Goal: Task Accomplishment & Management: Use online tool/utility

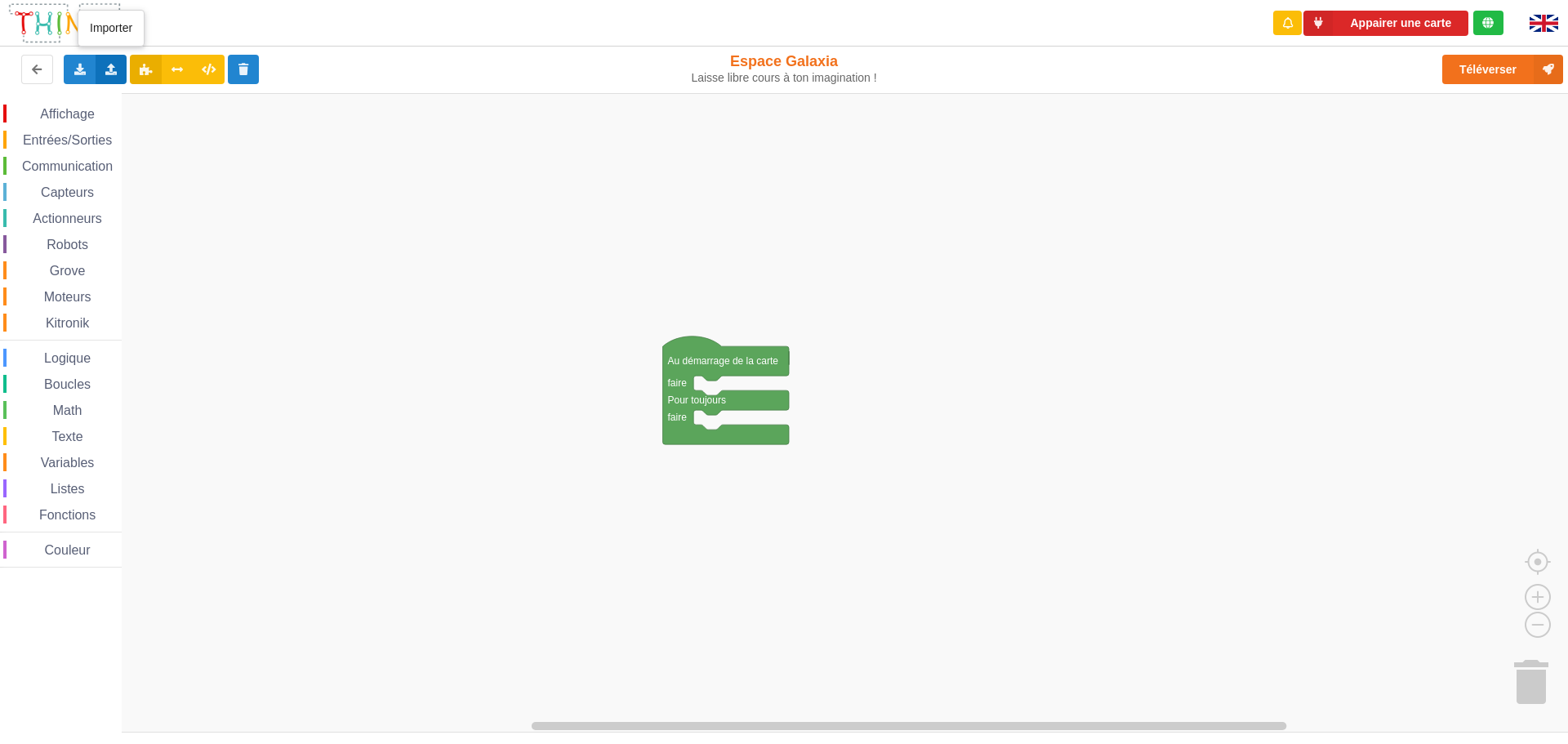
click at [115, 69] on icon at bounding box center [112, 68] width 14 height 10
click at [262, 102] on span "Importer un assemblage de blocs" at bounding box center [224, 100] width 169 height 13
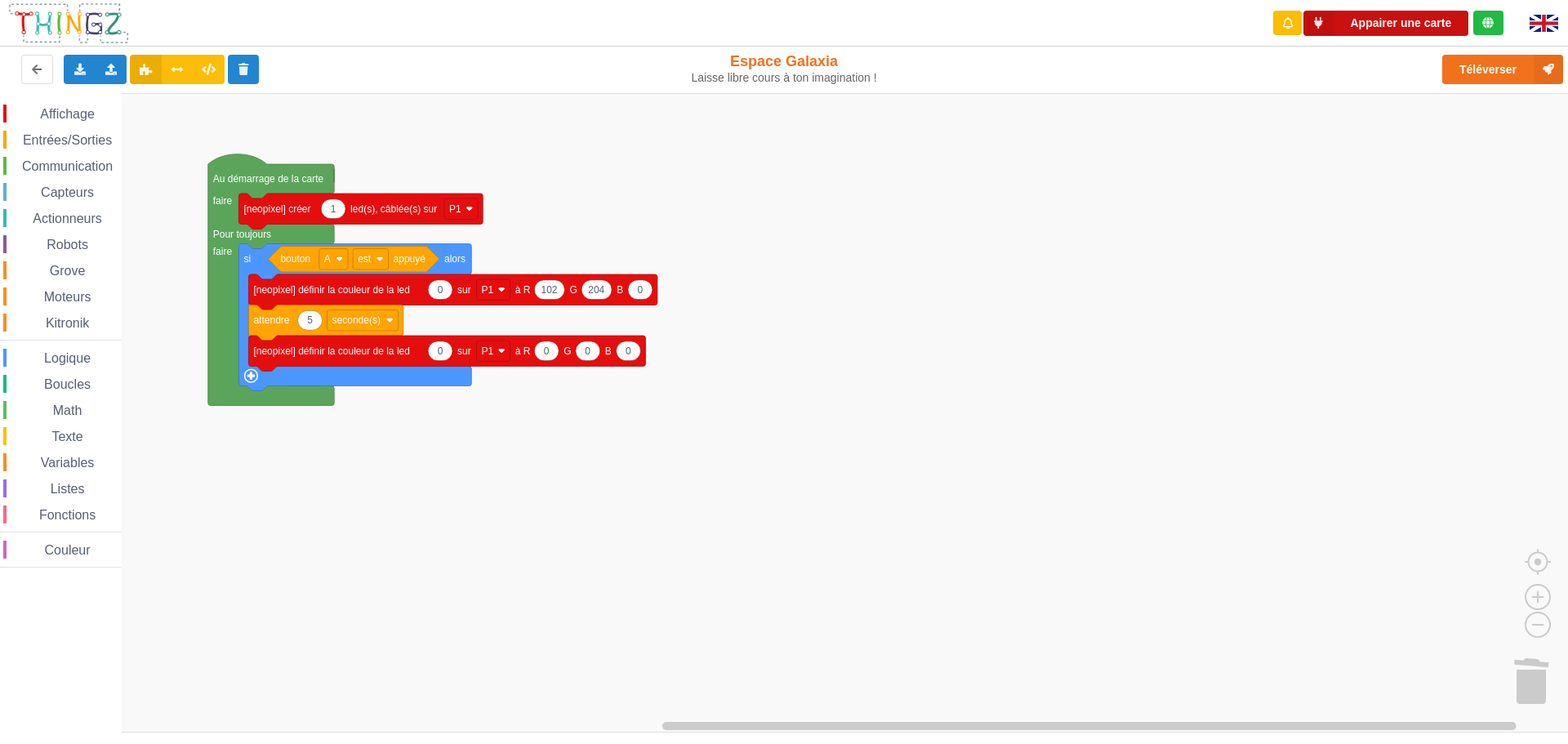
click at [777, 18] on button "Appairer une carte" at bounding box center [1385, 23] width 165 height 25
click at [777, 68] on button "Téléverser" at bounding box center [1502, 70] width 121 height 30
click at [777, 21] on button "Appairer une carte" at bounding box center [1385, 23] width 165 height 25
click at [777, 70] on button "Téléverser" at bounding box center [1502, 70] width 121 height 30
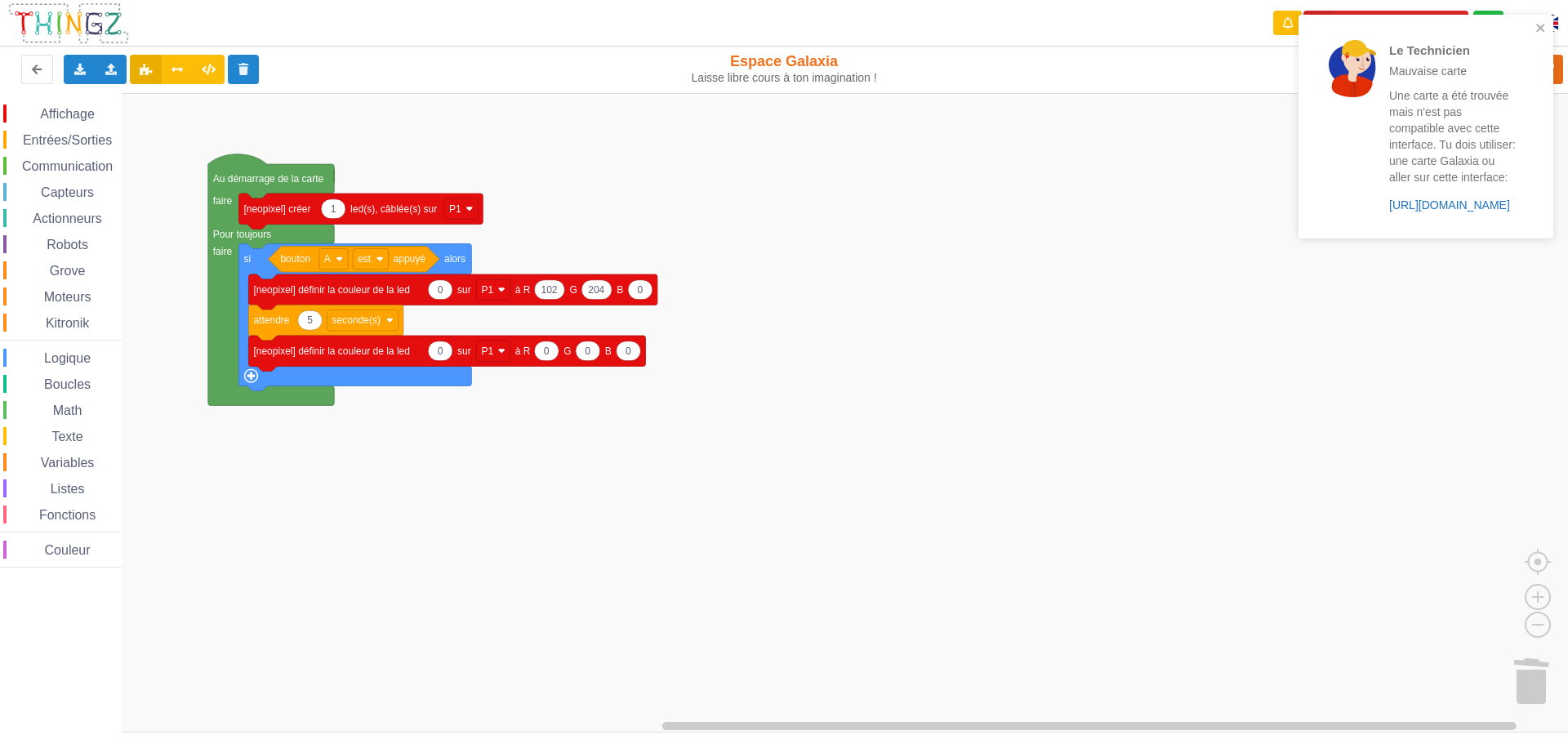
click at [777, 203] on link "https://play.thingz.co/creation" at bounding box center [1449, 204] width 121 height 13
click at [1439, 325] on rect "Espace de travail de Blocky" at bounding box center [790, 413] width 1579 height 639
click at [1424, 291] on rect "Espace de travail de Blocky" at bounding box center [790, 413] width 1579 height 639
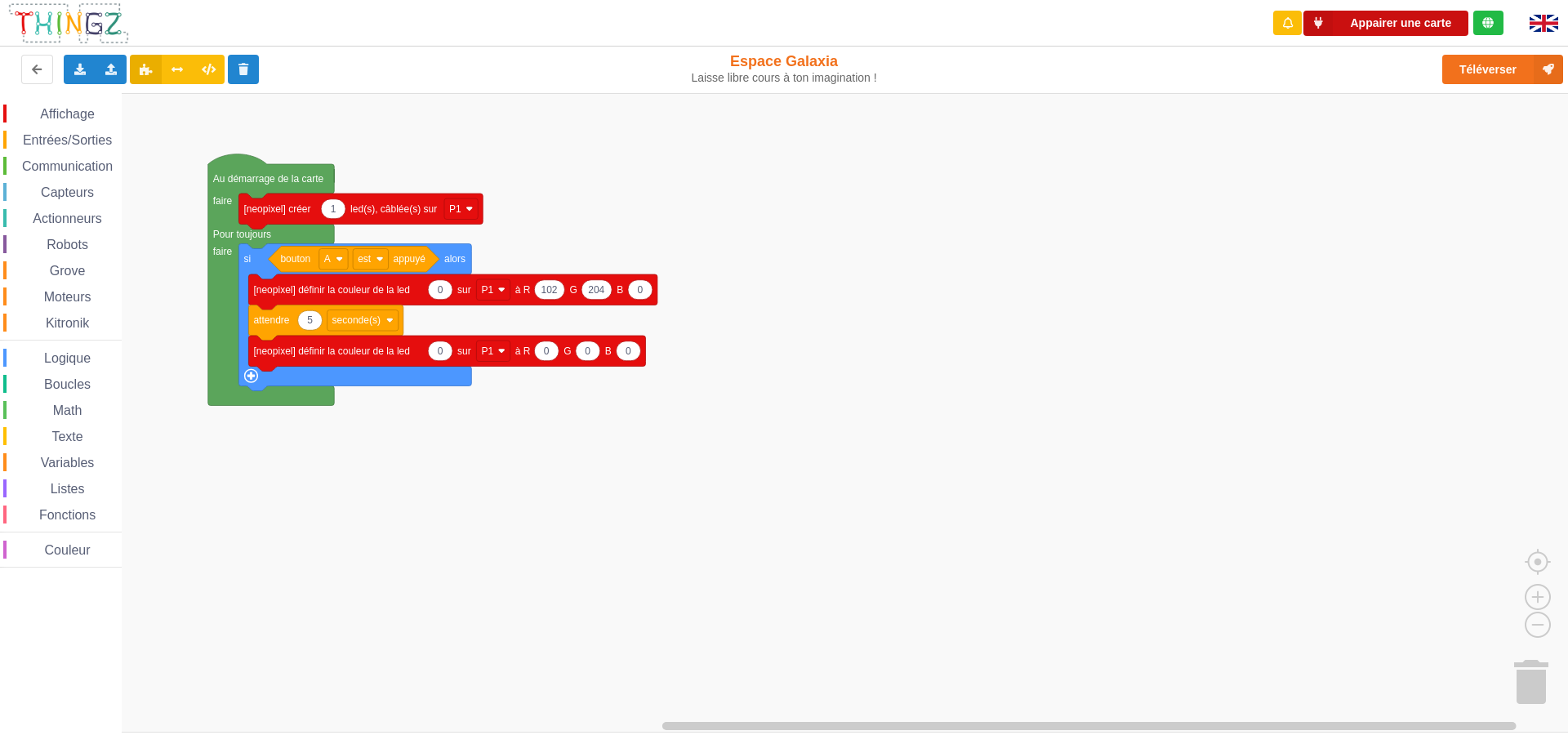
click at [1394, 15] on button "Appairer une carte" at bounding box center [1385, 23] width 165 height 25
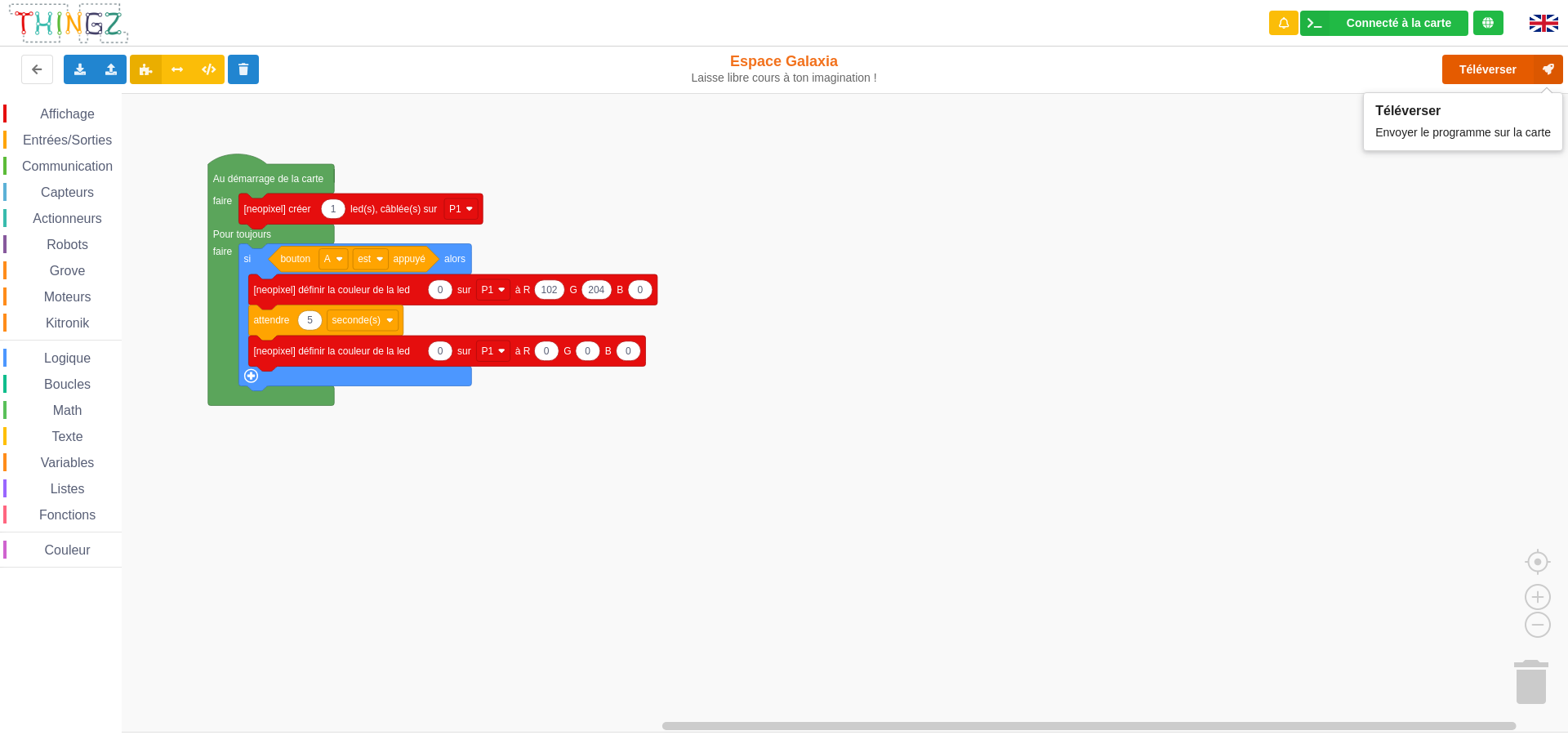
click at [1495, 69] on button "Téléverser" at bounding box center [1502, 70] width 121 height 30
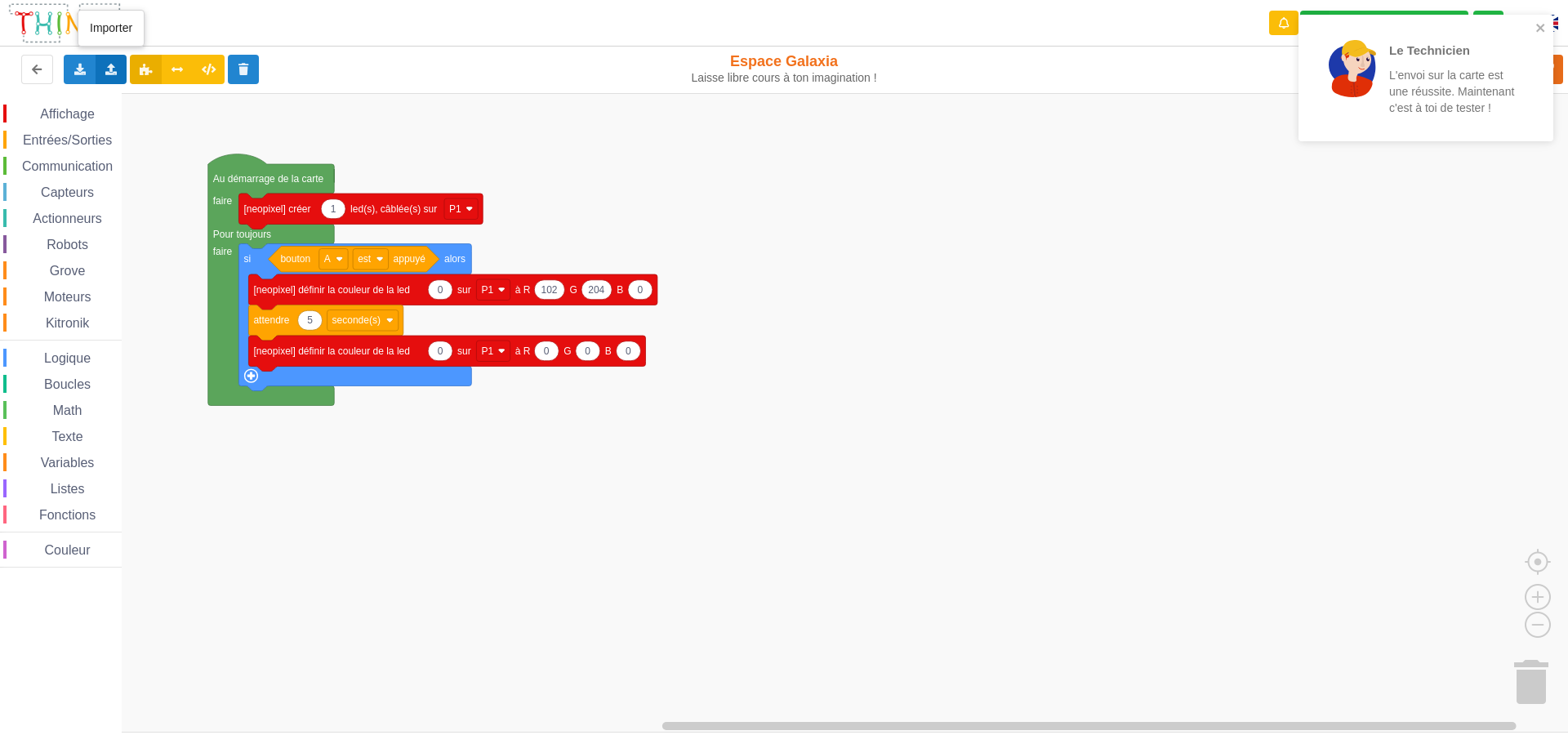
click at [107, 65] on icon at bounding box center [112, 68] width 14 height 10
click at [169, 96] on span "Importer un assemblage de blocs" at bounding box center [224, 100] width 169 height 13
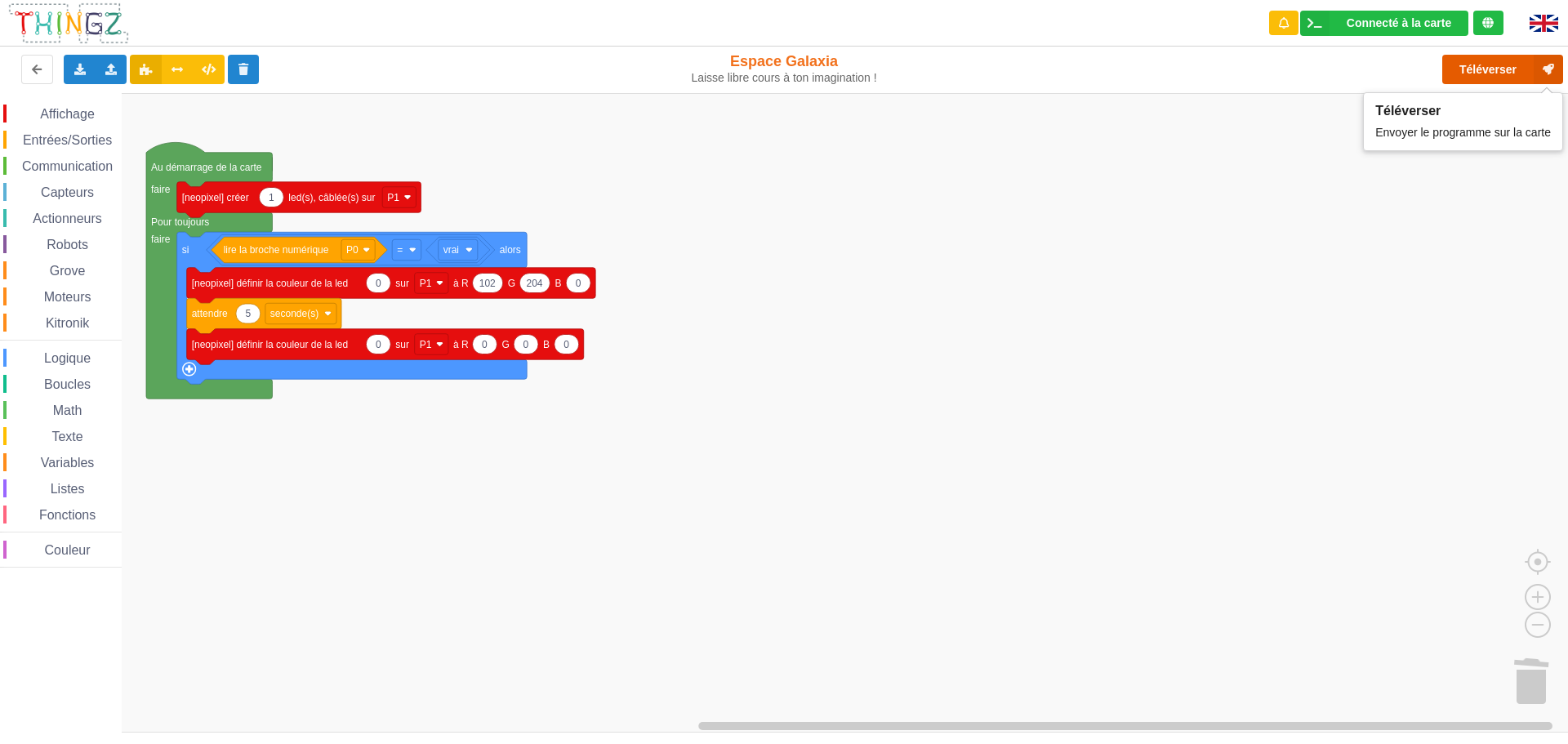
click at [1490, 71] on button "Téléverser" at bounding box center [1502, 70] width 121 height 30
click at [1471, 75] on button "Téléverser" at bounding box center [1502, 70] width 121 height 30
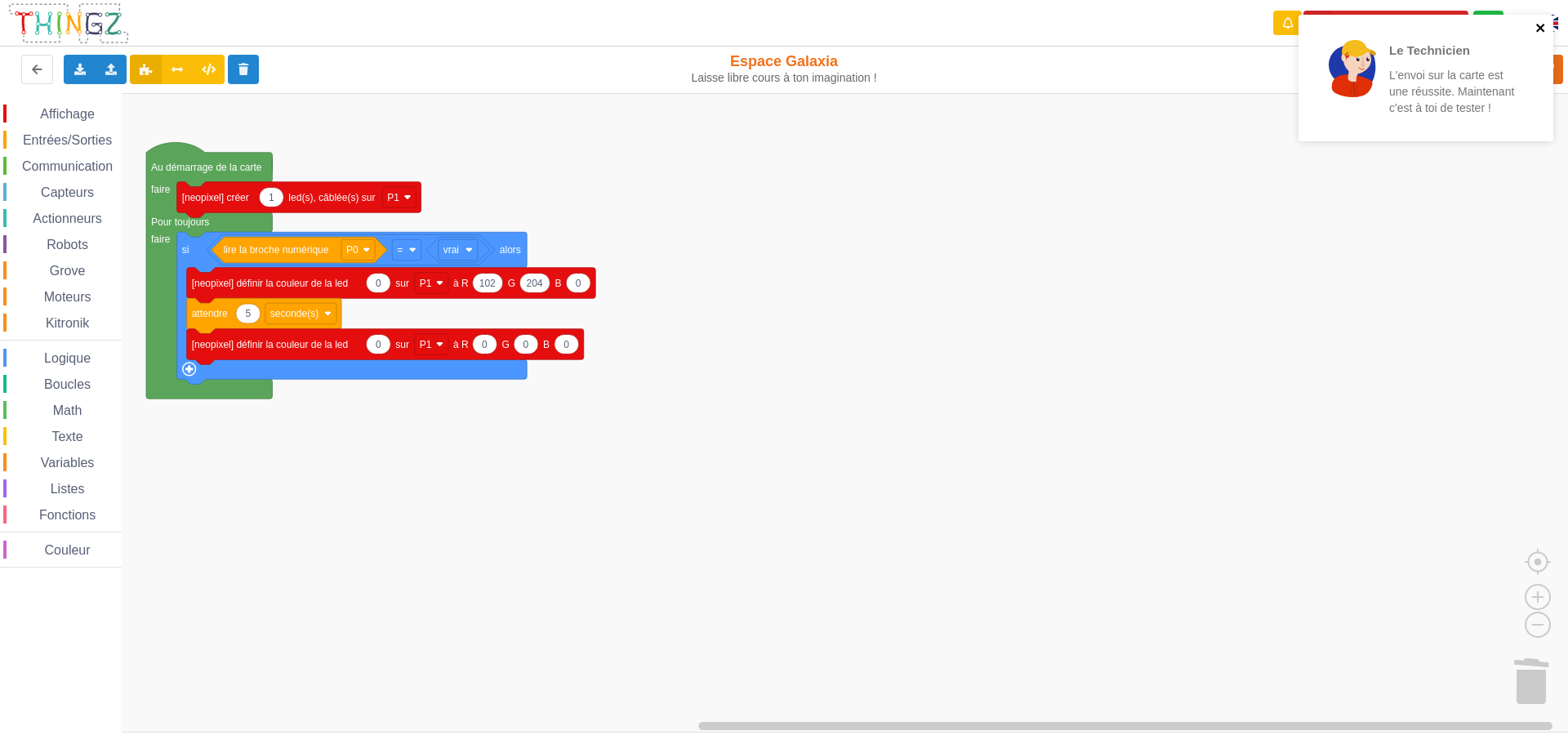
click at [1541, 24] on icon "close" at bounding box center [1540, 27] width 11 height 13
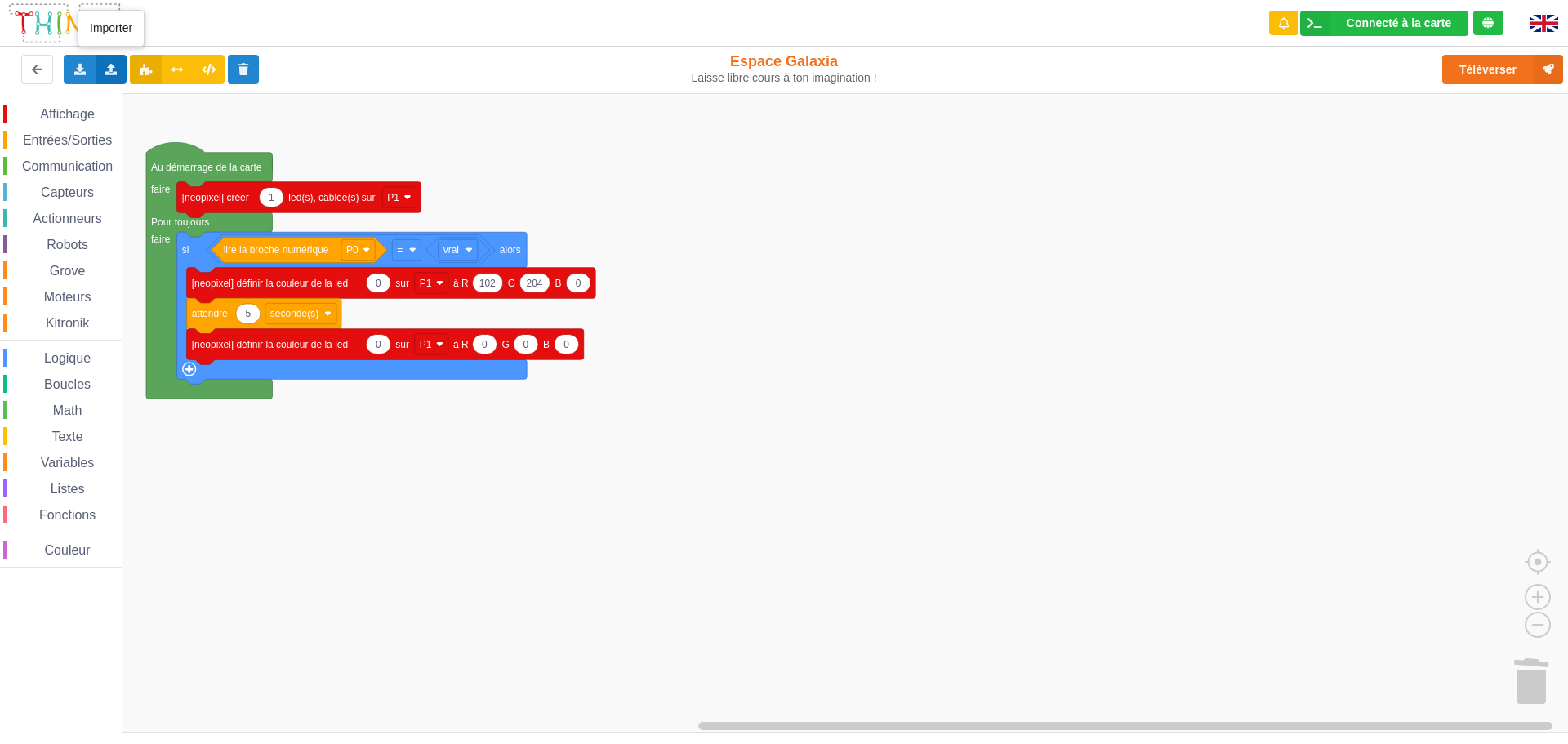
click at [102, 66] on div "Importer un assemblage de blocs Importer du code Python" at bounding box center [111, 70] width 31 height 30
click at [207, 93] on div "Importer un assemblage de blocs" at bounding box center [215, 100] width 218 height 30
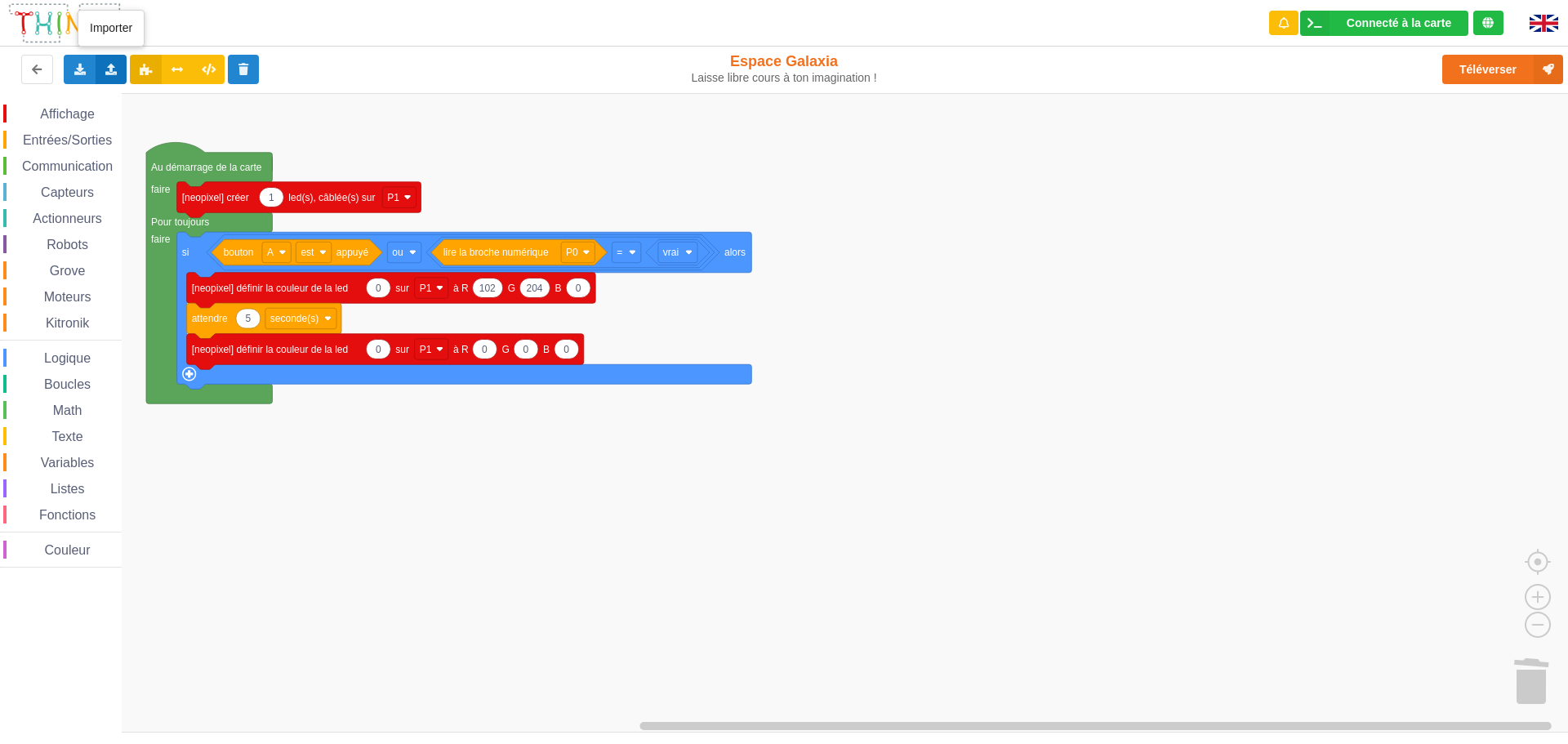
click at [121, 62] on div "Importer un assemblage de blocs Importer du code Python" at bounding box center [111, 70] width 31 height 30
click at [185, 106] on span "Importer un assemblage de blocs" at bounding box center [224, 100] width 169 height 13
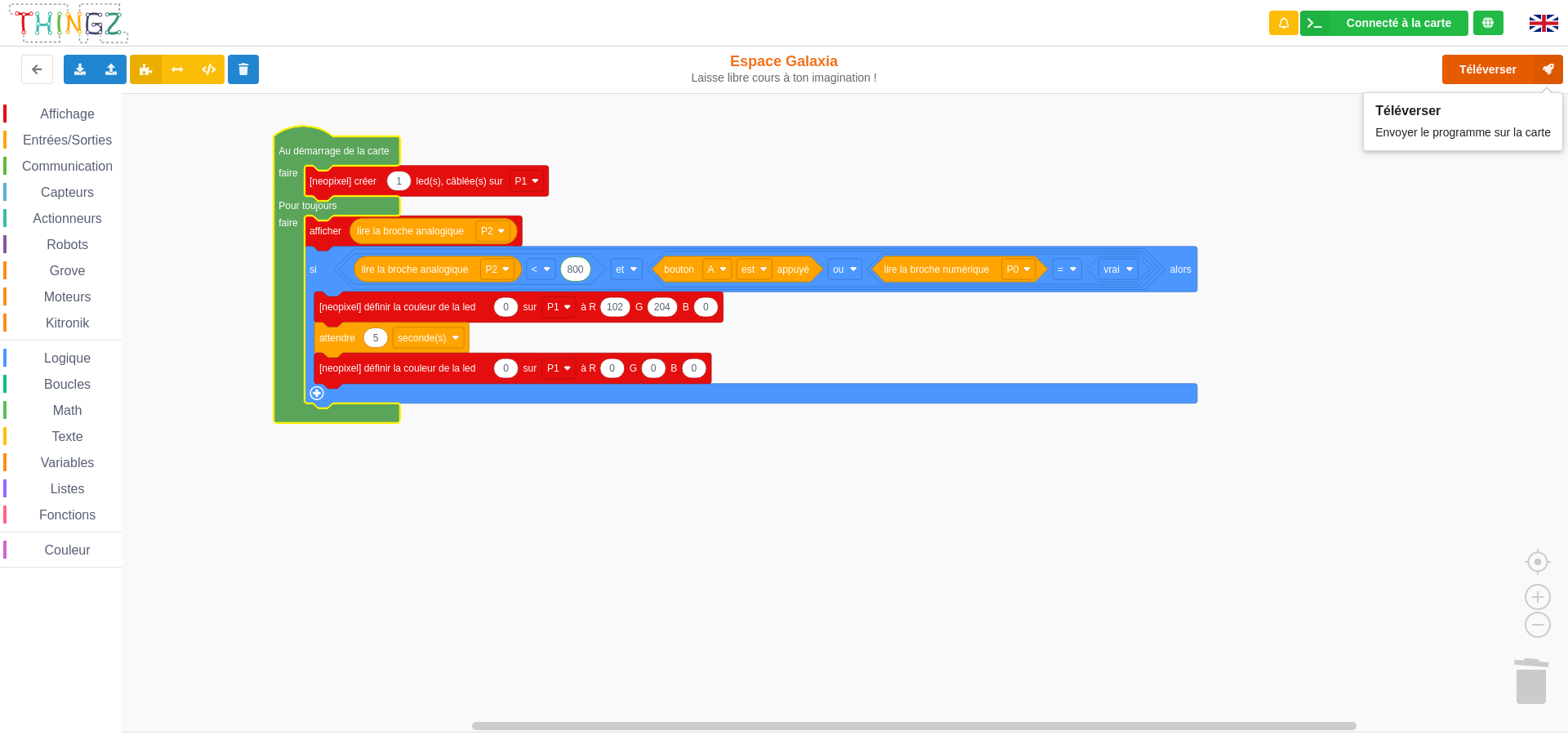
click at [1455, 59] on button "Téléverser" at bounding box center [1502, 70] width 121 height 30
click at [113, 70] on icon at bounding box center [112, 68] width 14 height 10
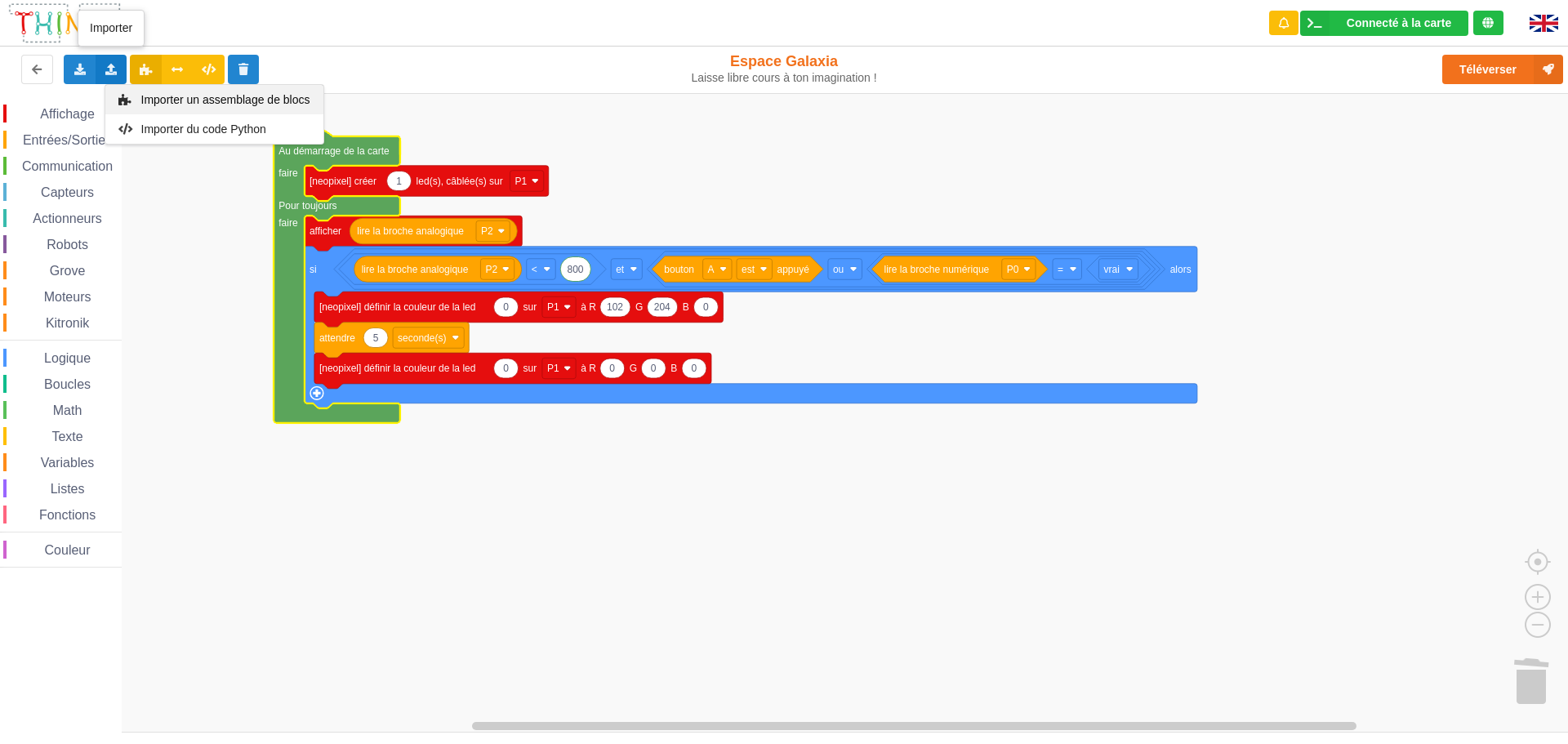
click at [145, 100] on span "Importer un assemblage de blocs" at bounding box center [224, 100] width 169 height 13
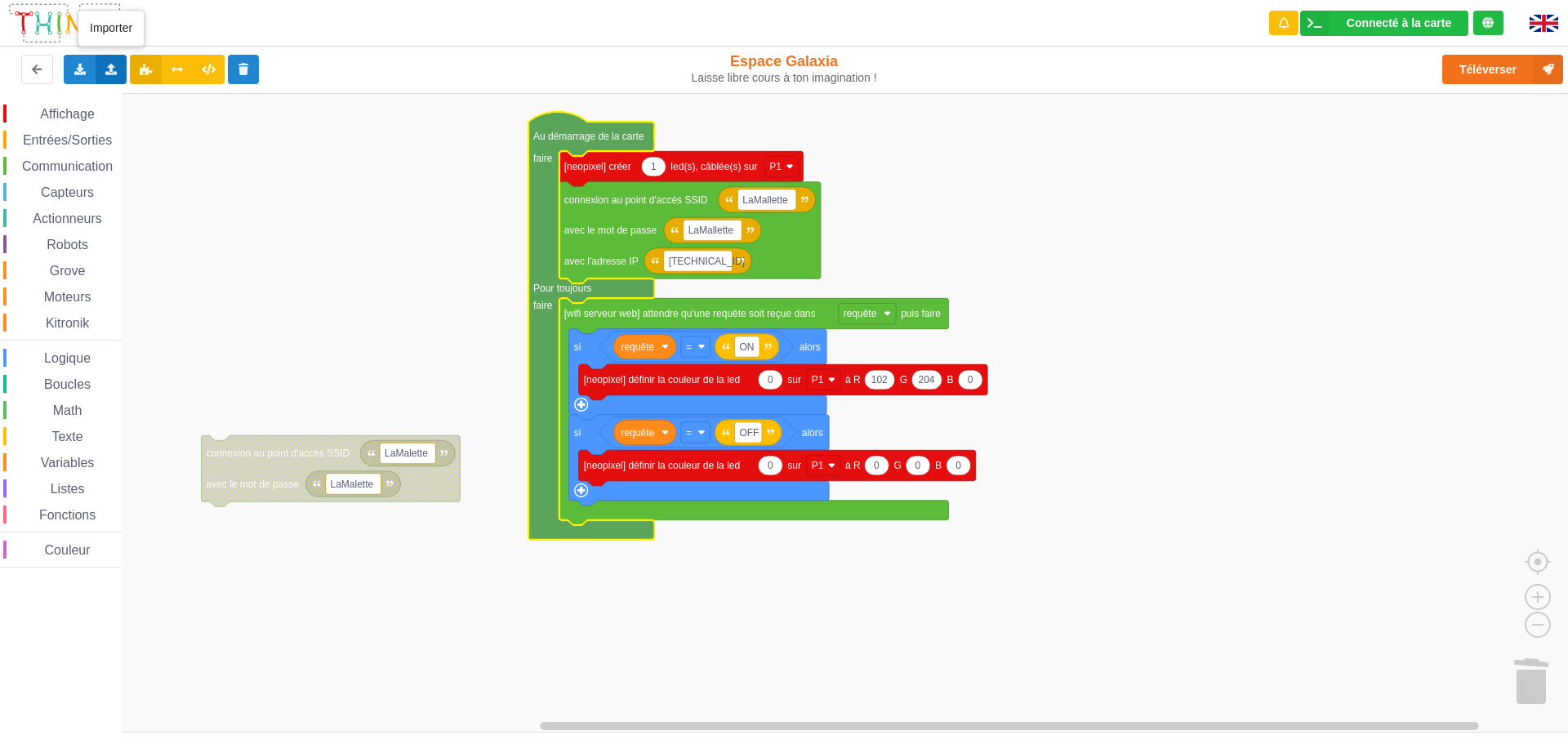
click at [111, 67] on icon at bounding box center [112, 68] width 14 height 10
click at [142, 95] on span "Importer un assemblage de blocs" at bounding box center [224, 100] width 169 height 13
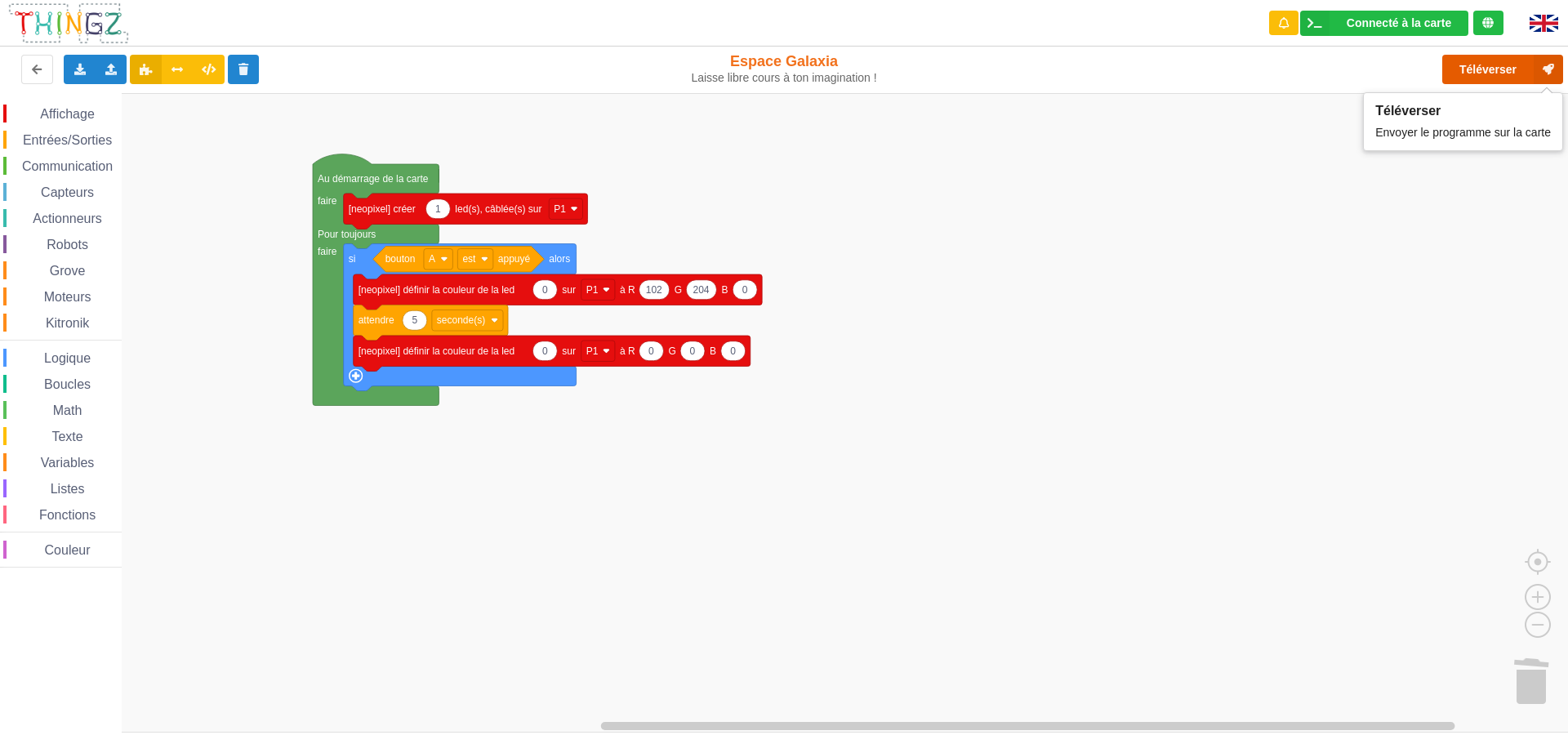
click at [1483, 67] on button "Téléverser" at bounding box center [1502, 70] width 121 height 30
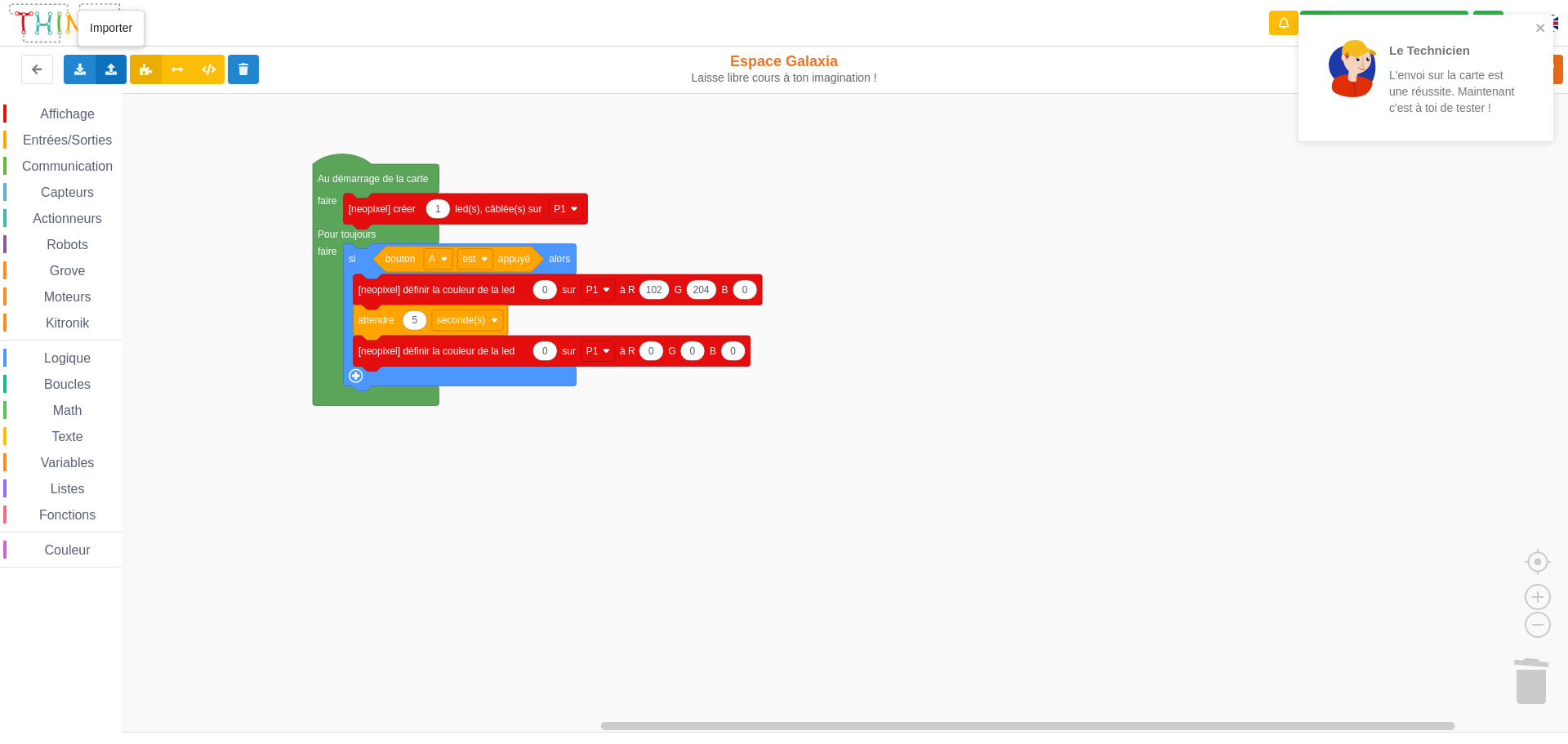
click at [124, 65] on div "Importer un assemblage de blocs Importer du code Python" at bounding box center [111, 70] width 31 height 30
click at [220, 101] on span "Importer un assemblage de blocs" at bounding box center [224, 100] width 169 height 13
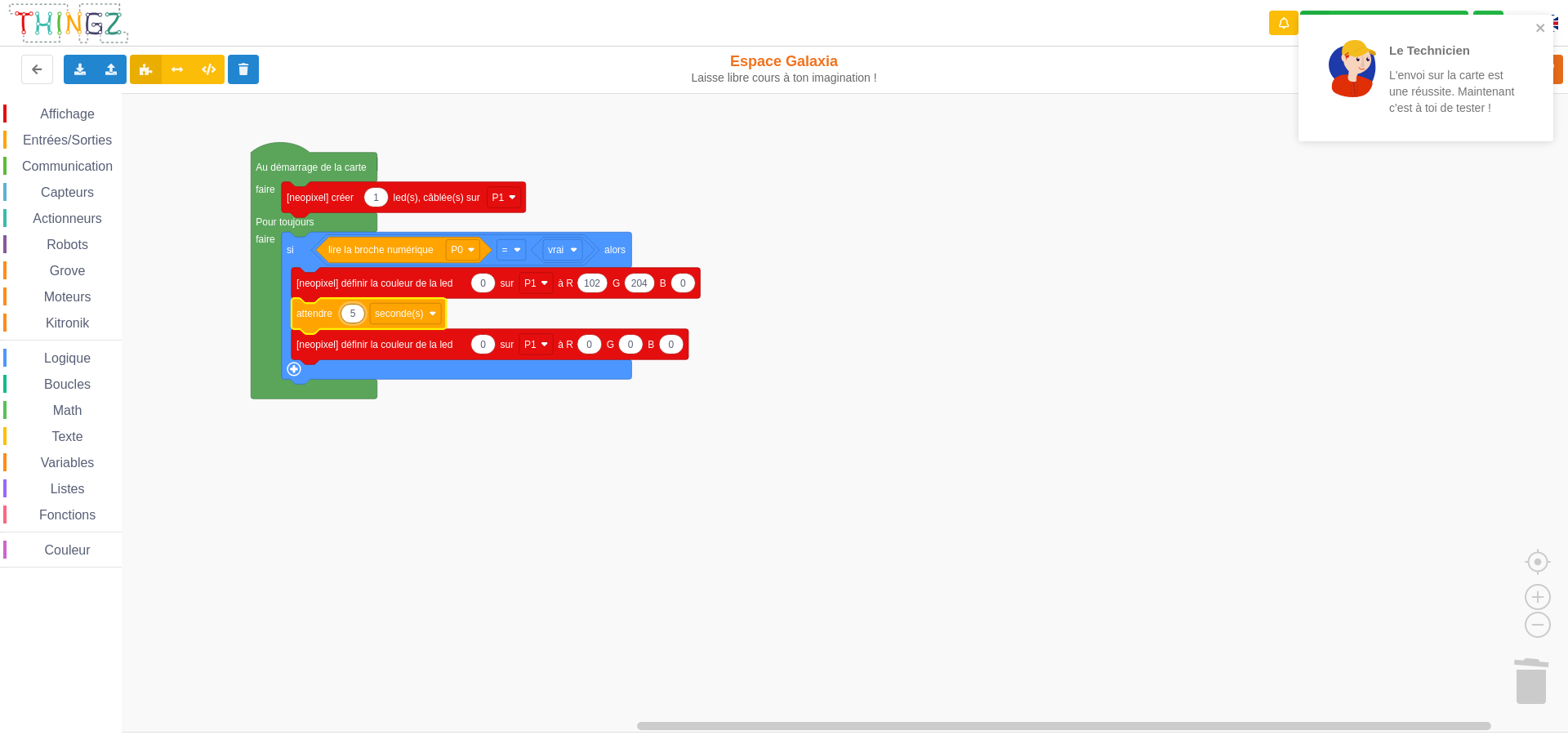
type input "2"
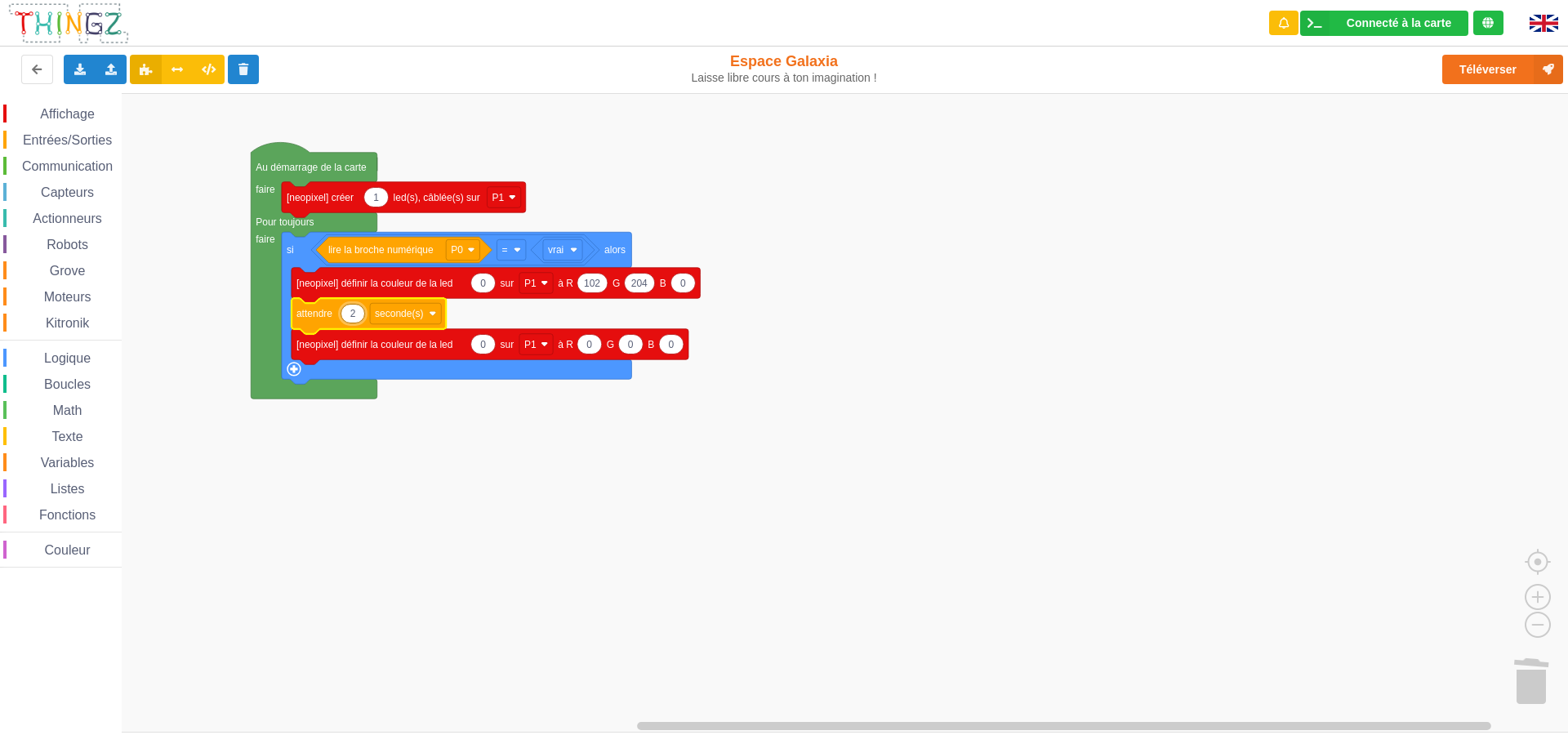
click at [567, 519] on rect "Espace de travail de Blocky" at bounding box center [790, 413] width 1579 height 639
click at [1534, 65] on button "Téléverser" at bounding box center [1502, 70] width 121 height 30
click at [108, 65] on icon at bounding box center [112, 68] width 14 height 10
click at [170, 86] on div "Importer un assemblage de blocs" at bounding box center [215, 100] width 218 height 30
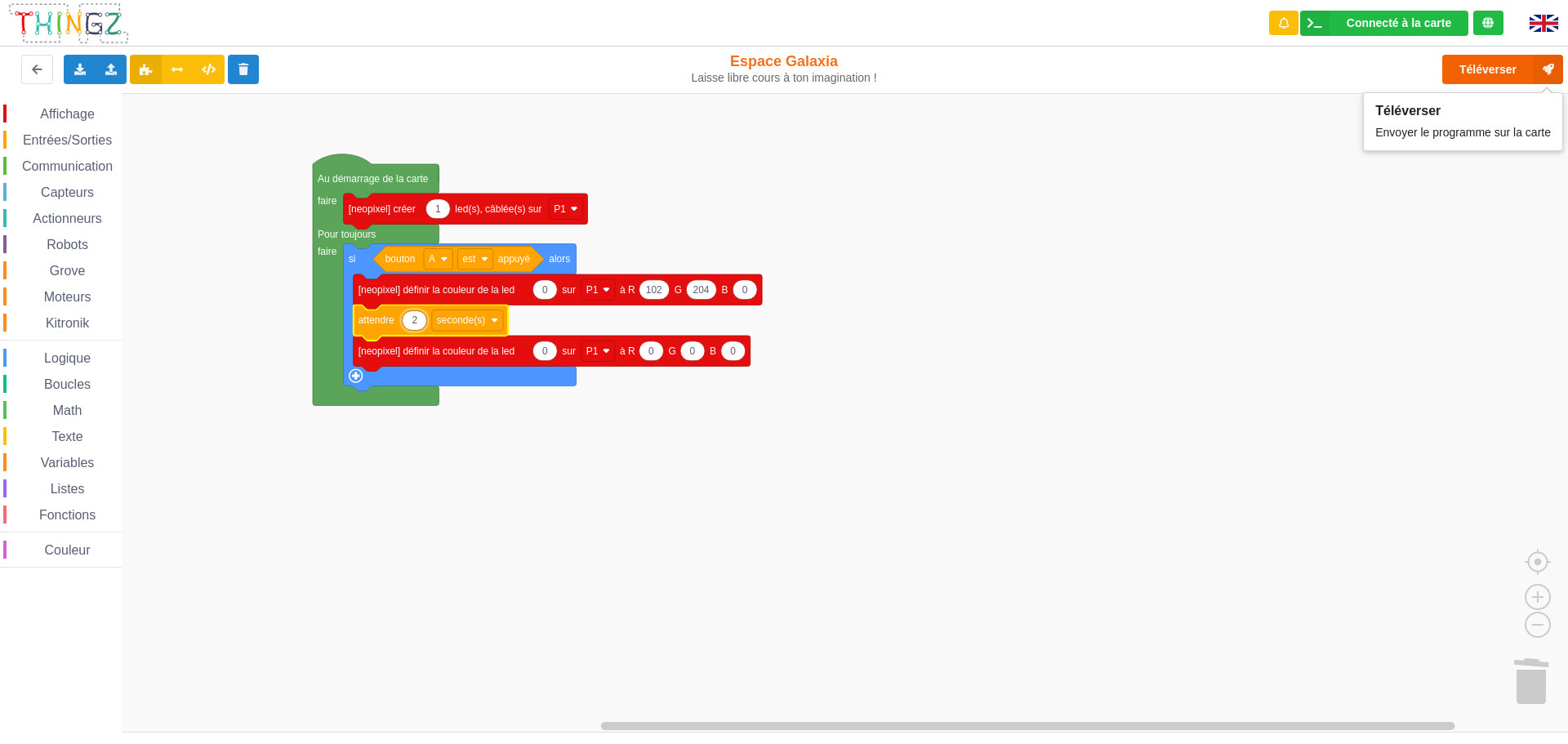
type input "2"
click at [1473, 71] on button "Téléverser" at bounding box center [1502, 70] width 121 height 30
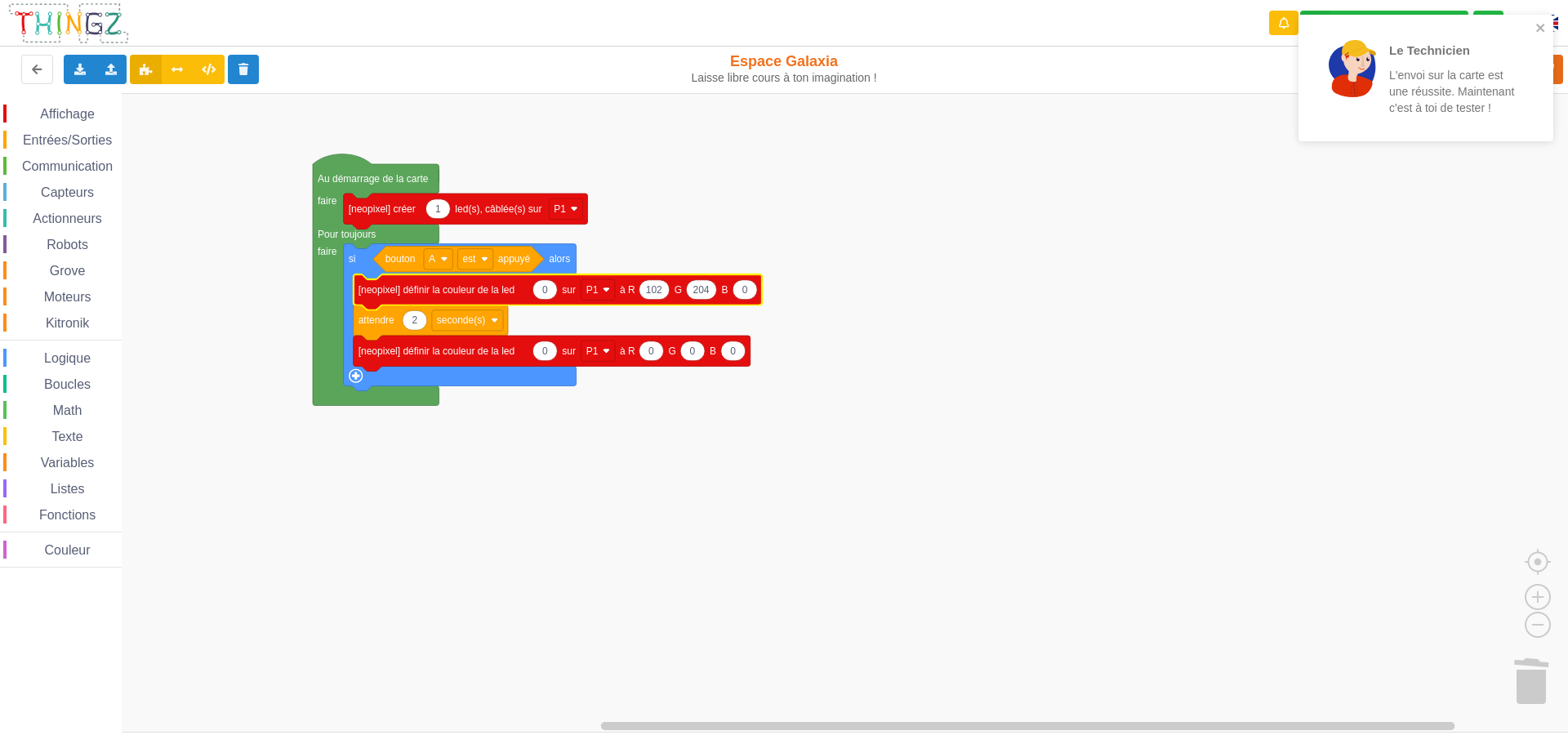
click at [743, 297] on icon "Espace de travail de Blocky" at bounding box center [744, 290] width 24 height 19
type input "255"
click at [1122, 383] on rect "Espace de travail de Blocky" at bounding box center [790, 413] width 1579 height 639
click at [1496, 175] on div "Affichage Entrées/Sorties Communication Capteurs Actionneurs Robots Grove Moteu…" at bounding box center [790, 413] width 1579 height 639
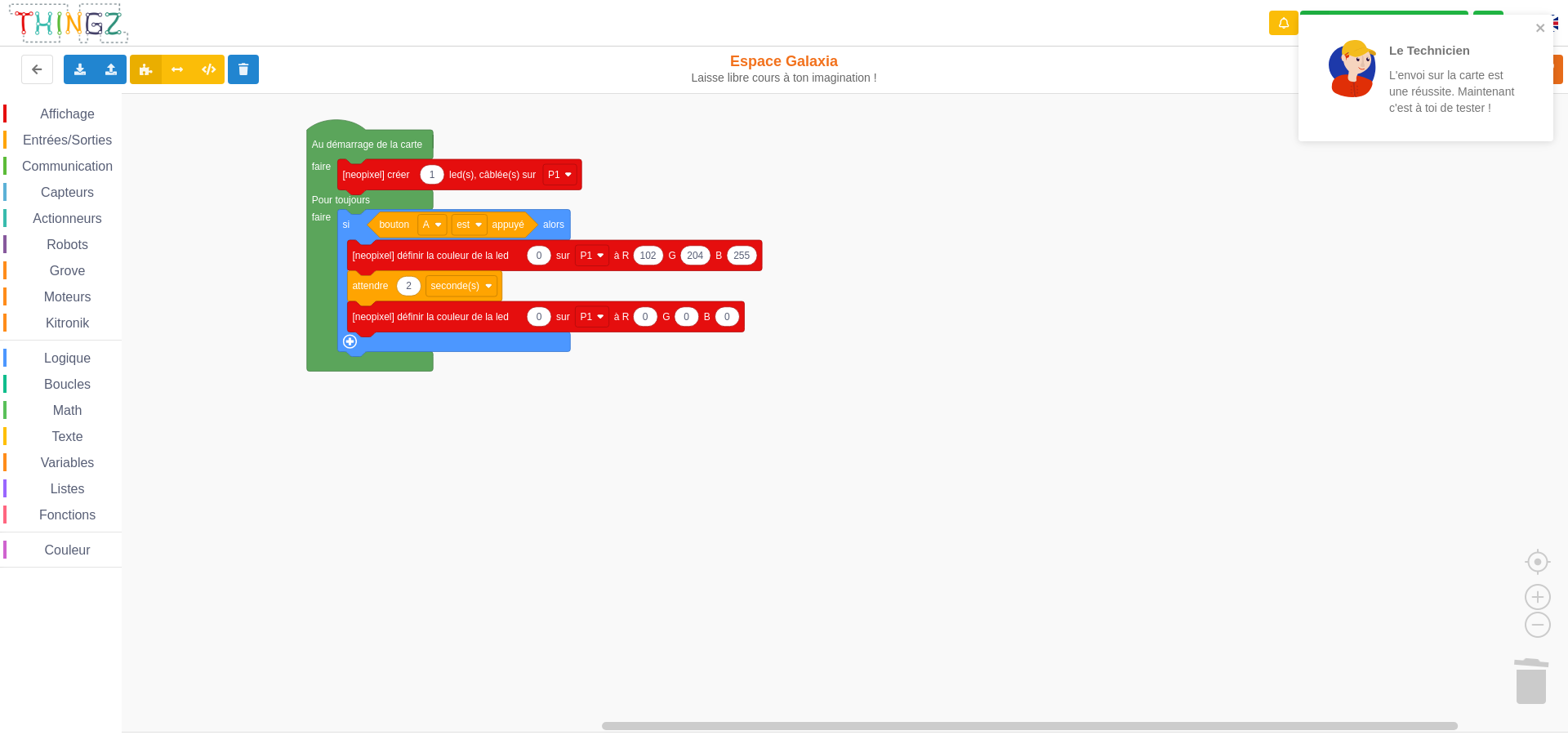
click at [1546, 22] on div "Le Technicien L'envoi sur la carte est une réussite. Maintenant c'est à toi de …" at bounding box center [1426, 78] width 255 height 127
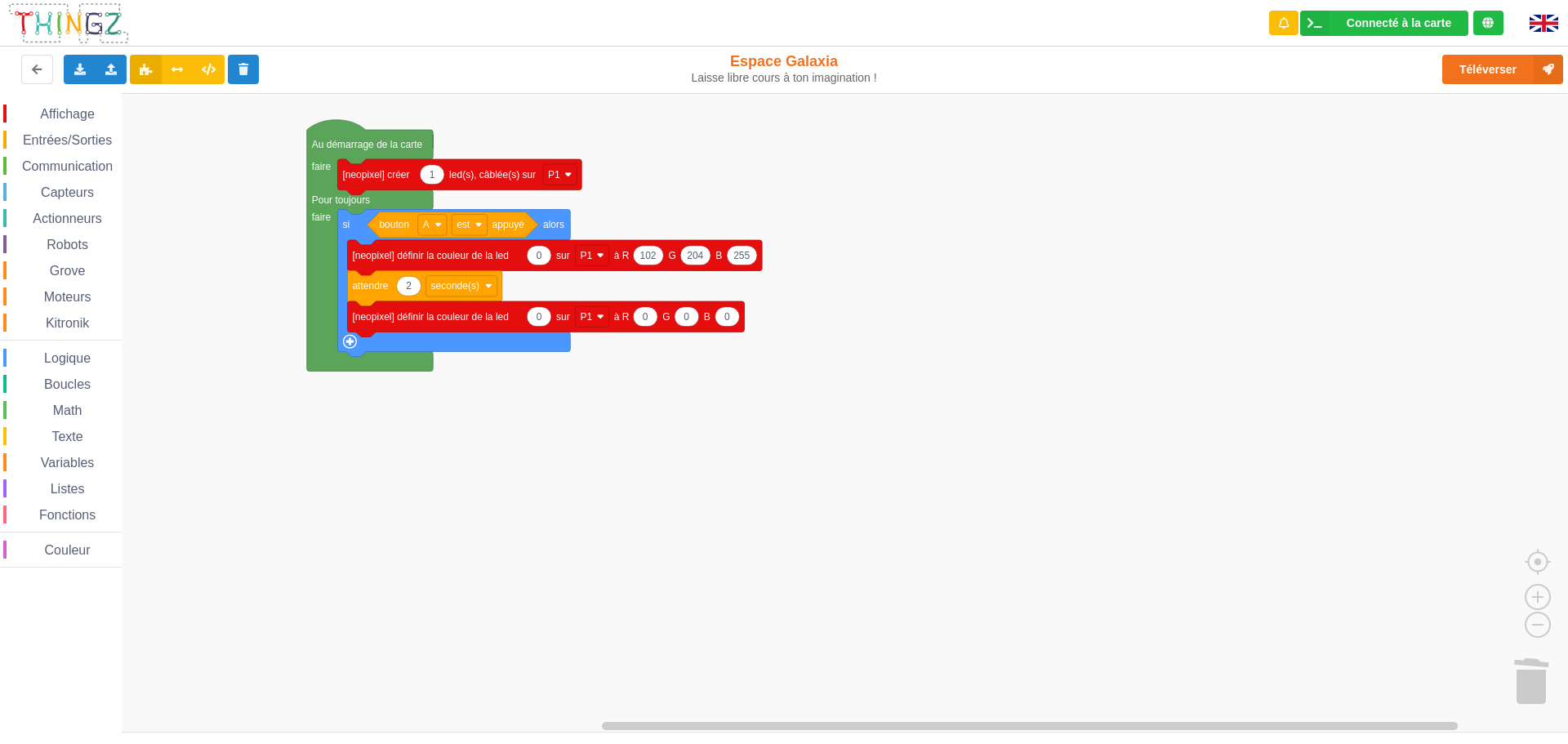
click at [1466, 68] on div "Le Technicien L'envoi sur la carte est une réussite. Maintenant c'est à toi de …" at bounding box center [784, 361] width 1591 height 744
click at [1484, 68] on button "Téléverser" at bounding box center [1502, 70] width 121 height 30
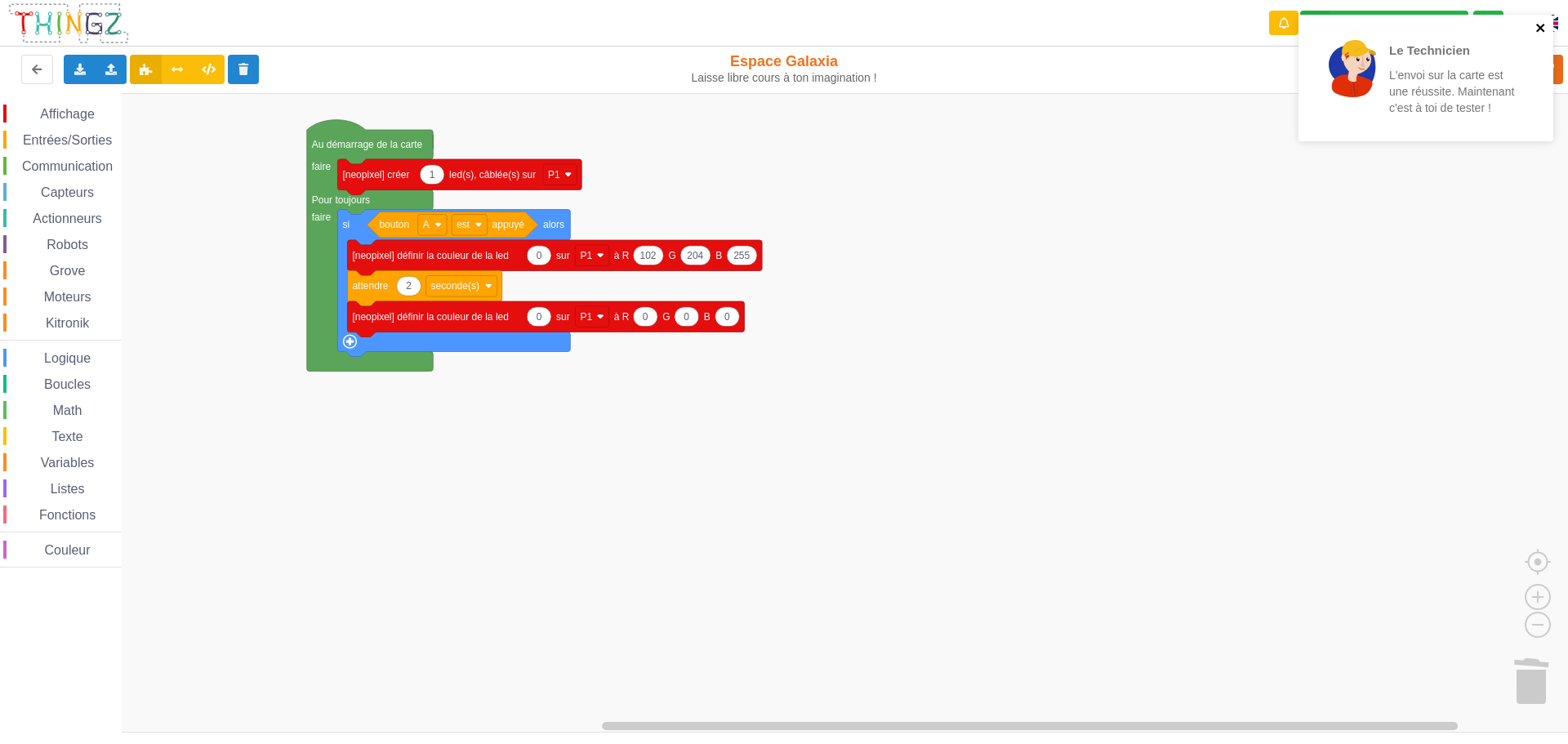
click at [1542, 28] on icon "close" at bounding box center [1540, 27] width 11 height 13
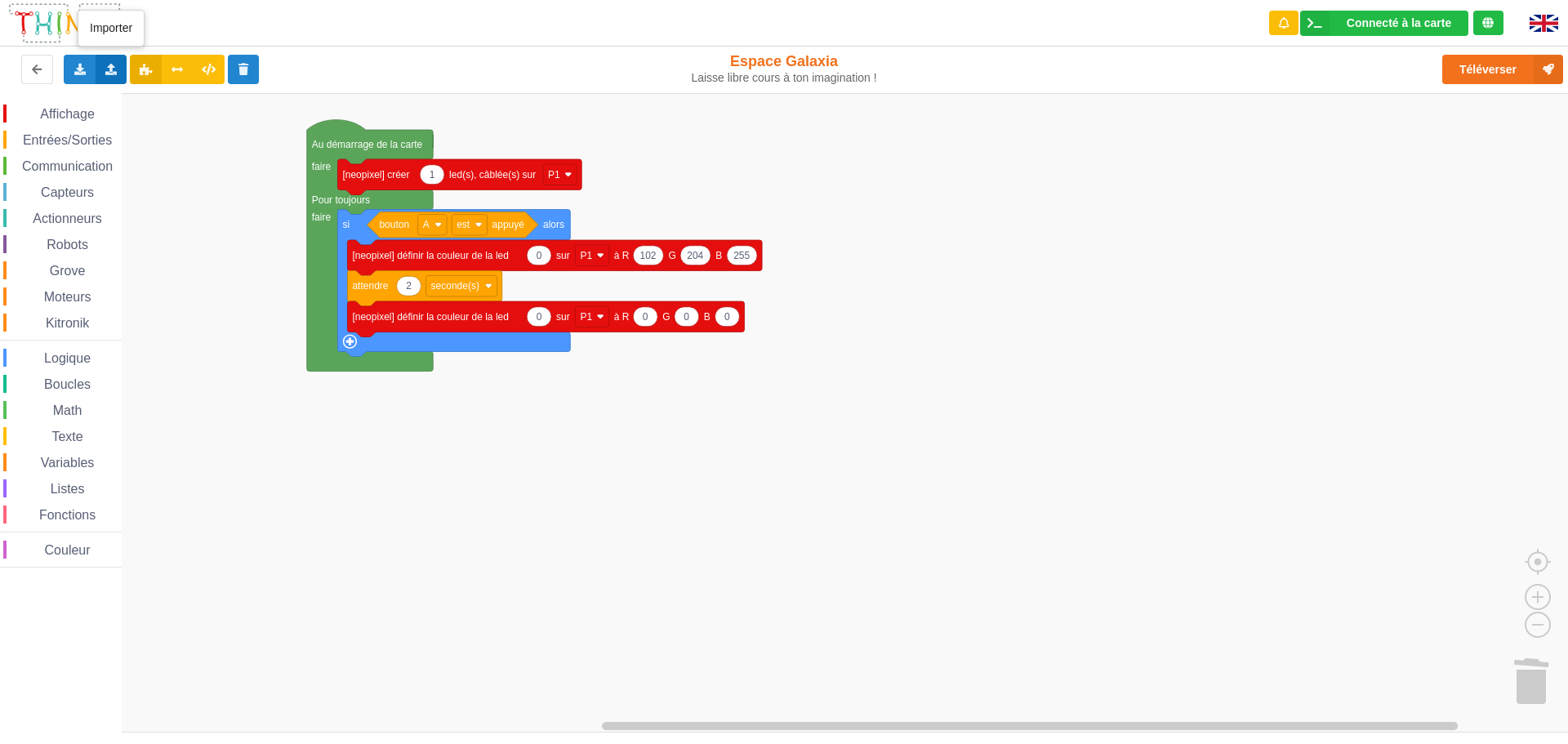
click at [110, 69] on icon at bounding box center [112, 68] width 14 height 10
click at [218, 101] on span "Importer un assemblage de blocs" at bounding box center [224, 100] width 169 height 13
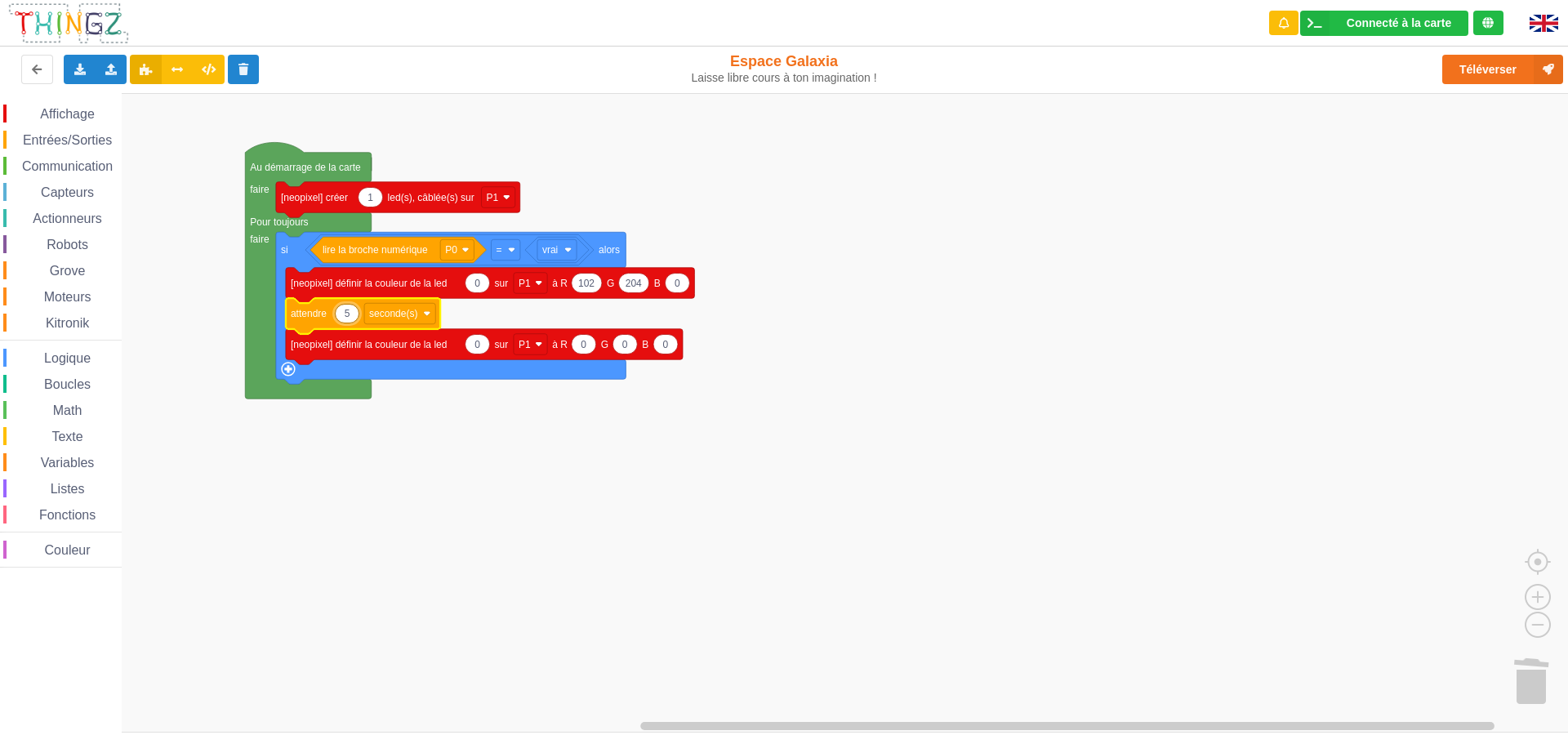
type input "2"
click at [1118, 449] on div "Affichage Entrées/Sorties Communication Capteurs Actionneurs Robots Grove Moteu…" at bounding box center [790, 413] width 1579 height 639
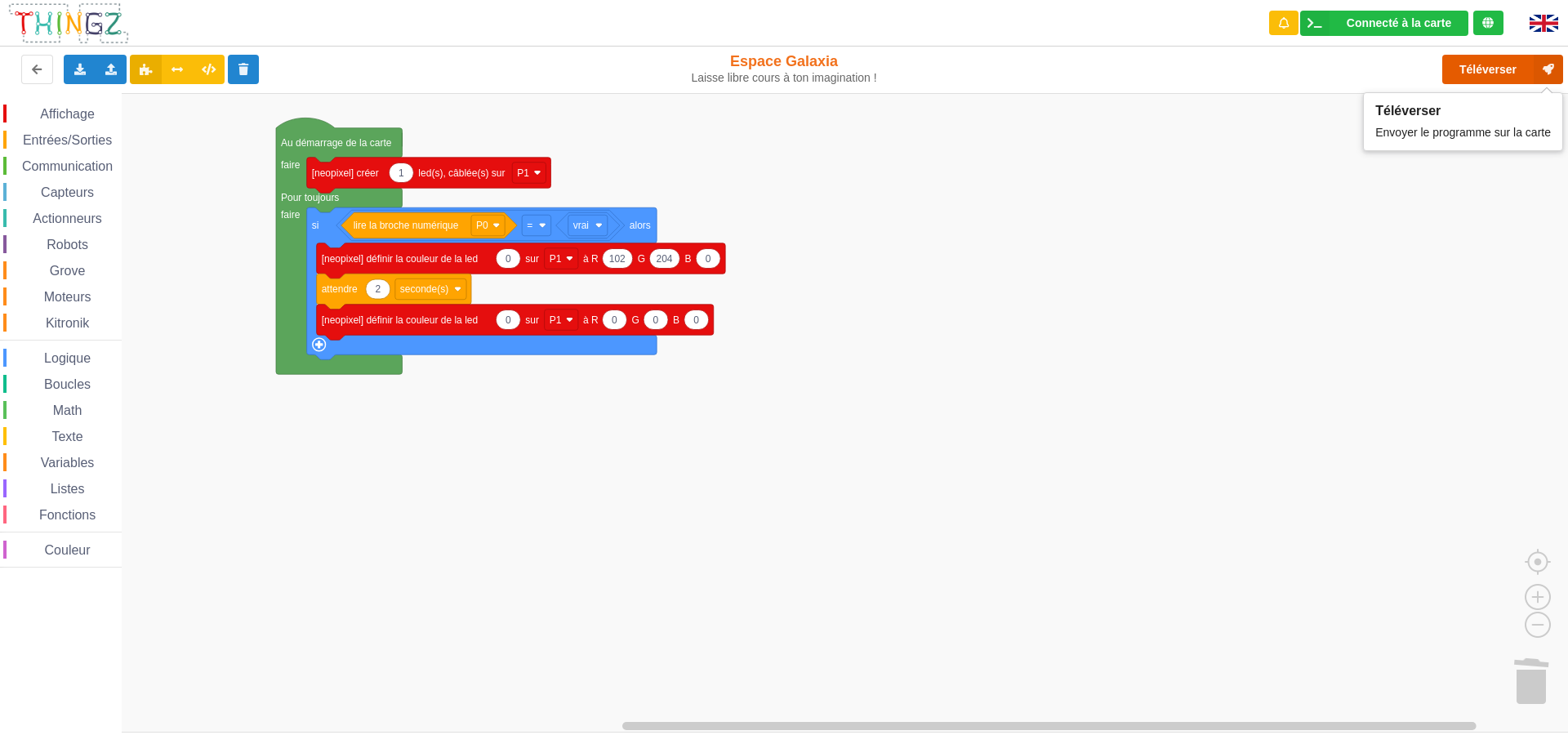
click at [1488, 69] on button "Téléverser" at bounding box center [1502, 70] width 121 height 30
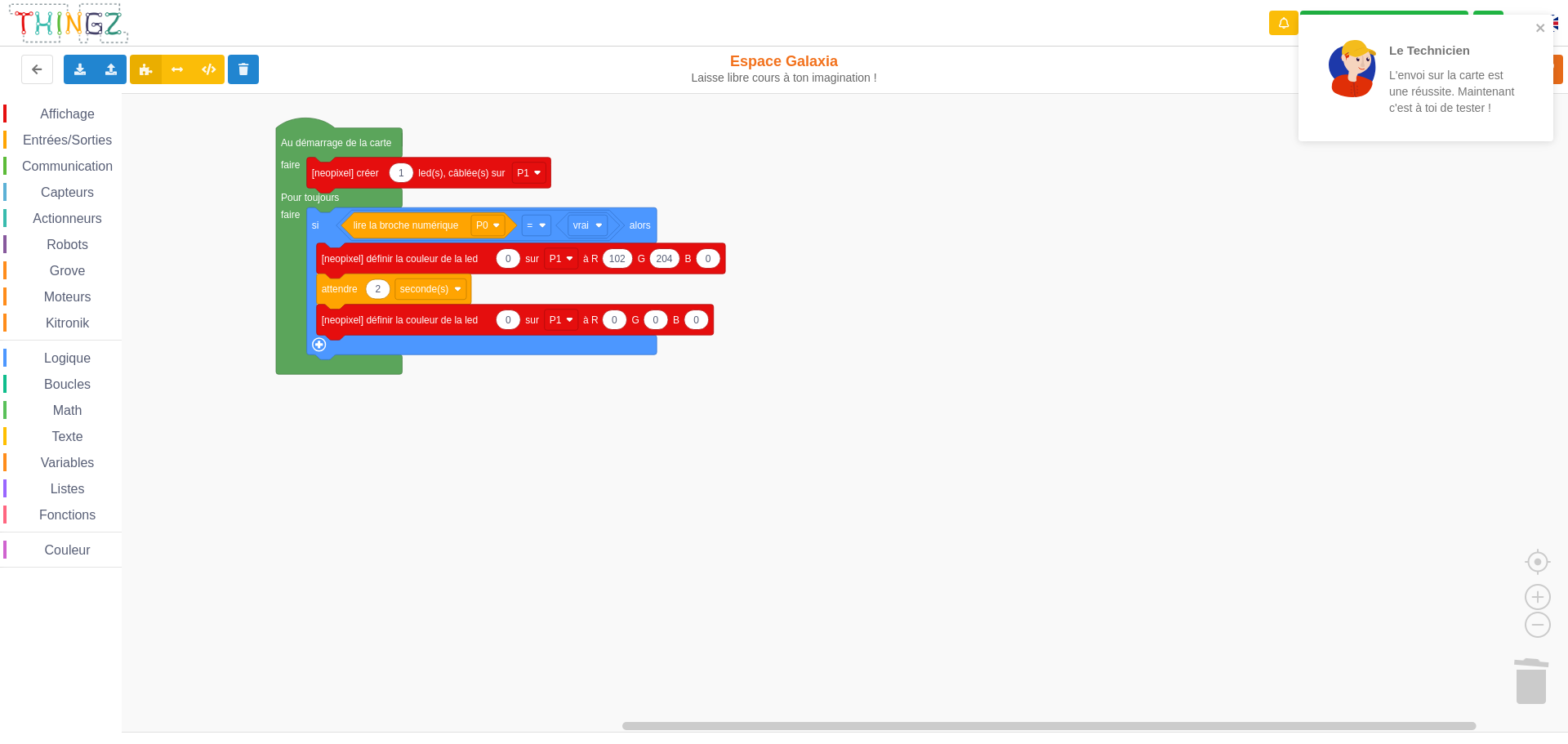
click at [74, 139] on span "Entrées/Sorties" at bounding box center [66, 140] width 93 height 14
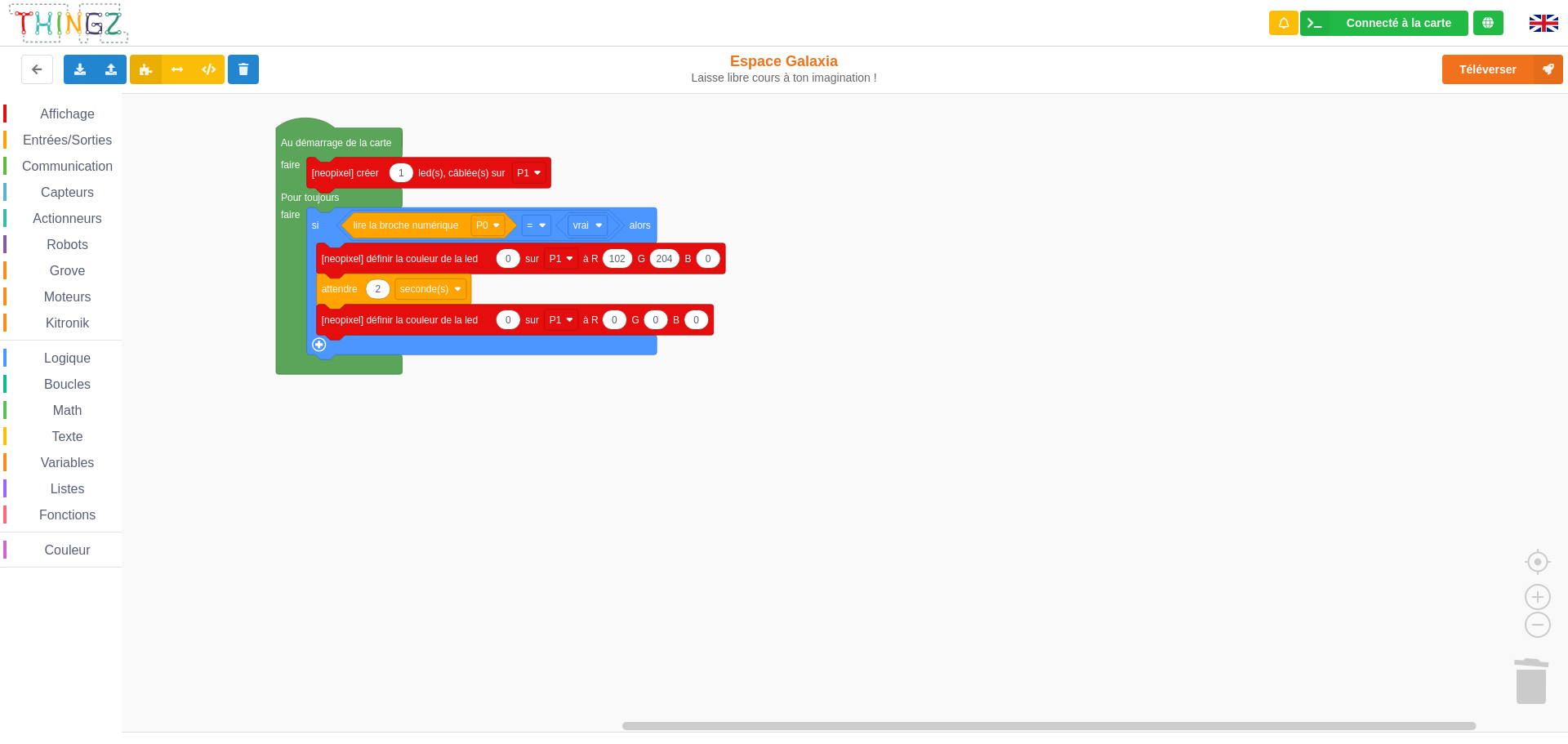
click at [719, 488] on rect "Espace de travail de Blocky" at bounding box center [790, 413] width 1579 height 639
click at [107, 62] on div "Importer un assemblage de blocs Importer du code Python" at bounding box center [111, 70] width 31 height 30
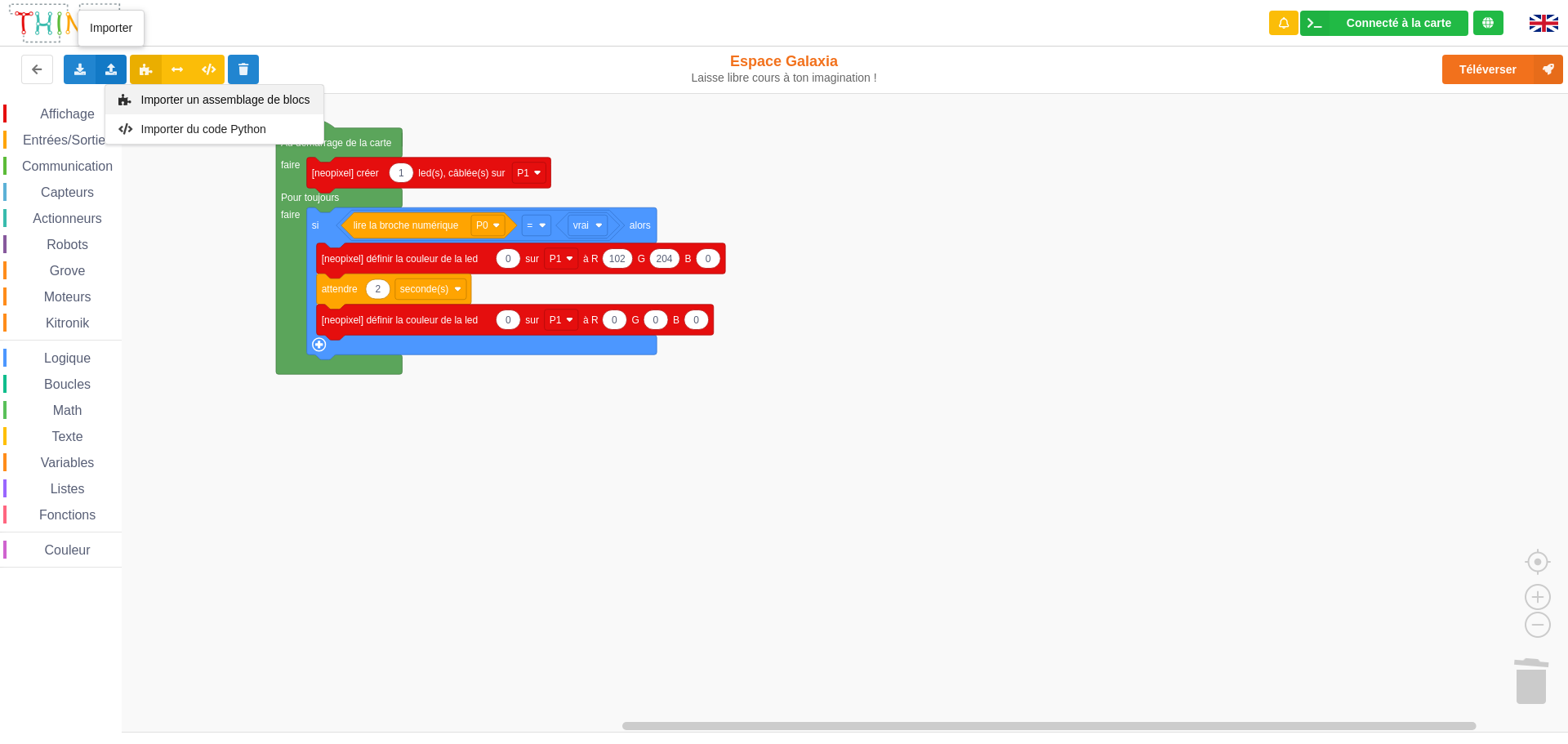
click at [211, 92] on div "Importer un assemblage de blocs" at bounding box center [215, 100] width 218 height 30
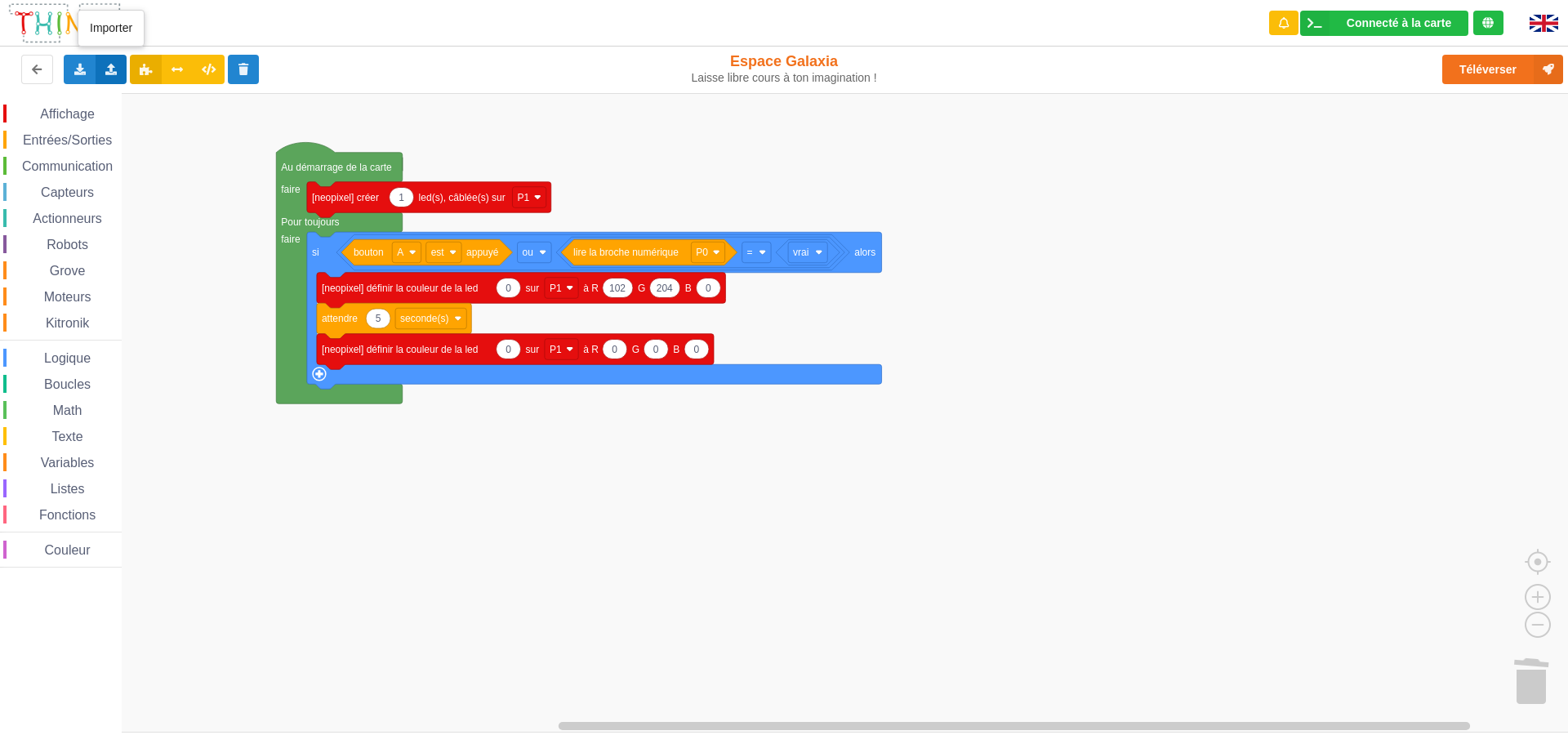
click at [118, 69] on icon at bounding box center [112, 68] width 14 height 10
click at [190, 95] on span "Importer un assemblage de blocs" at bounding box center [224, 100] width 169 height 13
click at [114, 68] on icon at bounding box center [112, 68] width 14 height 10
click at [188, 95] on span "Importer un assemblage de blocs" at bounding box center [224, 100] width 169 height 13
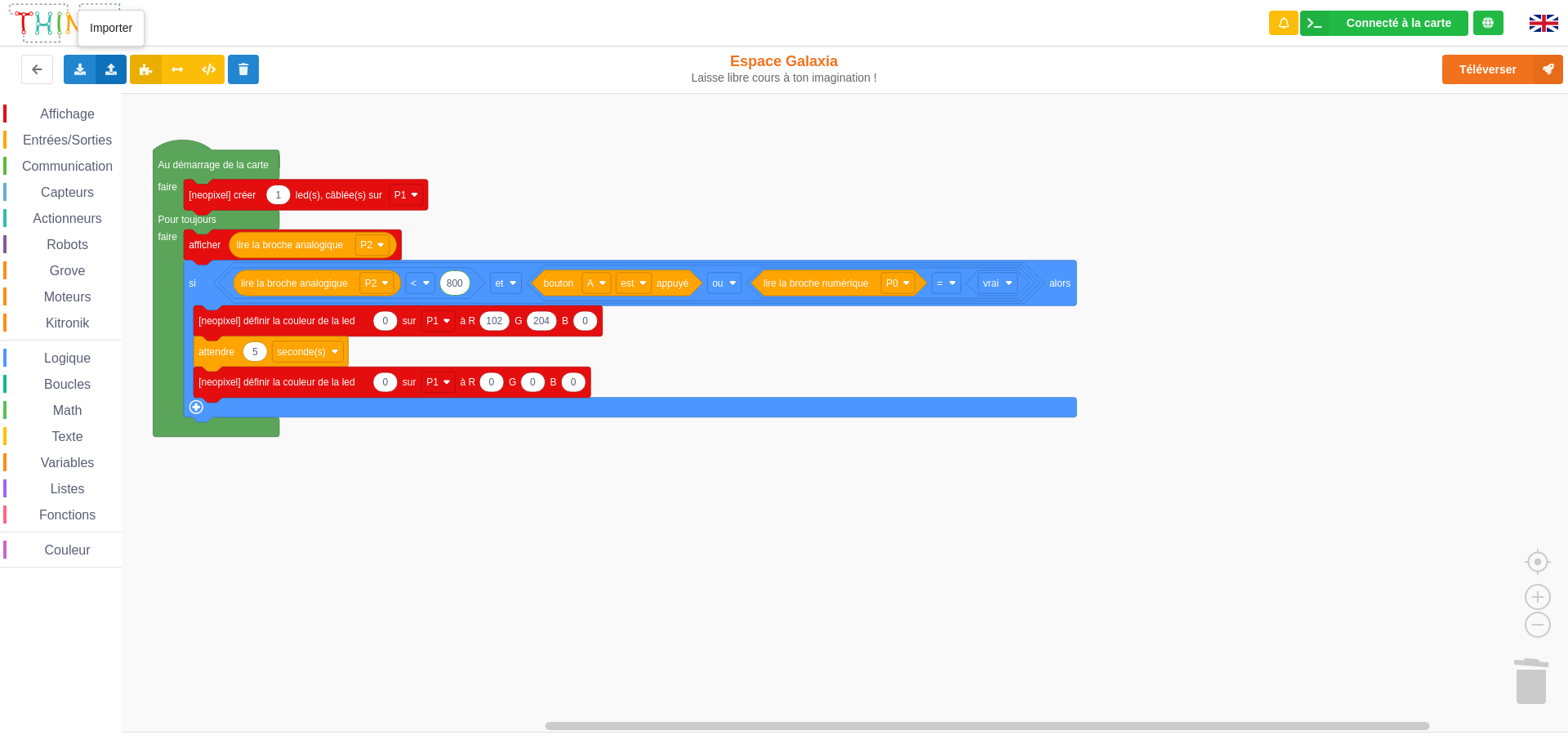
click at [107, 63] on div "Importer un assemblage de blocs Importer du code Python" at bounding box center [111, 70] width 31 height 30
click at [187, 95] on span "Importer un assemblage de blocs" at bounding box center [224, 100] width 169 height 13
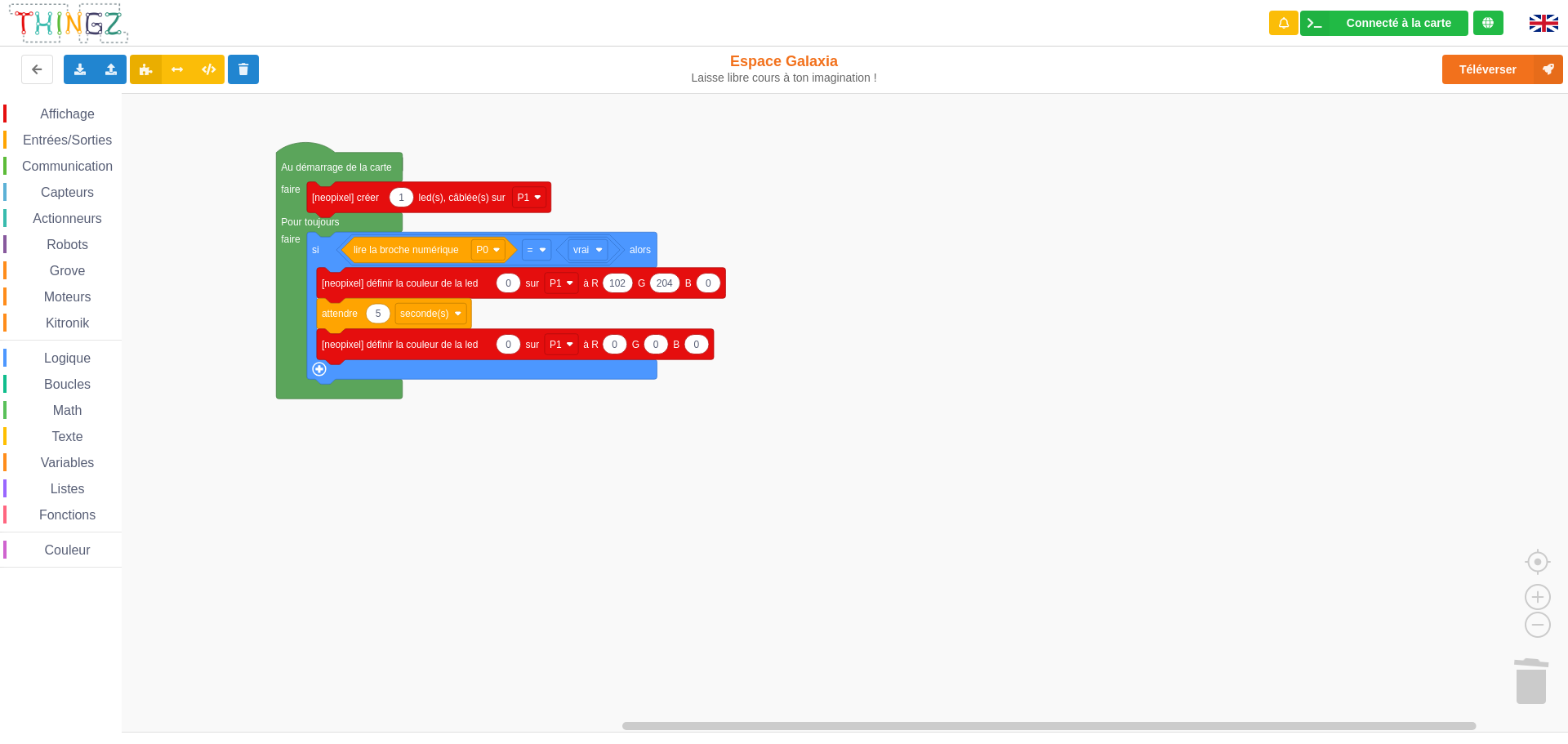
click at [73, 166] on span "Communication" at bounding box center [66, 166] width 95 height 14
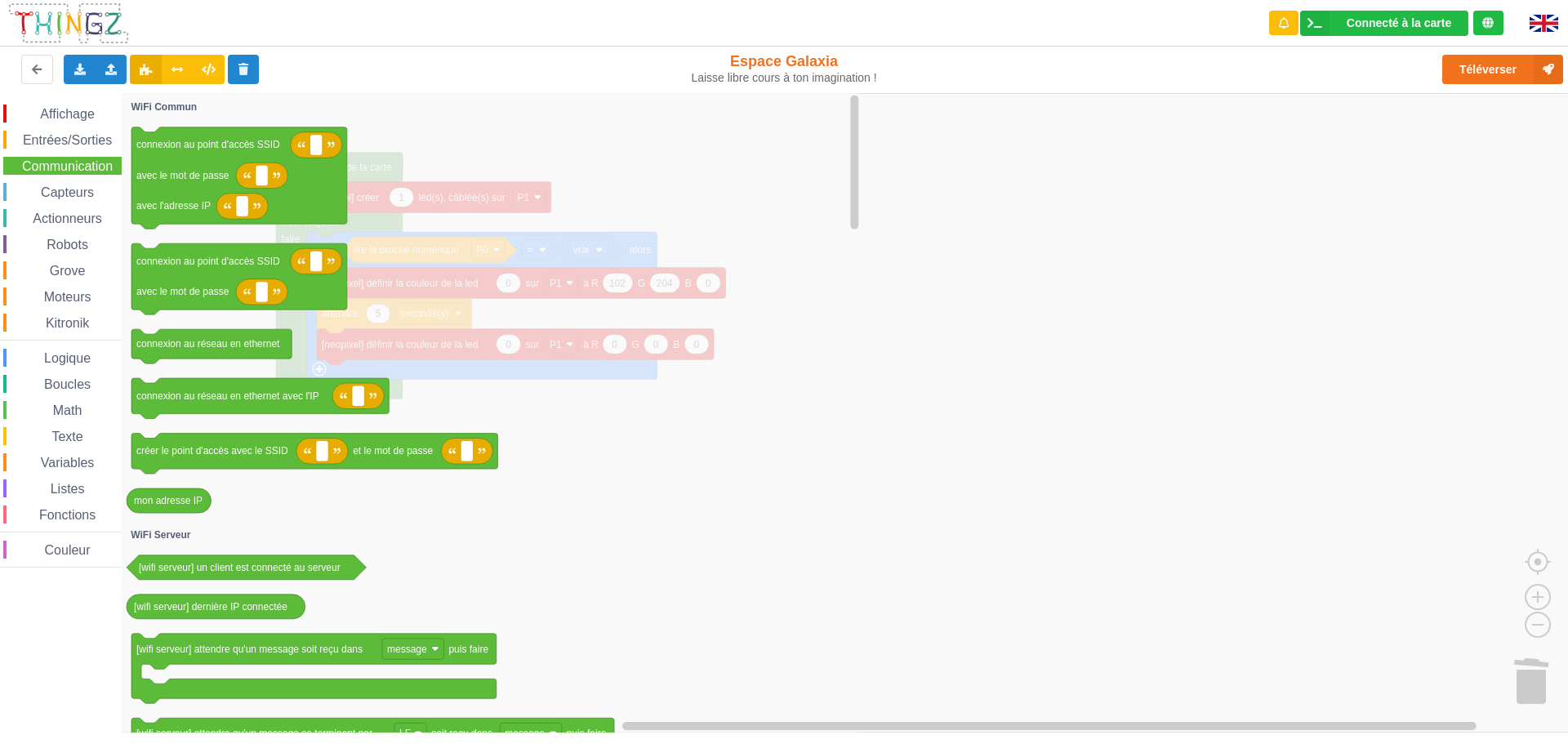
click at [76, 201] on div "Capteurs" at bounding box center [63, 191] width 119 height 18
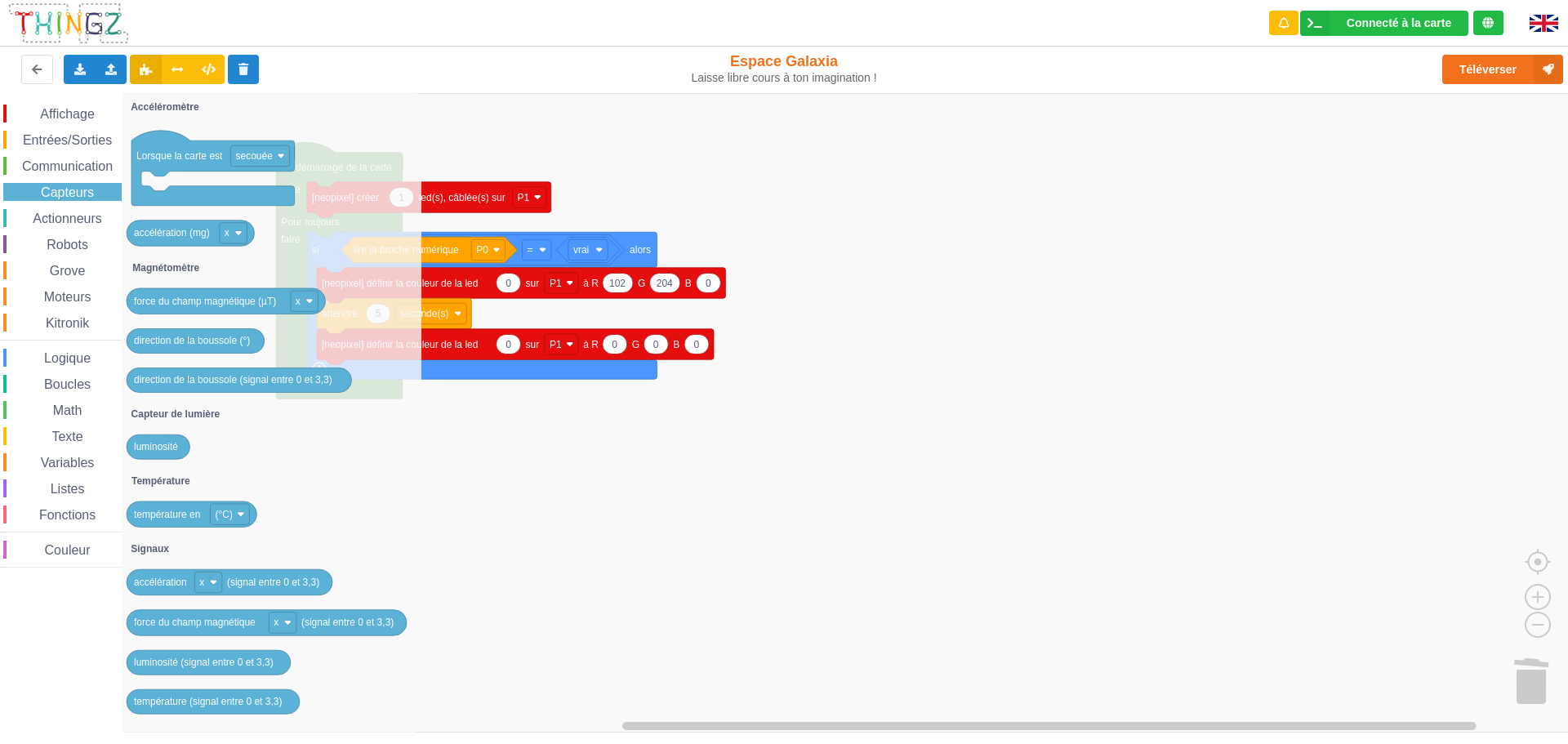
click at [81, 223] on span "Actionneurs" at bounding box center [67, 218] width 74 height 14
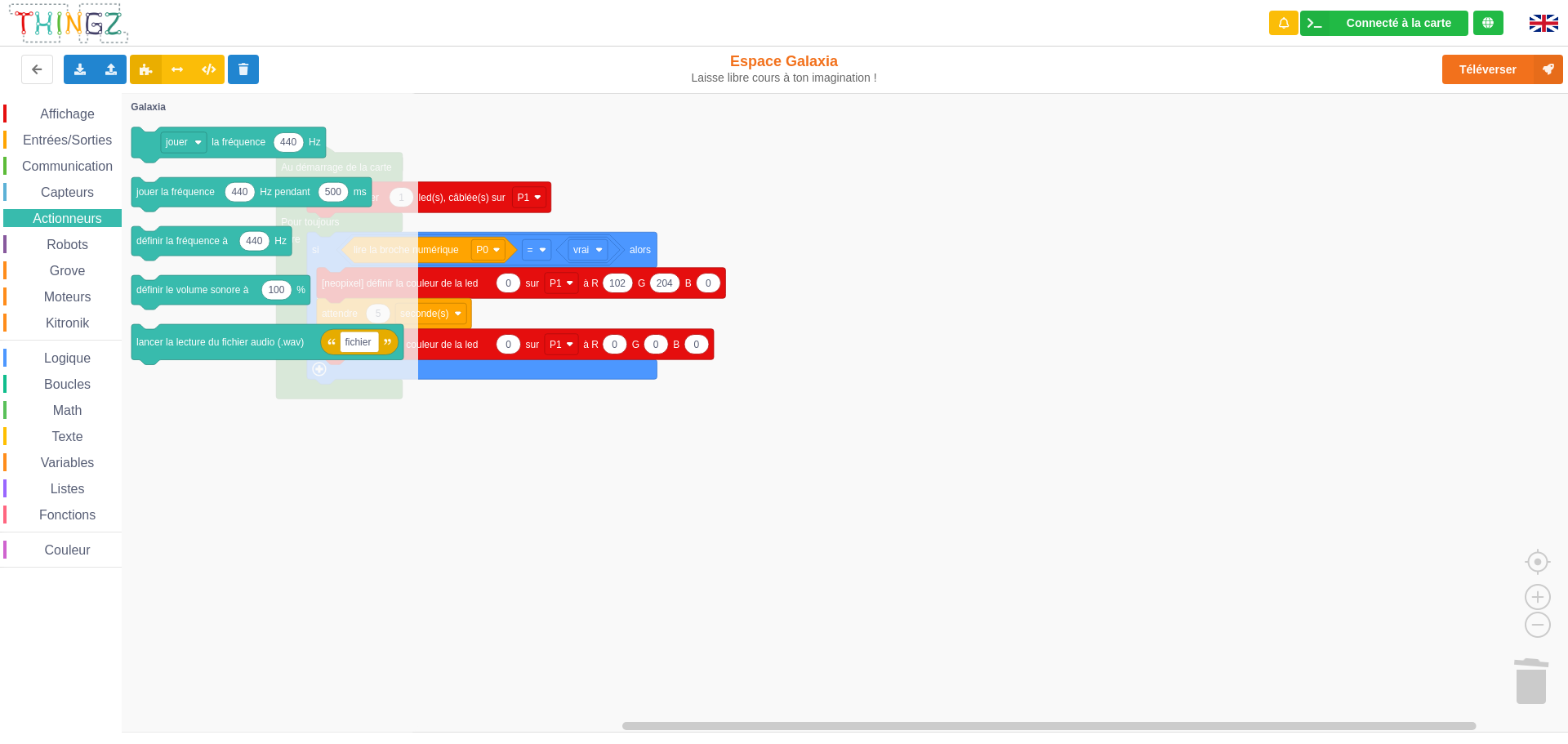
click at [46, 107] on span "Affichage" at bounding box center [66, 114] width 59 height 14
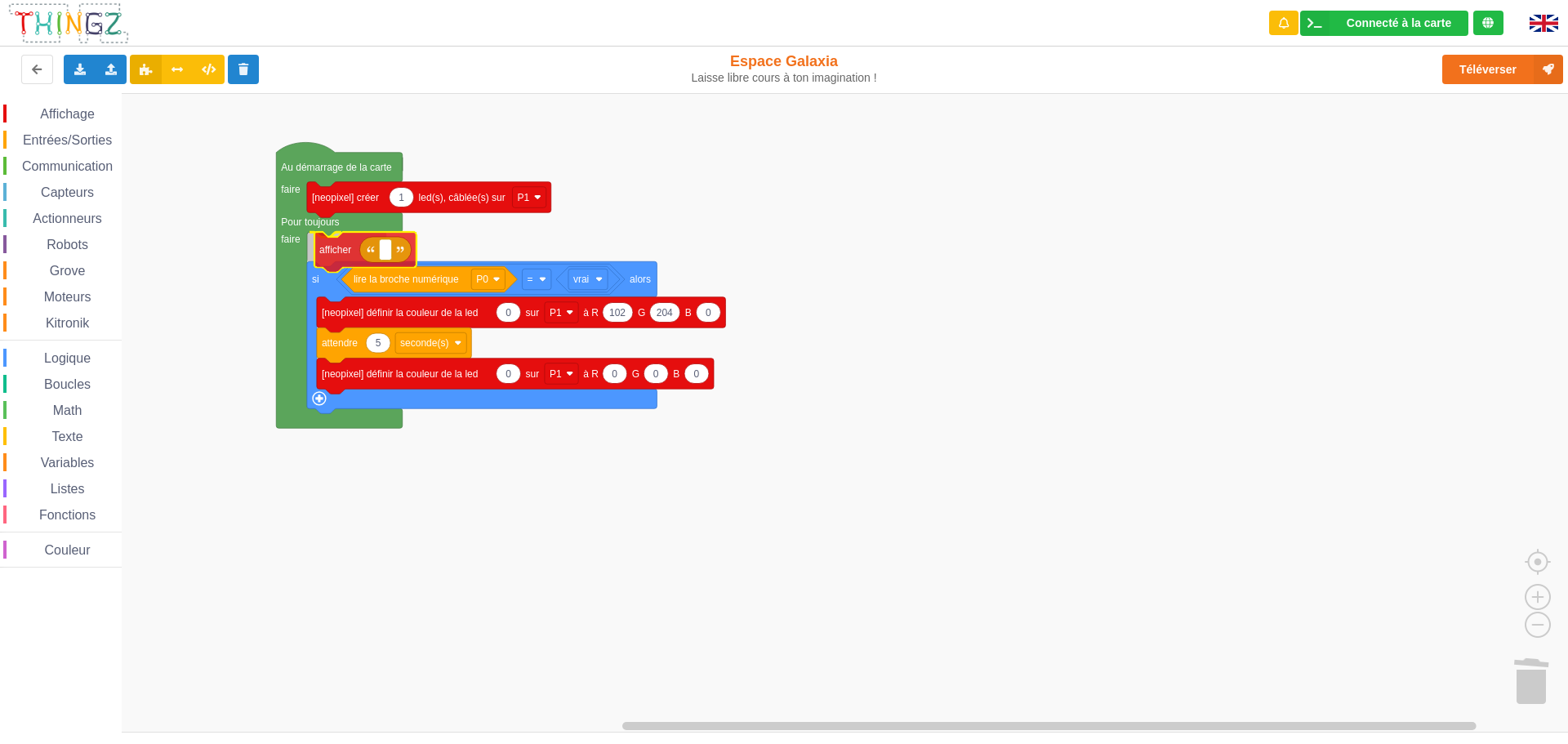
click at [340, 248] on div "Affichage Entrées/Sorties Communication Capteurs Actionneurs Robots Grove Moteu…" at bounding box center [790, 413] width 1579 height 639
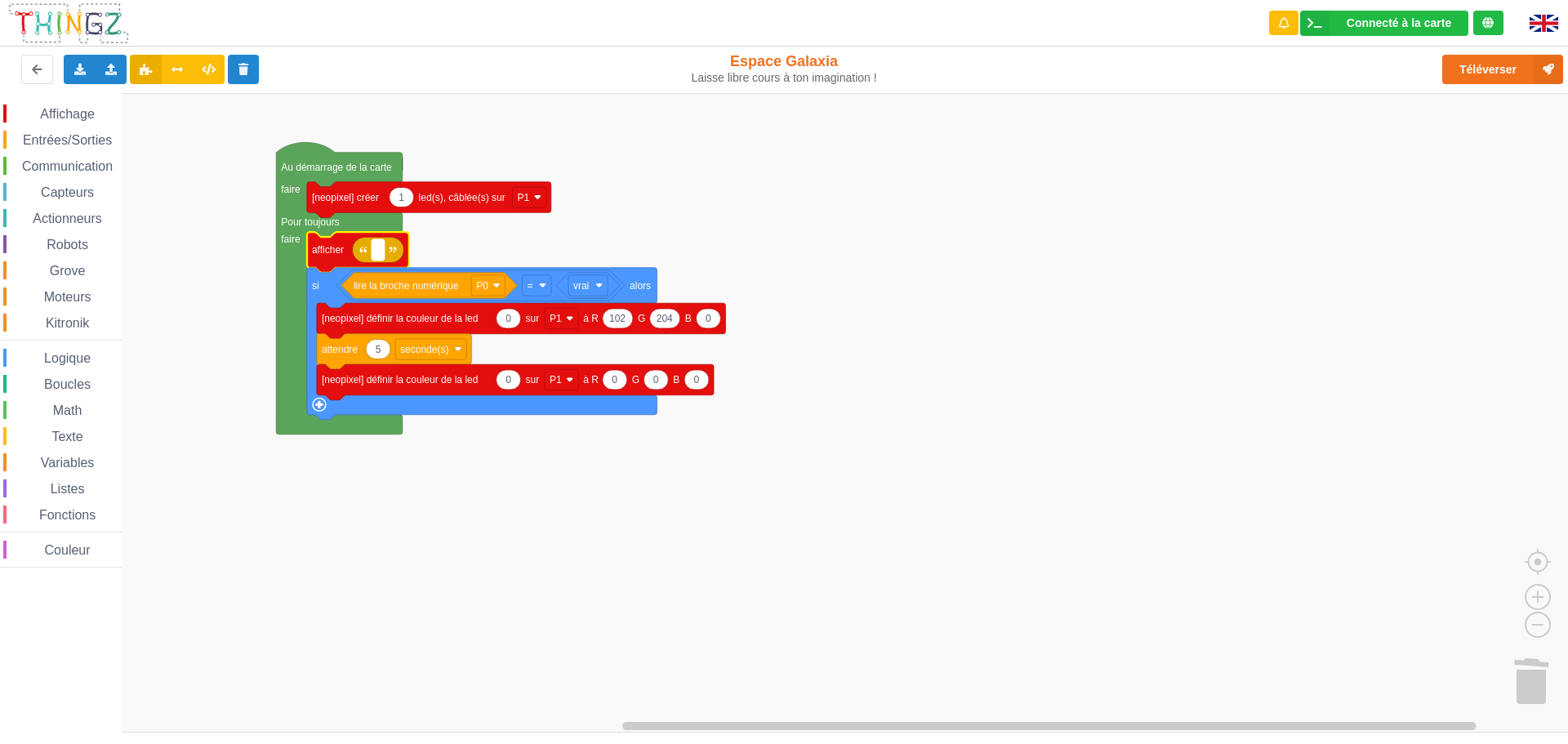
click at [376, 250] on text "Espace de travail de Blocky" at bounding box center [377, 249] width 3 height 11
click at [110, 71] on icon at bounding box center [112, 68] width 14 height 10
click at [179, 102] on span "Importer un assemblage de blocs" at bounding box center [224, 100] width 169 height 13
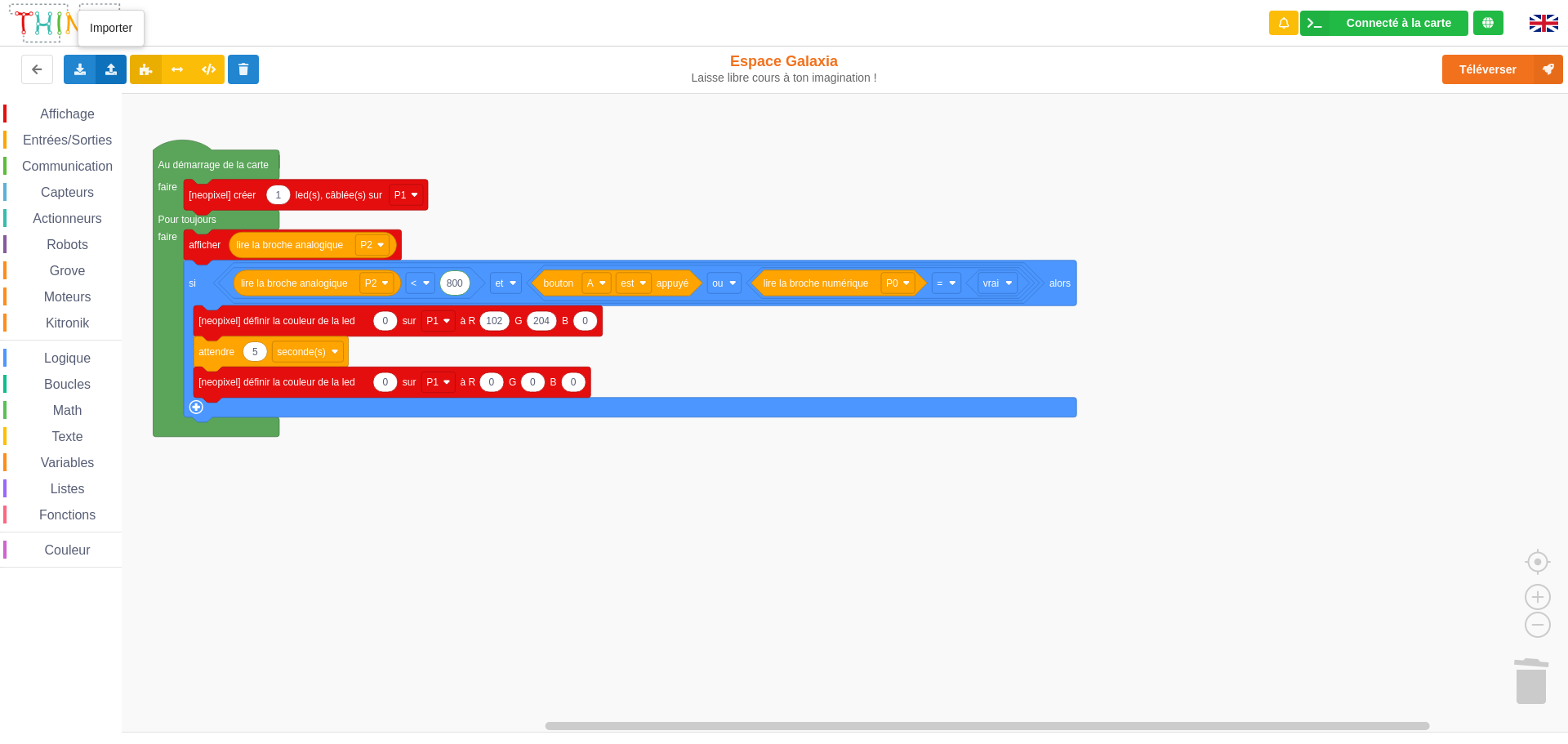
click at [110, 66] on icon at bounding box center [112, 68] width 14 height 10
click at [169, 101] on span "Importer un assemblage de blocs" at bounding box center [224, 100] width 169 height 13
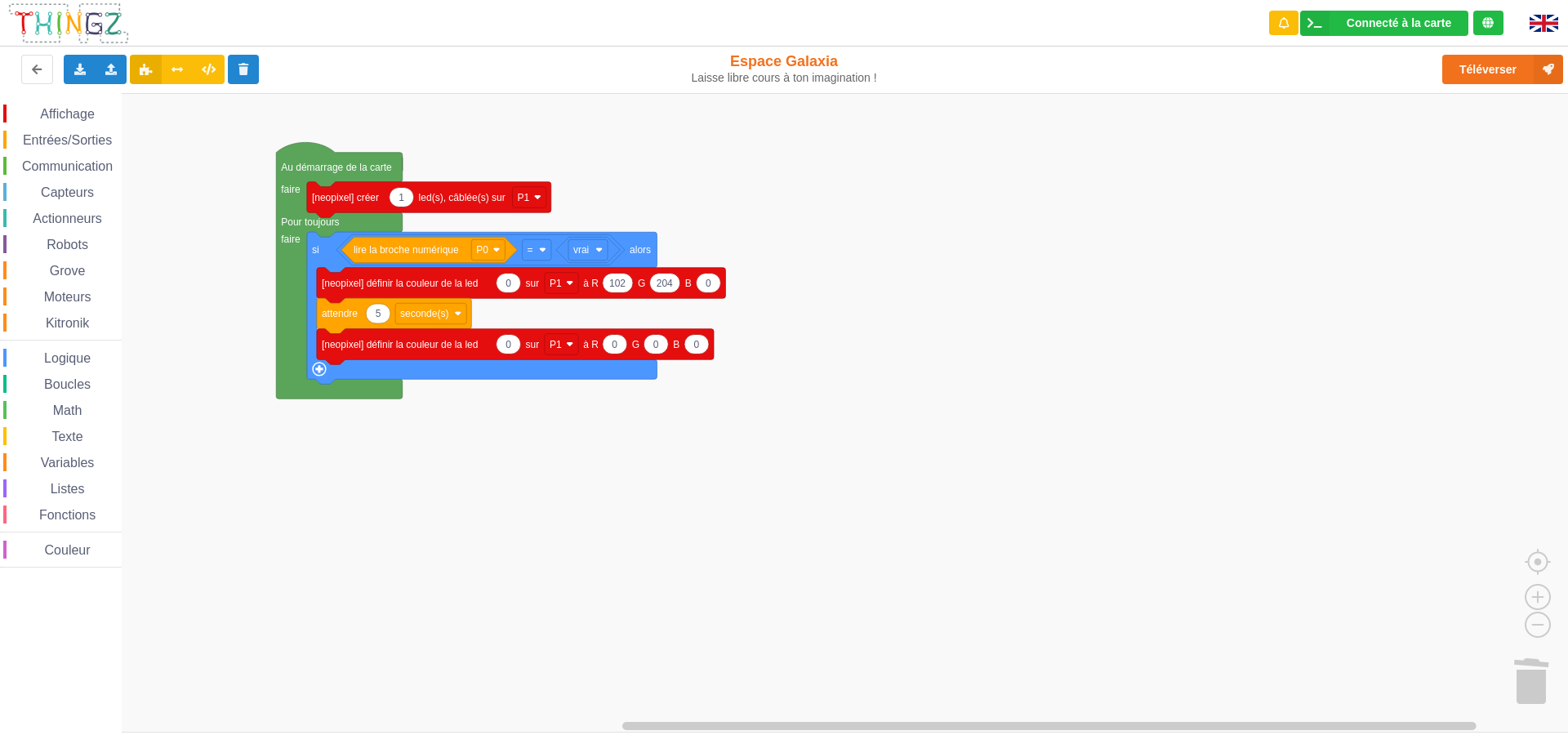
click at [81, 112] on span "Affichage" at bounding box center [66, 114] width 59 height 14
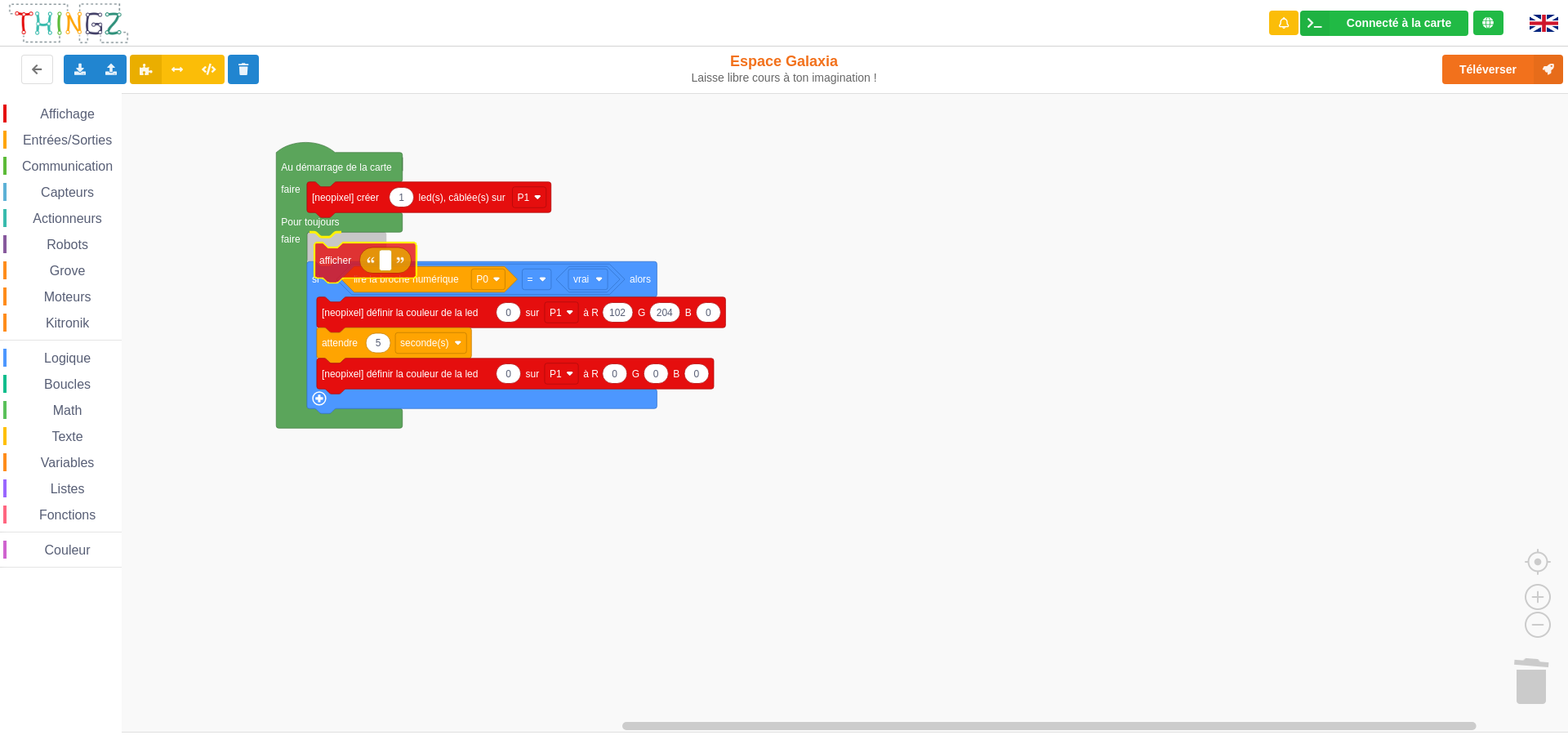
click at [326, 281] on div "Affichage Entrées/Sorties Communication Capteurs Actionneurs Robots Grove Moteu…" at bounding box center [790, 413] width 1579 height 639
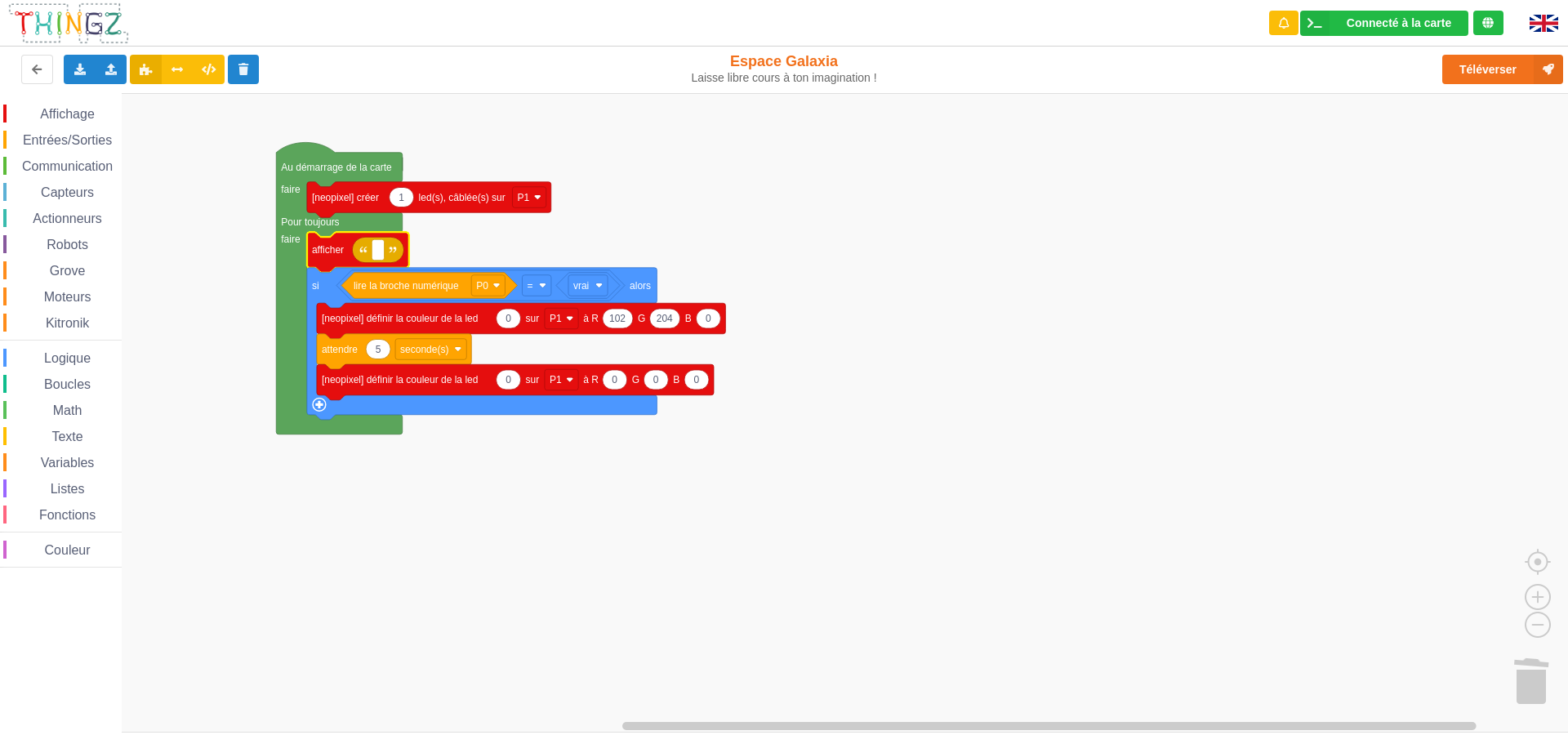
click at [76, 189] on span "Capteurs" at bounding box center [67, 192] width 58 height 14
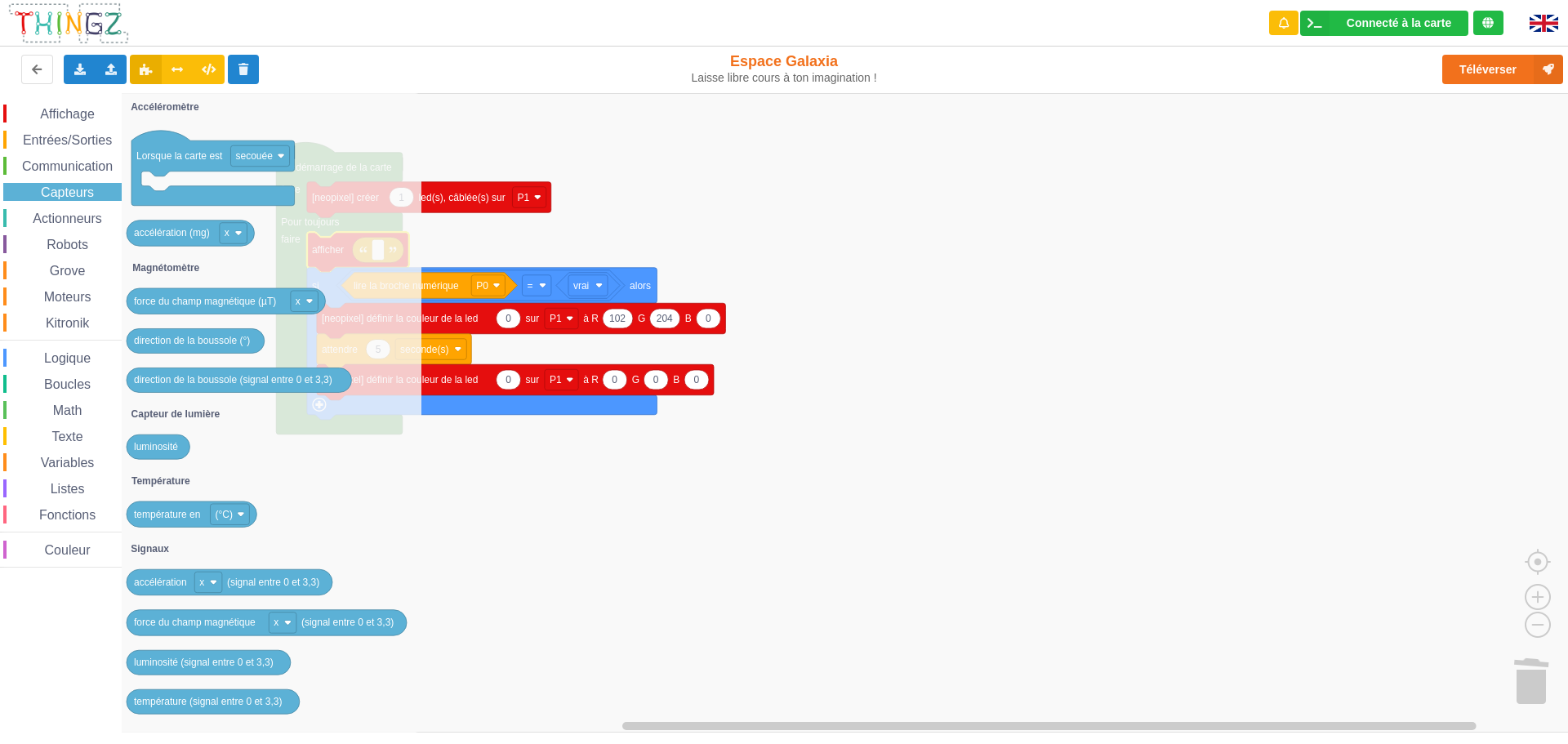
click at [84, 215] on span "Actionneurs" at bounding box center [67, 218] width 74 height 14
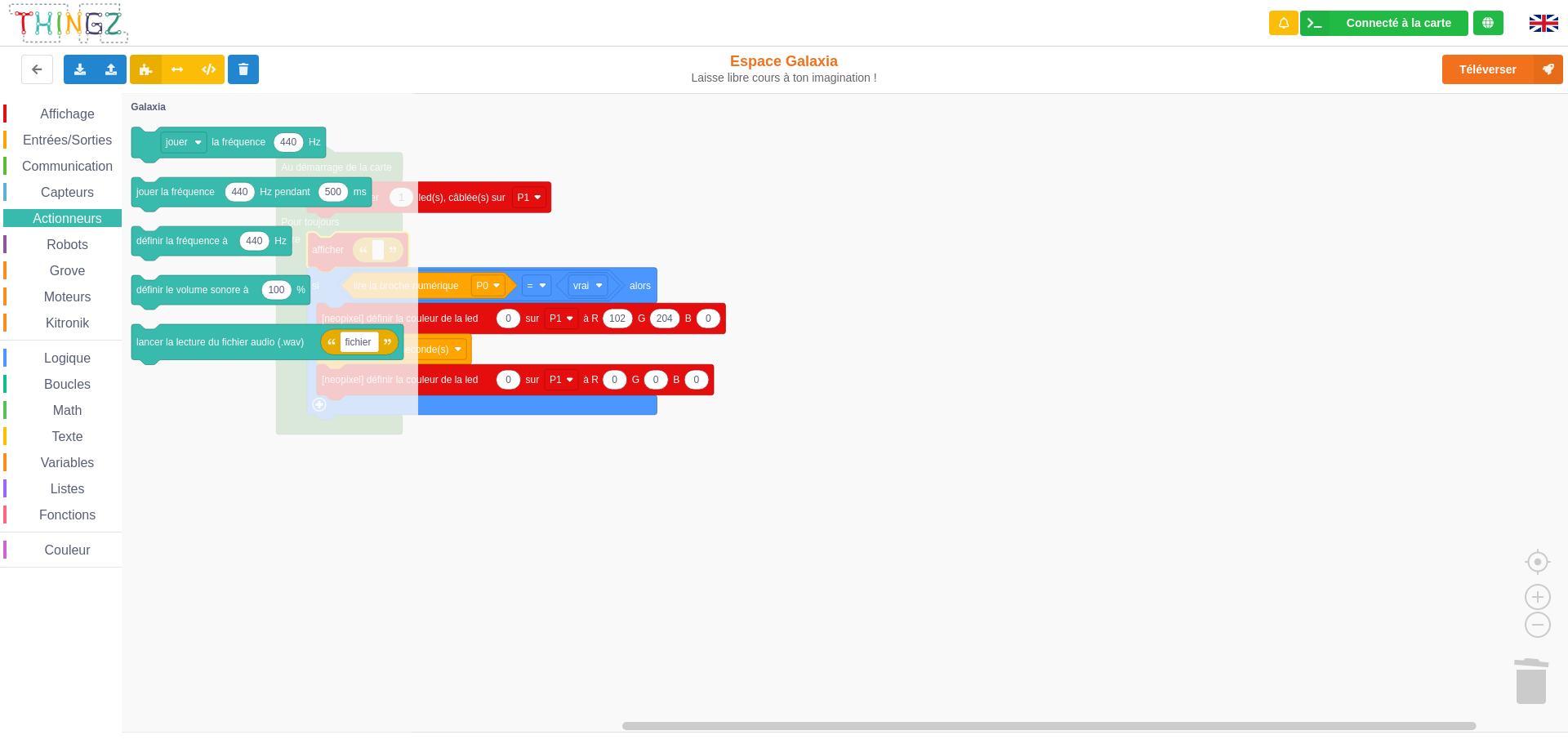
click at [85, 246] on span "Robots" at bounding box center [66, 245] width 46 height 14
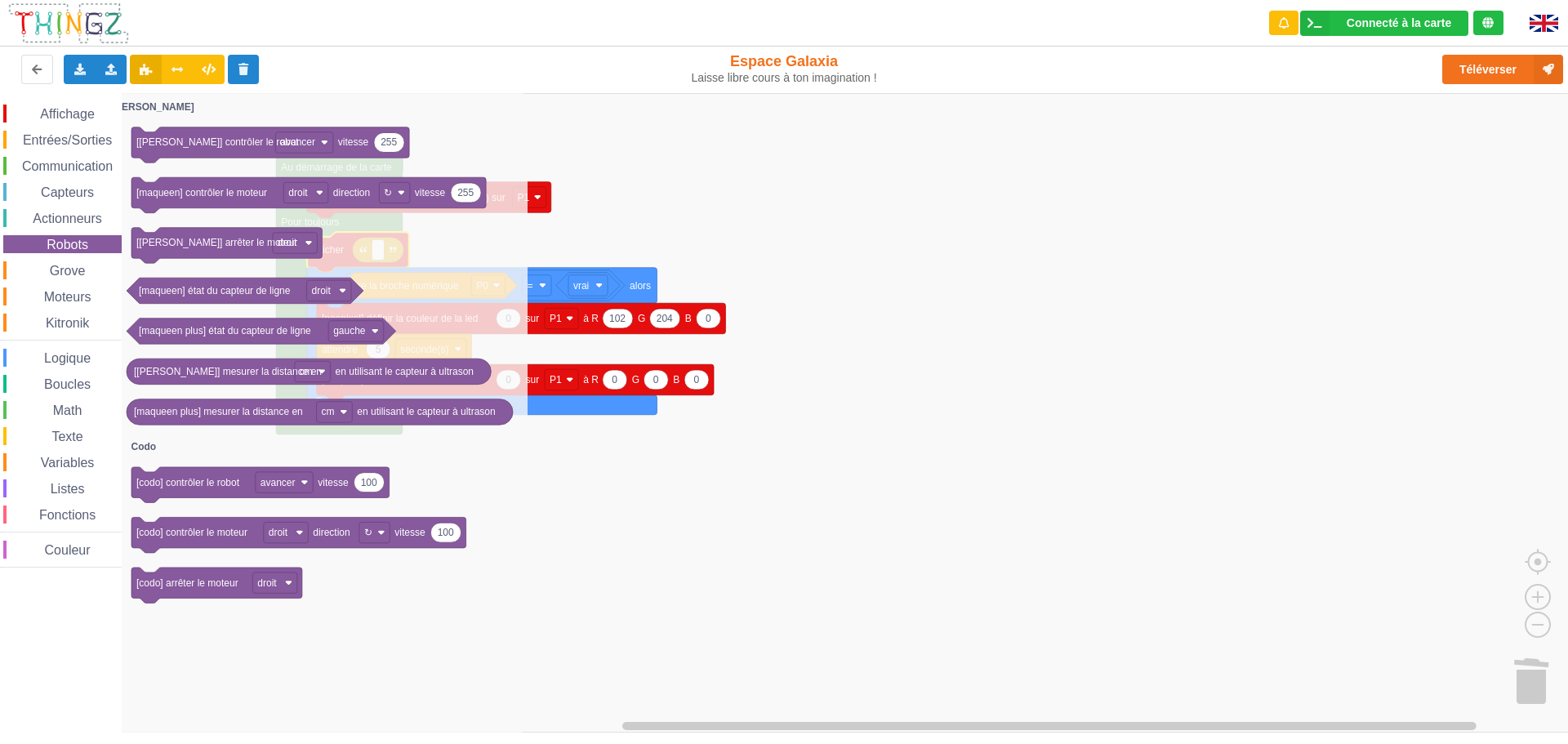
click at [79, 169] on span "Communication" at bounding box center [66, 166] width 95 height 14
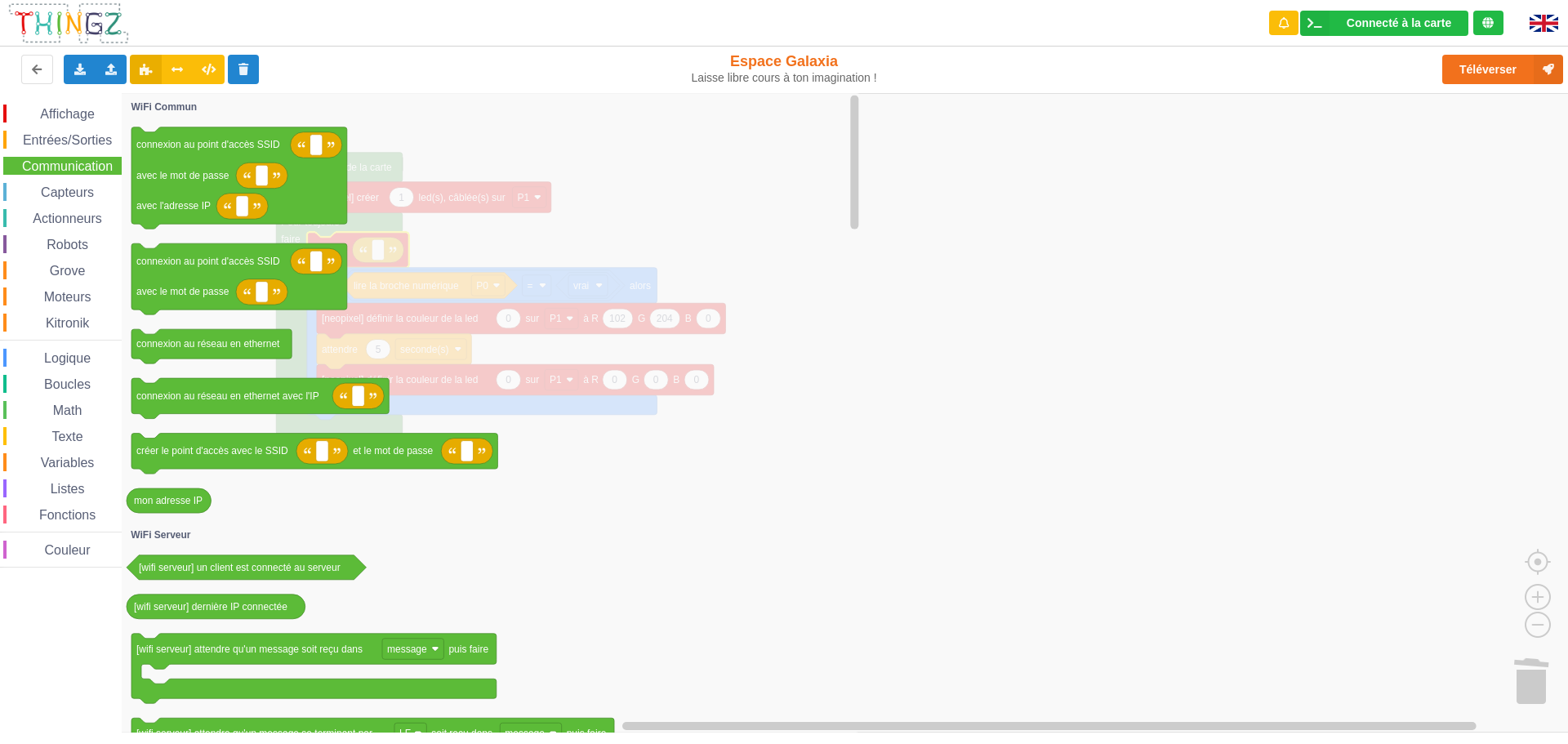
click at [60, 262] on div "Affichage Entrées/Sorties Communication Capteurs Actionneurs Robots Grove Moteu…" at bounding box center [60, 336] width 121 height 463
click at [65, 269] on span "Grove" at bounding box center [67, 271] width 41 height 14
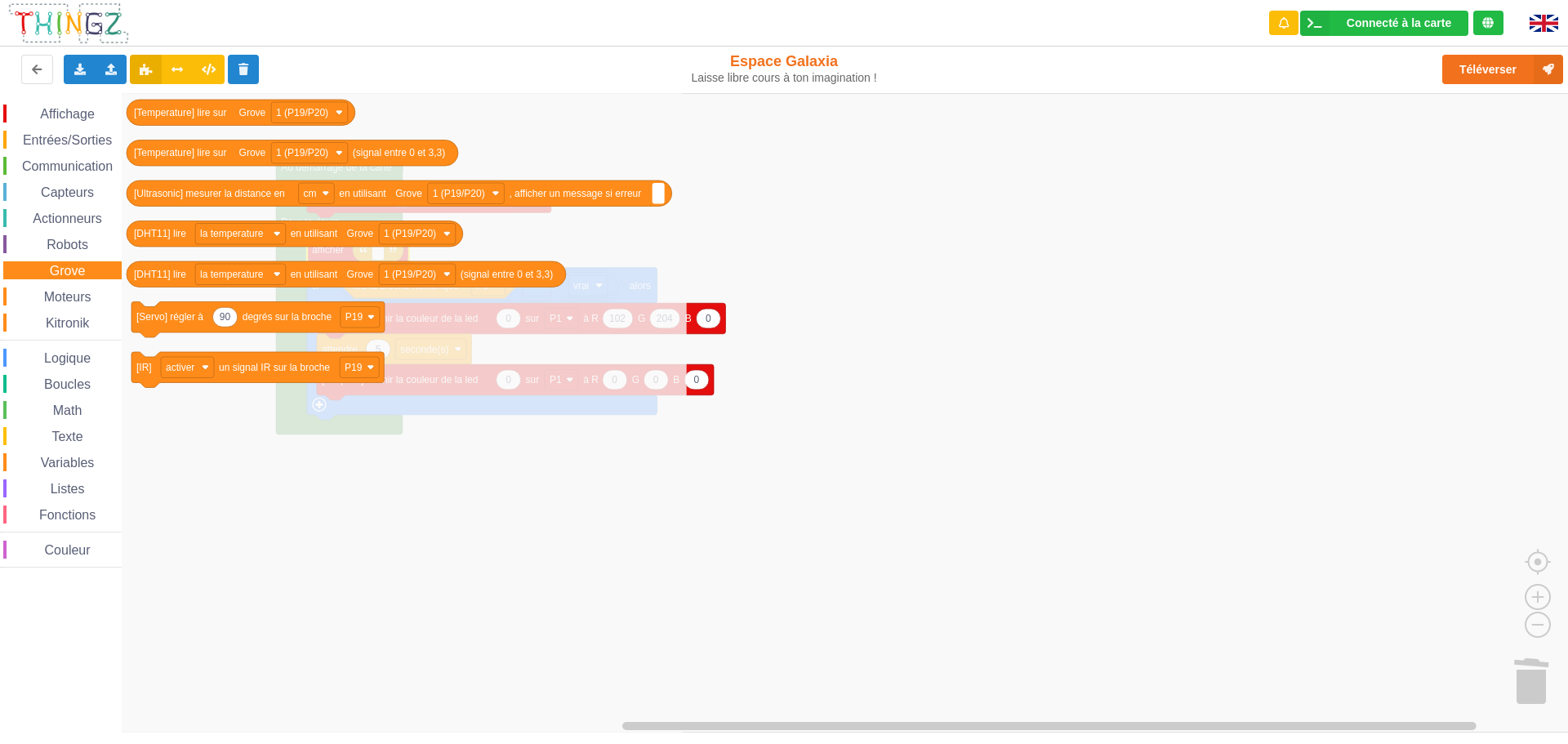
click at [73, 356] on span "Logique" at bounding box center [67, 358] width 52 height 14
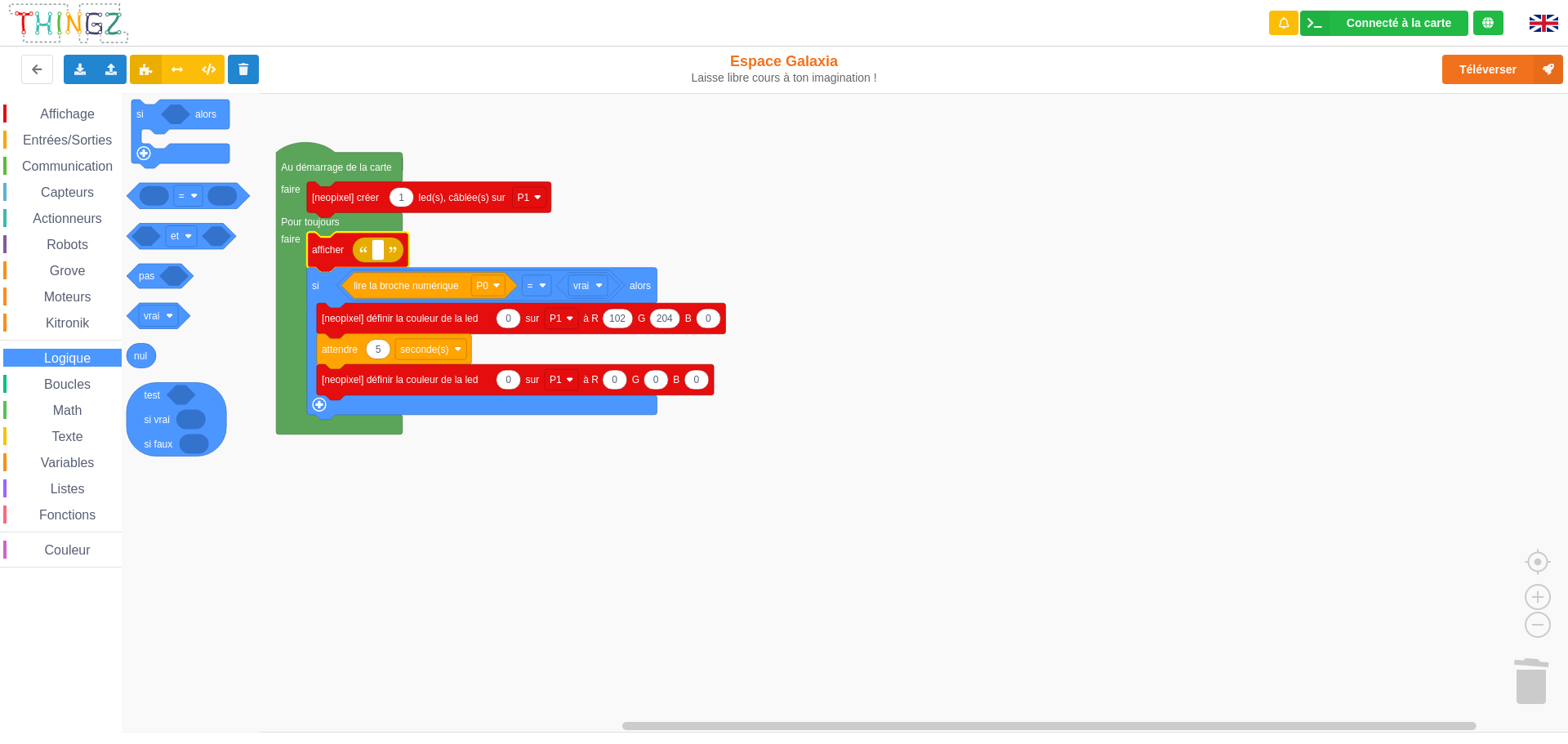
click at [61, 409] on span "Math" at bounding box center [67, 410] width 34 height 14
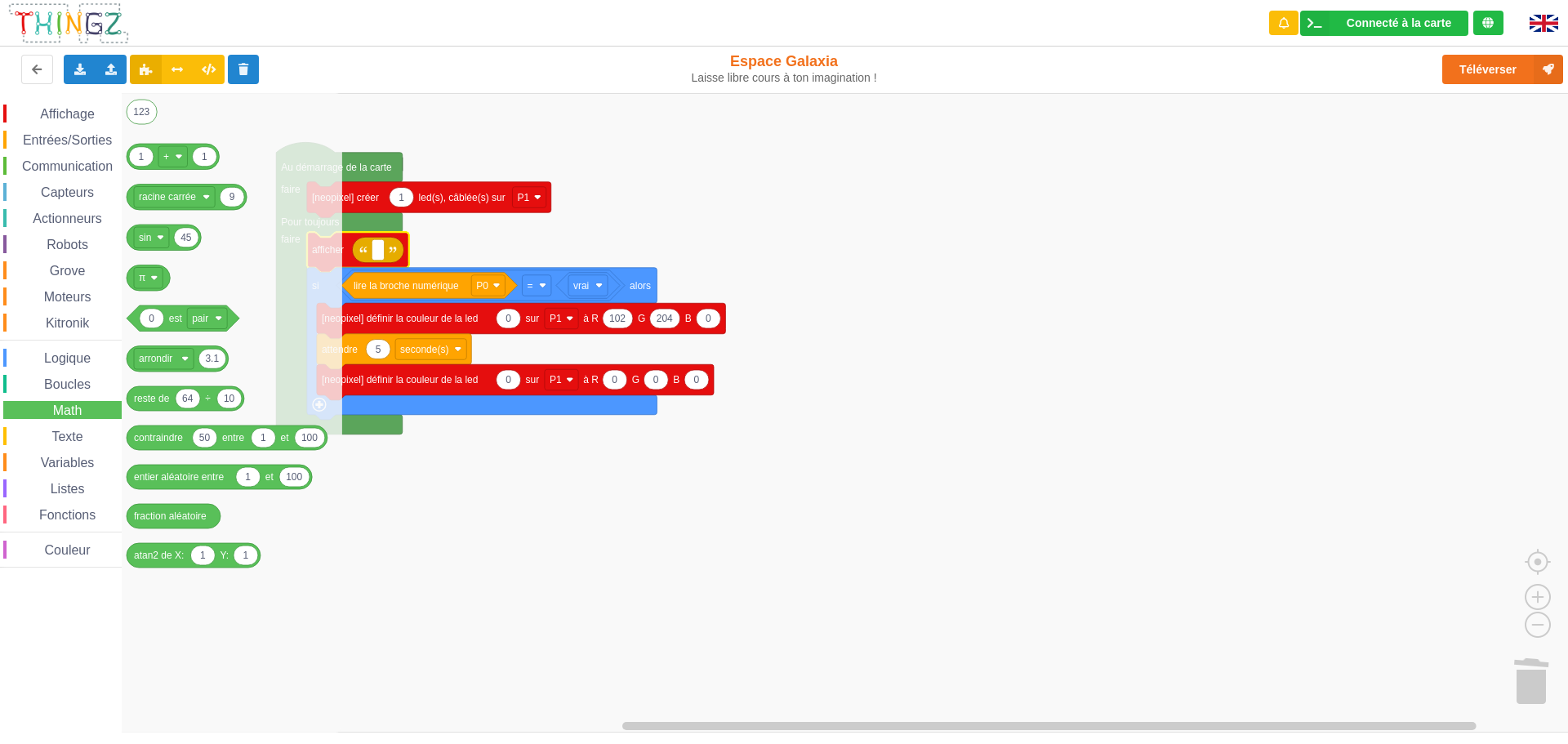
click at [63, 382] on span "Boucles" at bounding box center [67, 384] width 52 height 14
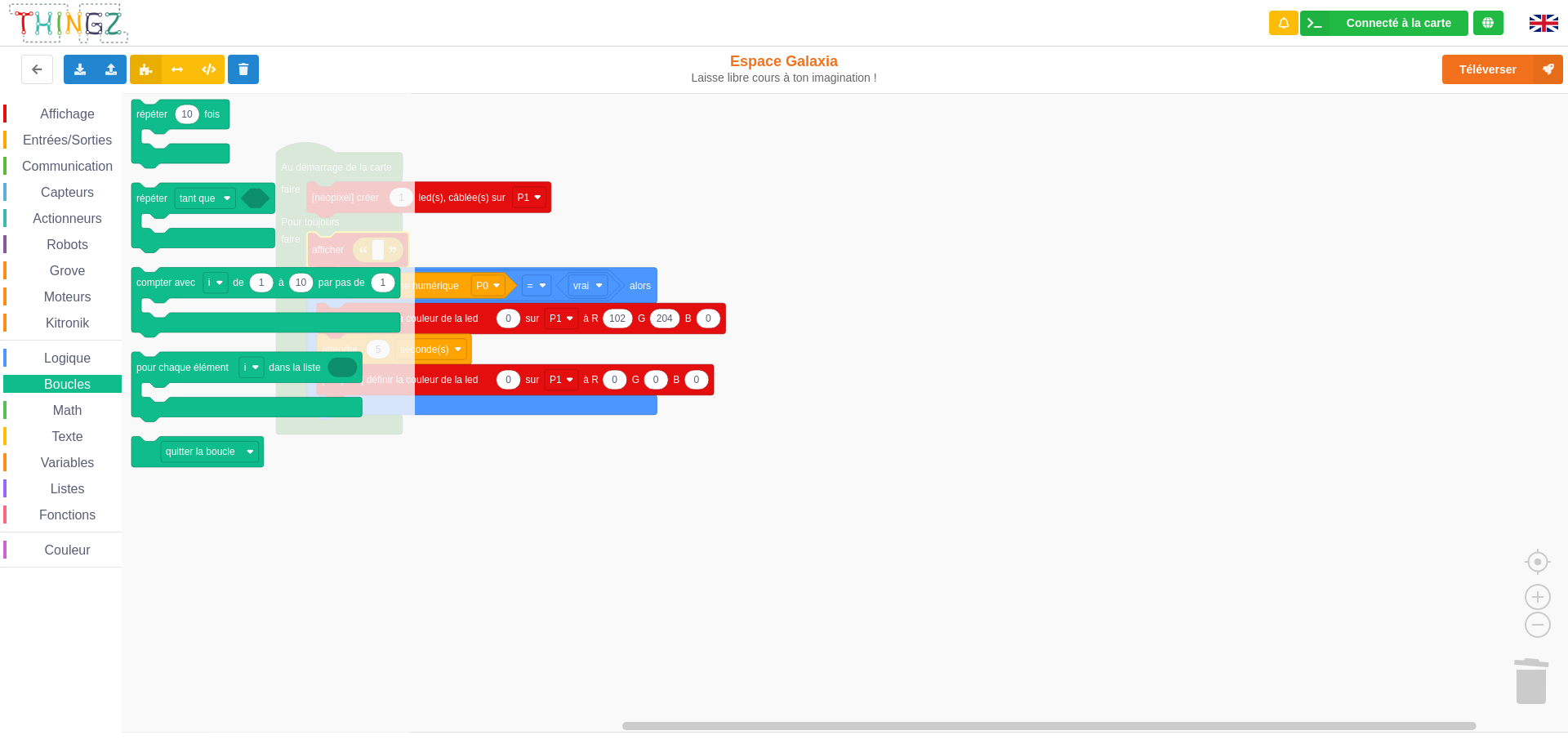
click at [56, 436] on span "Texte" at bounding box center [66, 437] width 36 height 14
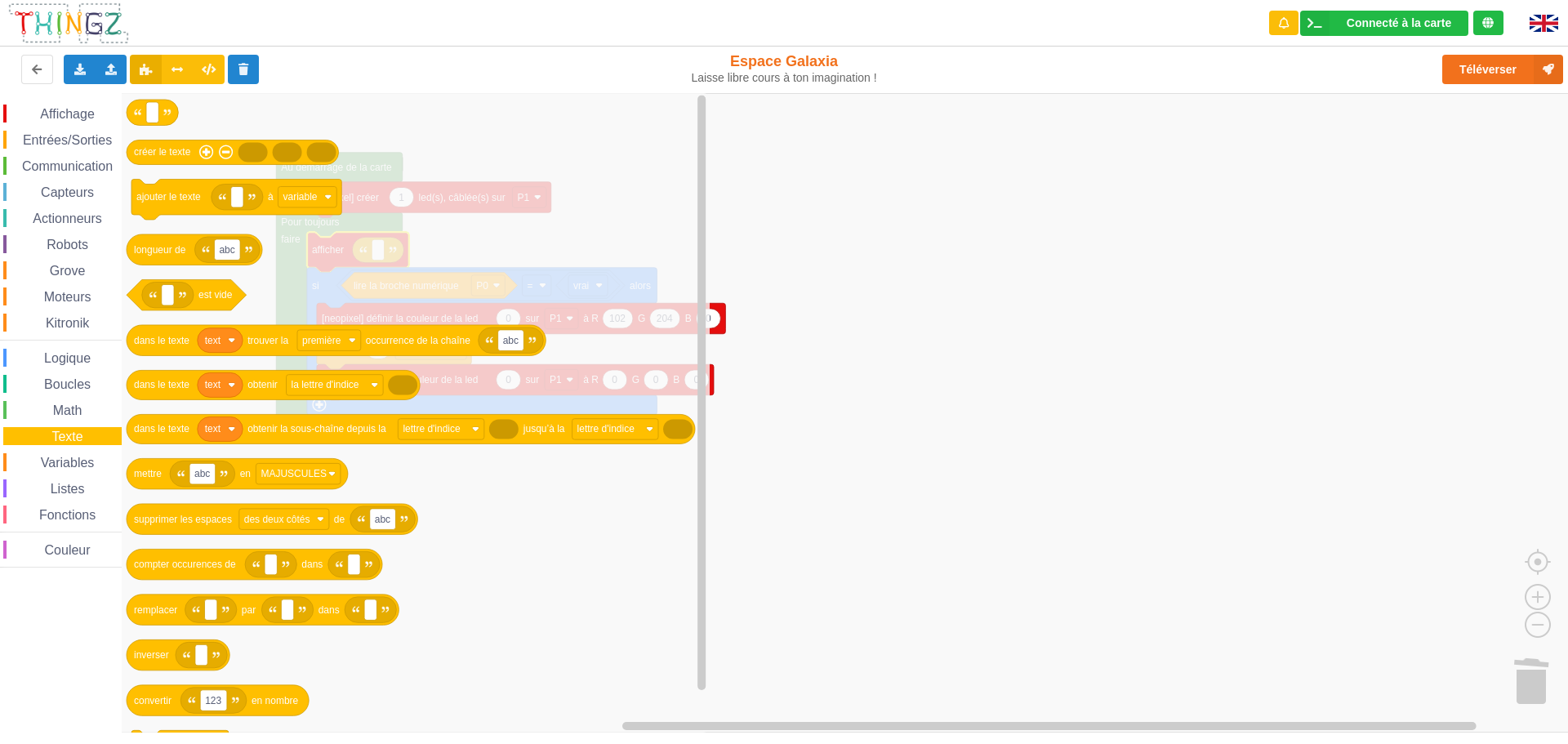
click at [57, 109] on span "Affichage" at bounding box center [66, 114] width 59 height 14
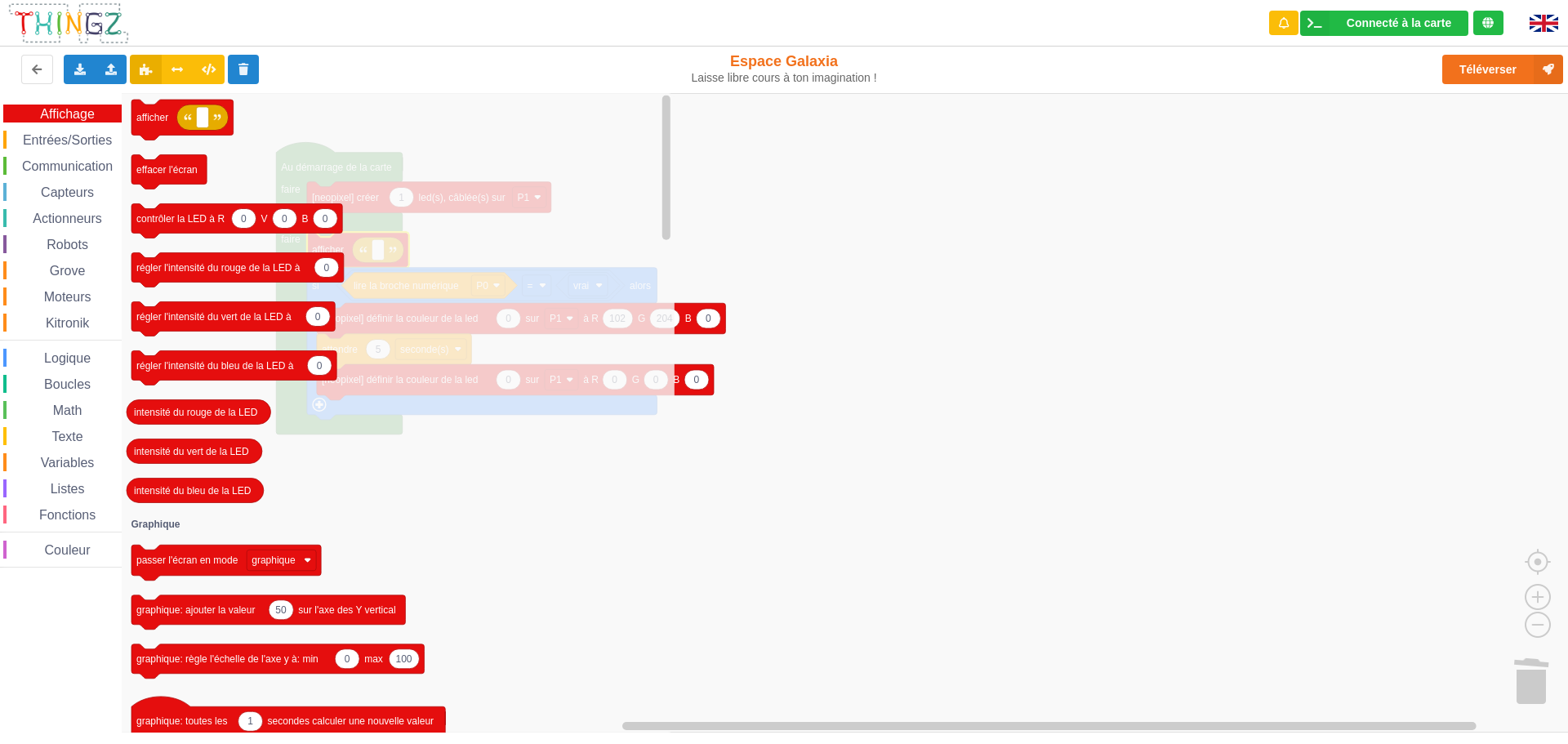
click at [74, 156] on div "Communication" at bounding box center [63, 165] width 119 height 18
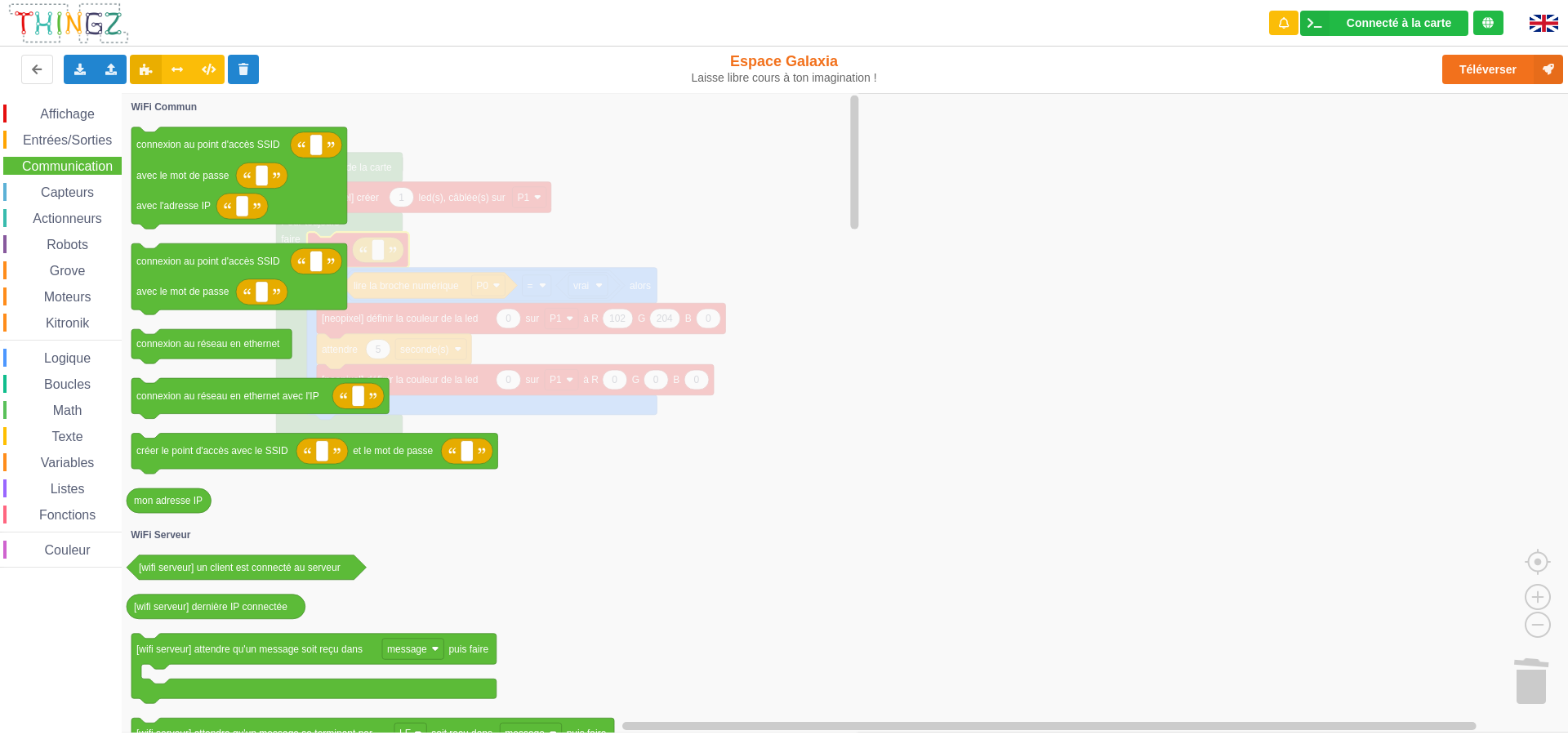
click at [62, 146] on span "Entrées/Sorties" at bounding box center [66, 140] width 93 height 14
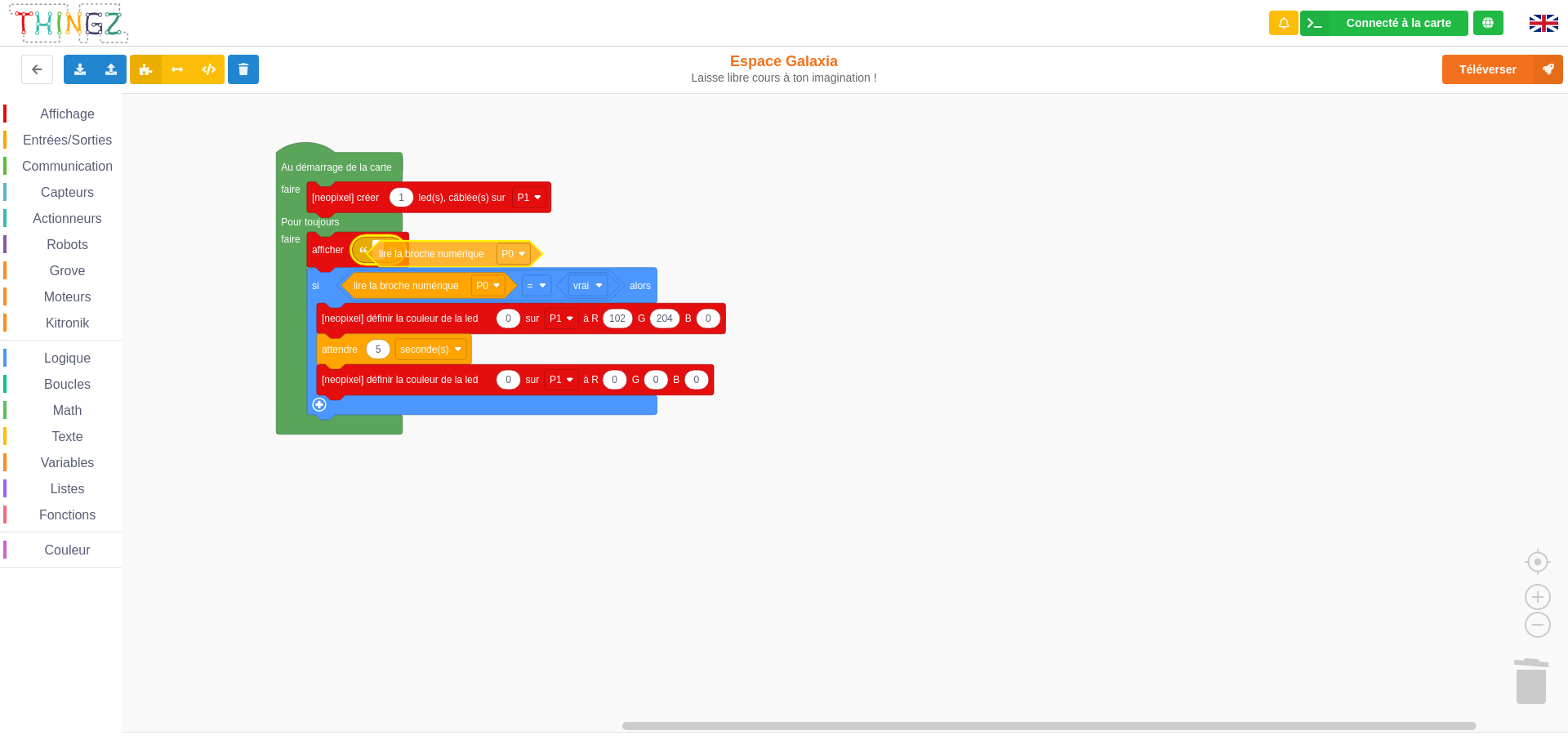
click at [407, 256] on div "Affichage Entrées/Sorties Communication Capteurs Actionneurs Robots Grove Moteu…" at bounding box center [790, 413] width 1579 height 639
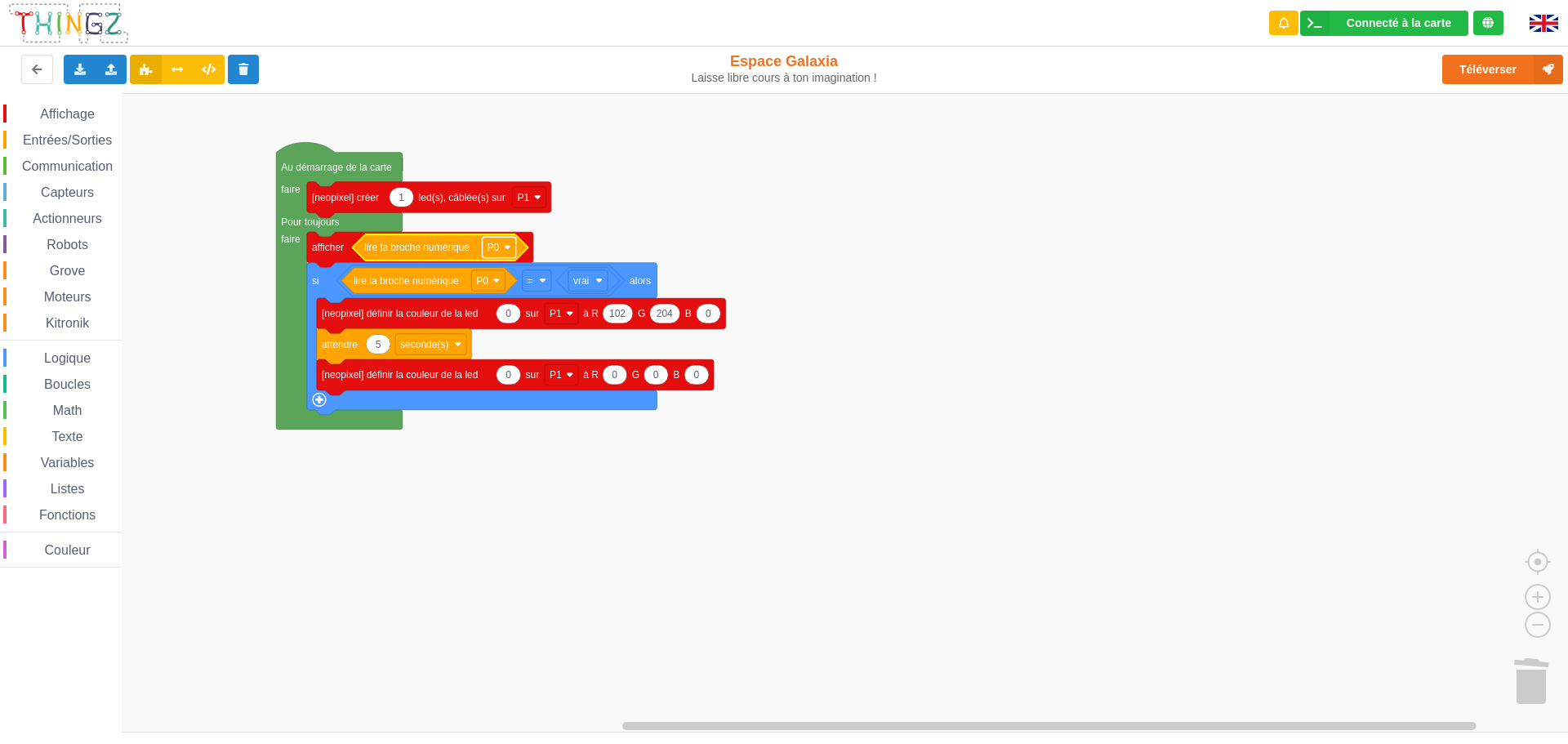
click at [508, 246] on image "Espace de travail de Blocky" at bounding box center [508, 247] width 7 height 7
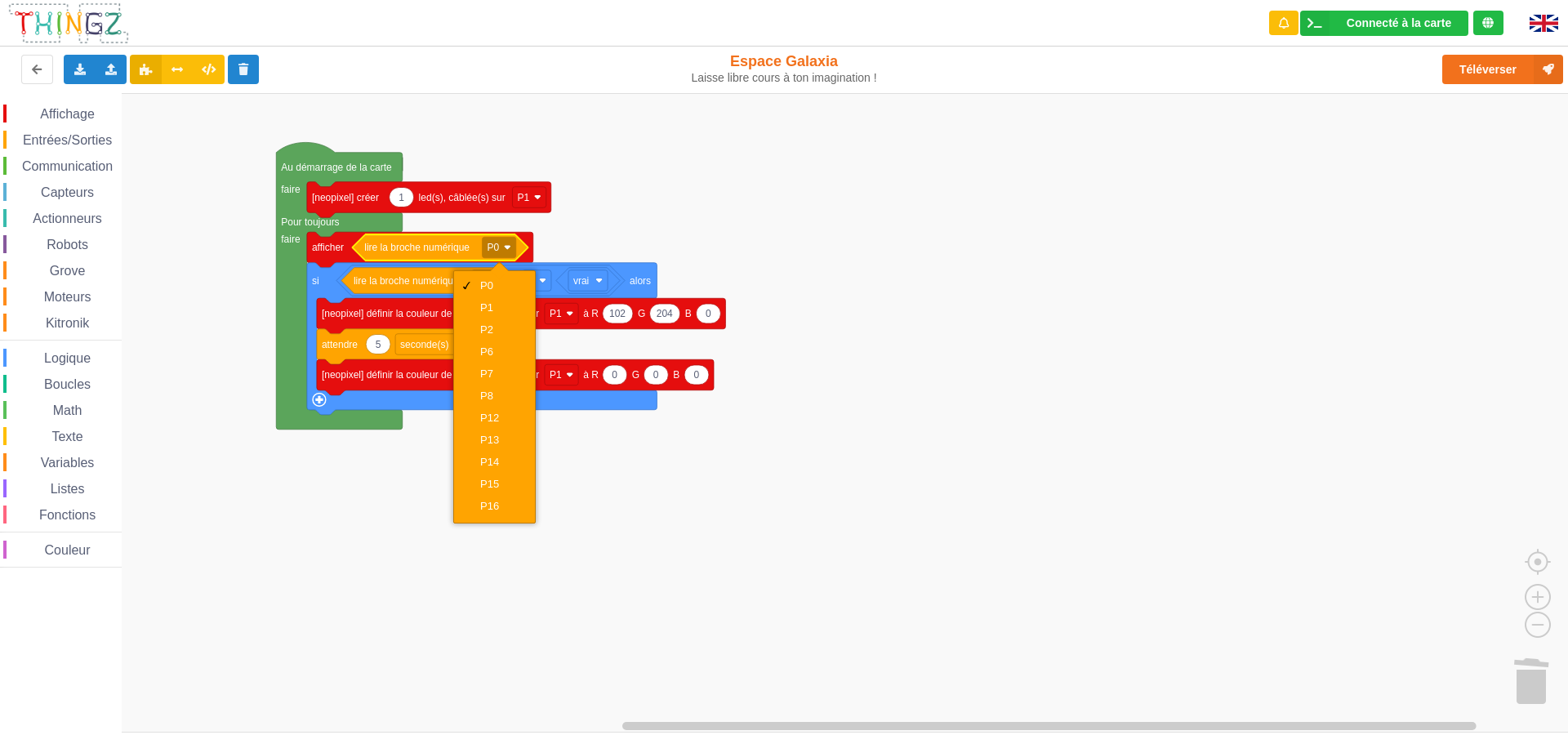
click at [660, 231] on rect "Espace de travail de Blocky" at bounding box center [790, 413] width 1579 height 639
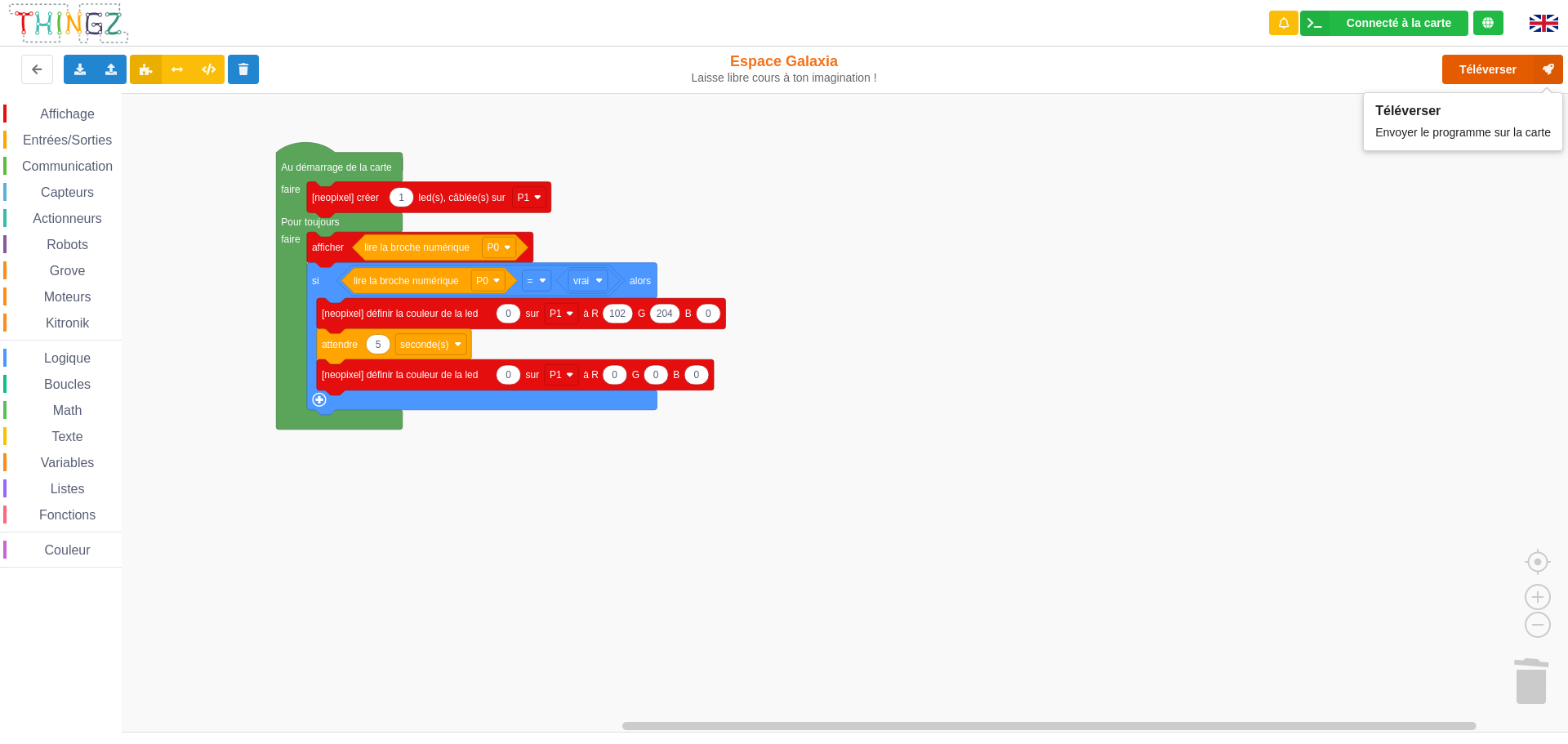
click at [1489, 67] on button "Téléverser" at bounding box center [1502, 70] width 121 height 30
click at [507, 251] on image "Espace de travail de Blocky" at bounding box center [508, 247] width 7 height 7
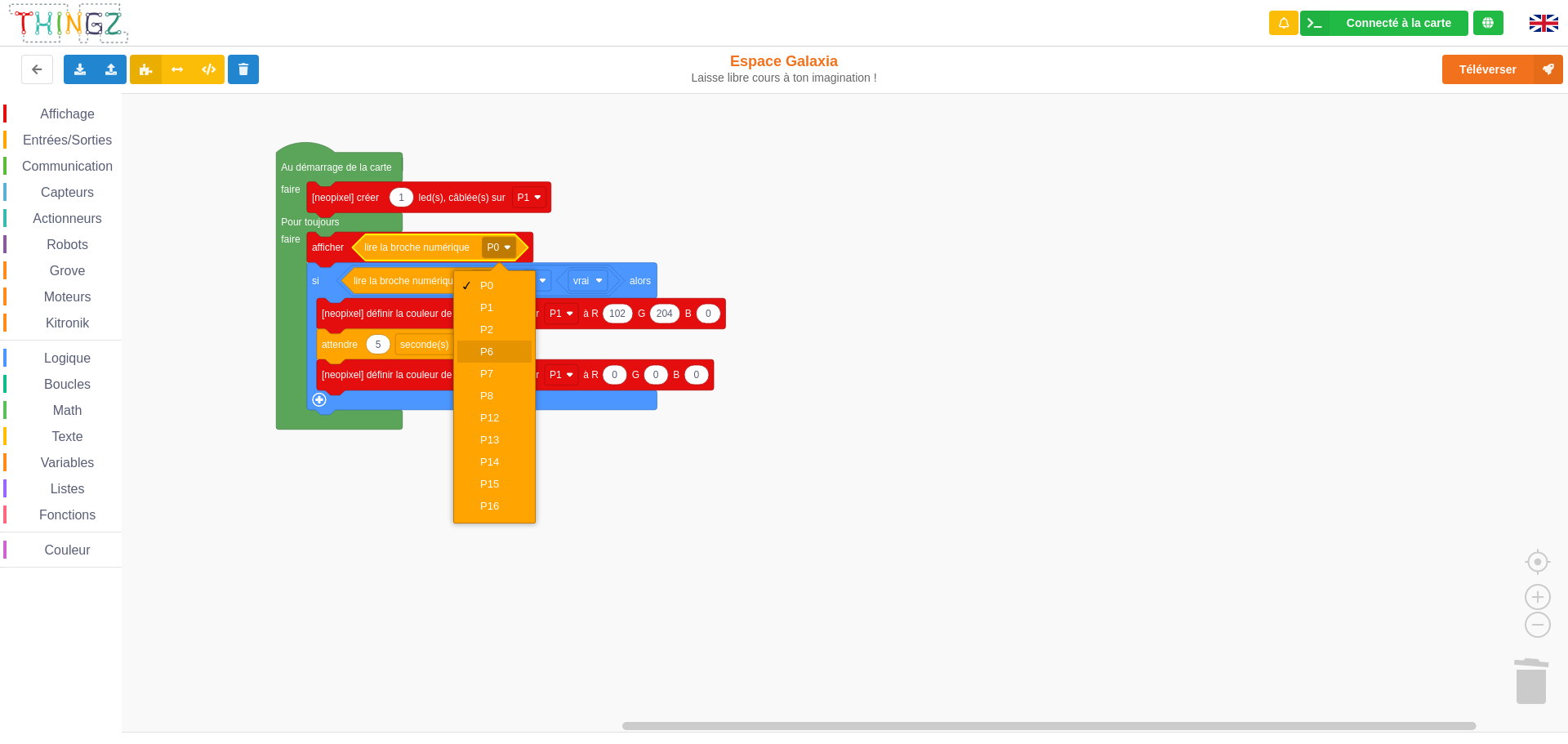
click at [509, 349] on div "P6" at bounding box center [500, 351] width 39 height 12
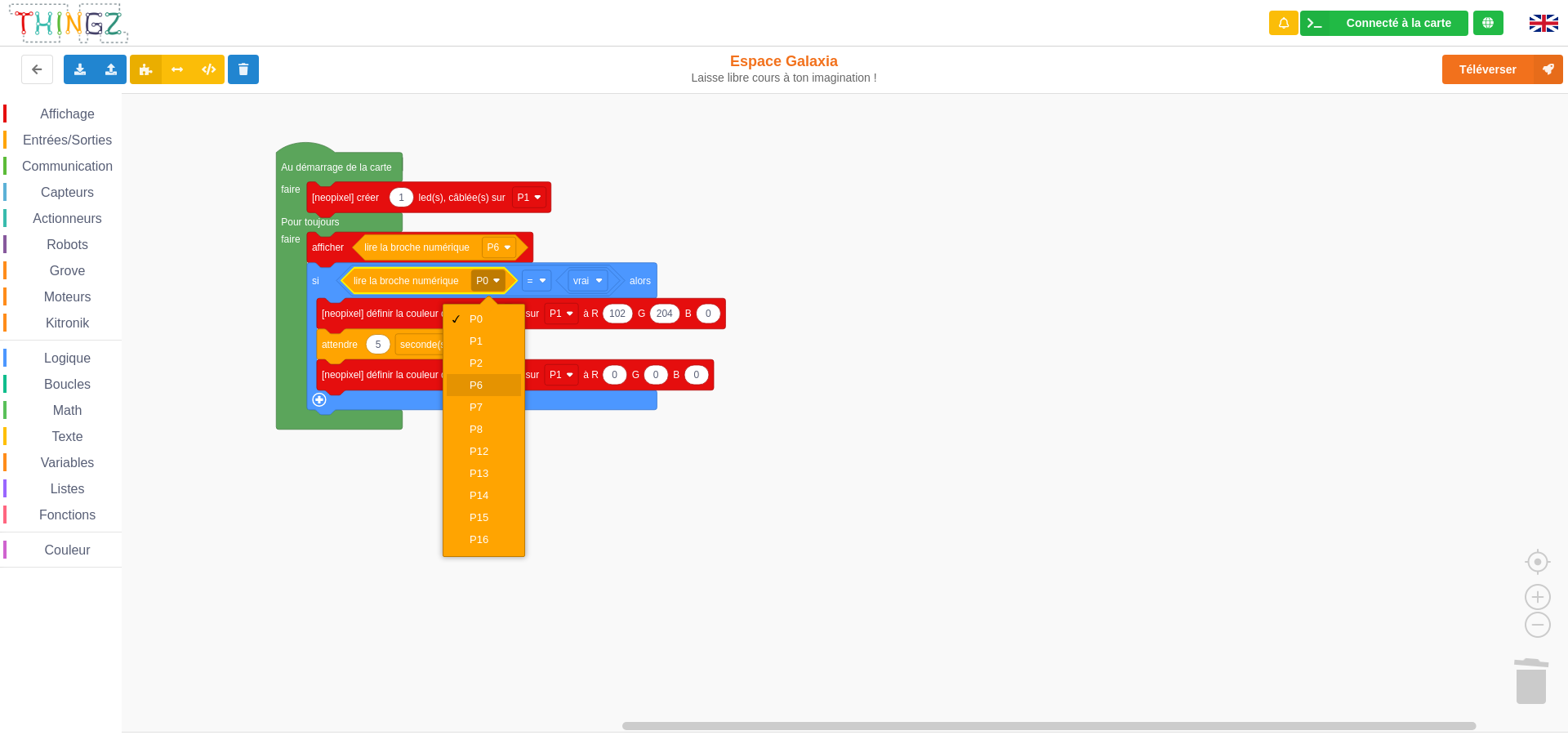
click at [498, 388] on div "P6" at bounding box center [488, 385] width 39 height 12
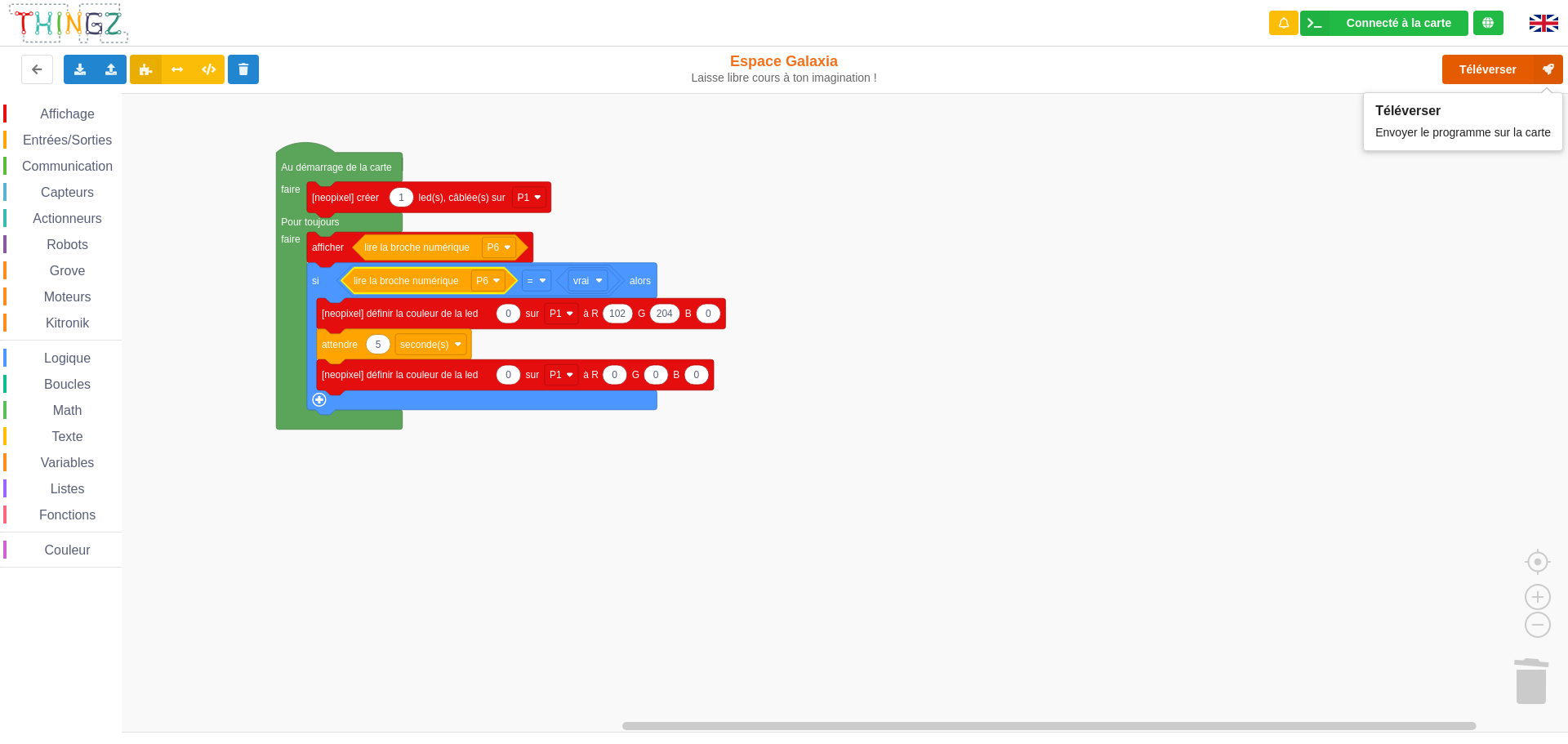
click at [1511, 64] on button "Téléverser" at bounding box center [1502, 70] width 121 height 30
click at [110, 70] on icon at bounding box center [112, 68] width 14 height 10
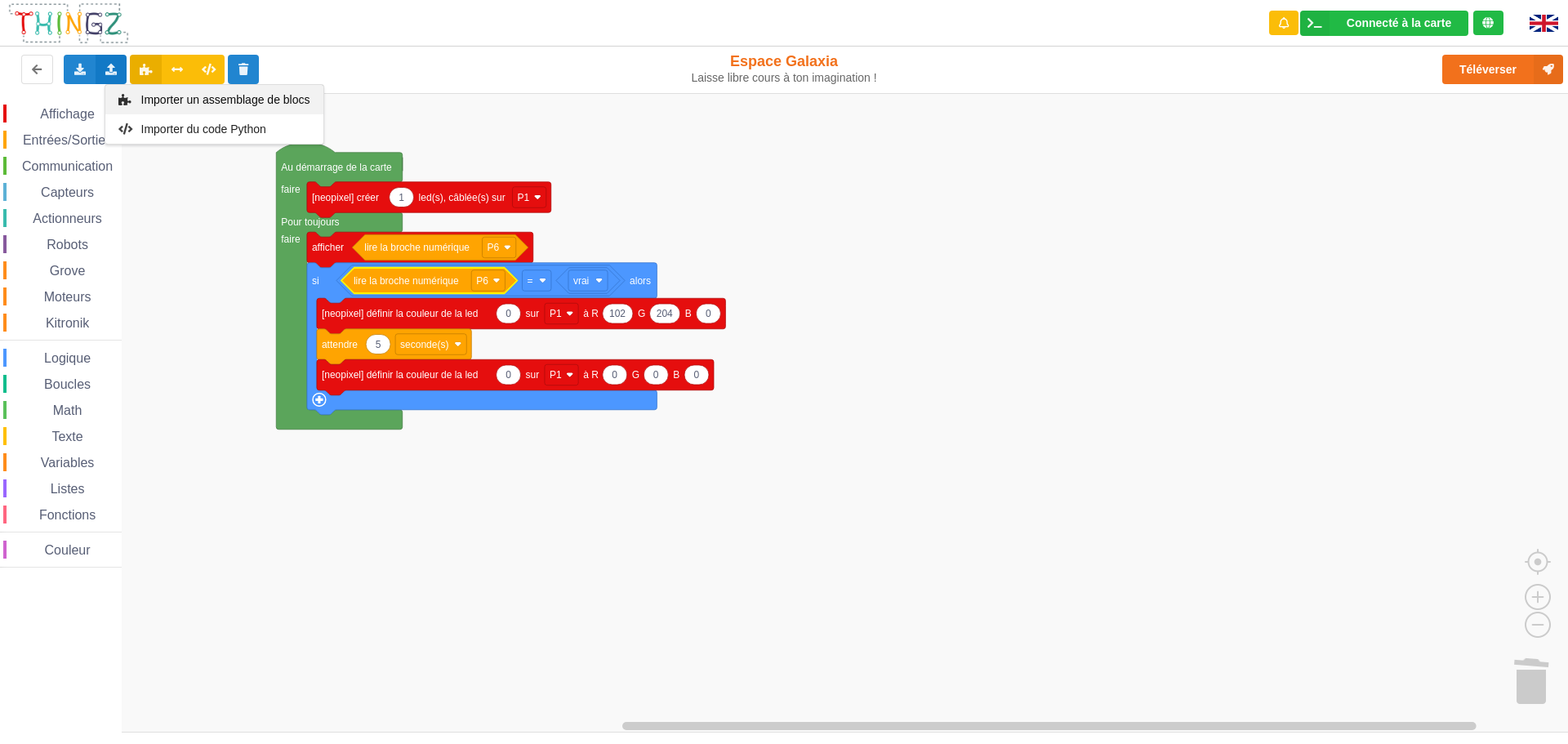
click at [138, 101] on div "Importer un assemblage de blocs" at bounding box center [215, 100] width 218 height 30
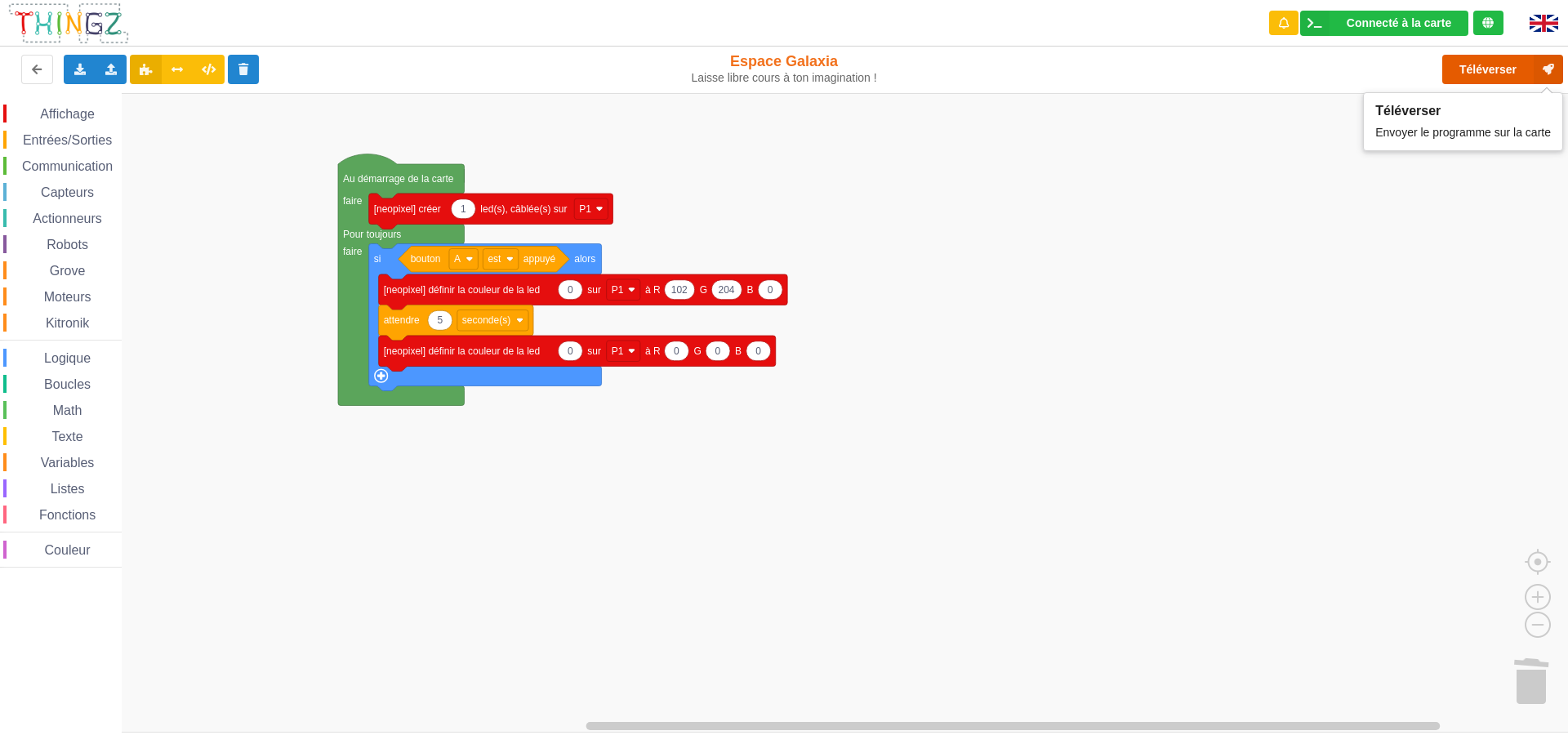
click at [1475, 65] on button "Téléverser" at bounding box center [1502, 70] width 121 height 30
click at [114, 69] on icon at bounding box center [112, 68] width 14 height 10
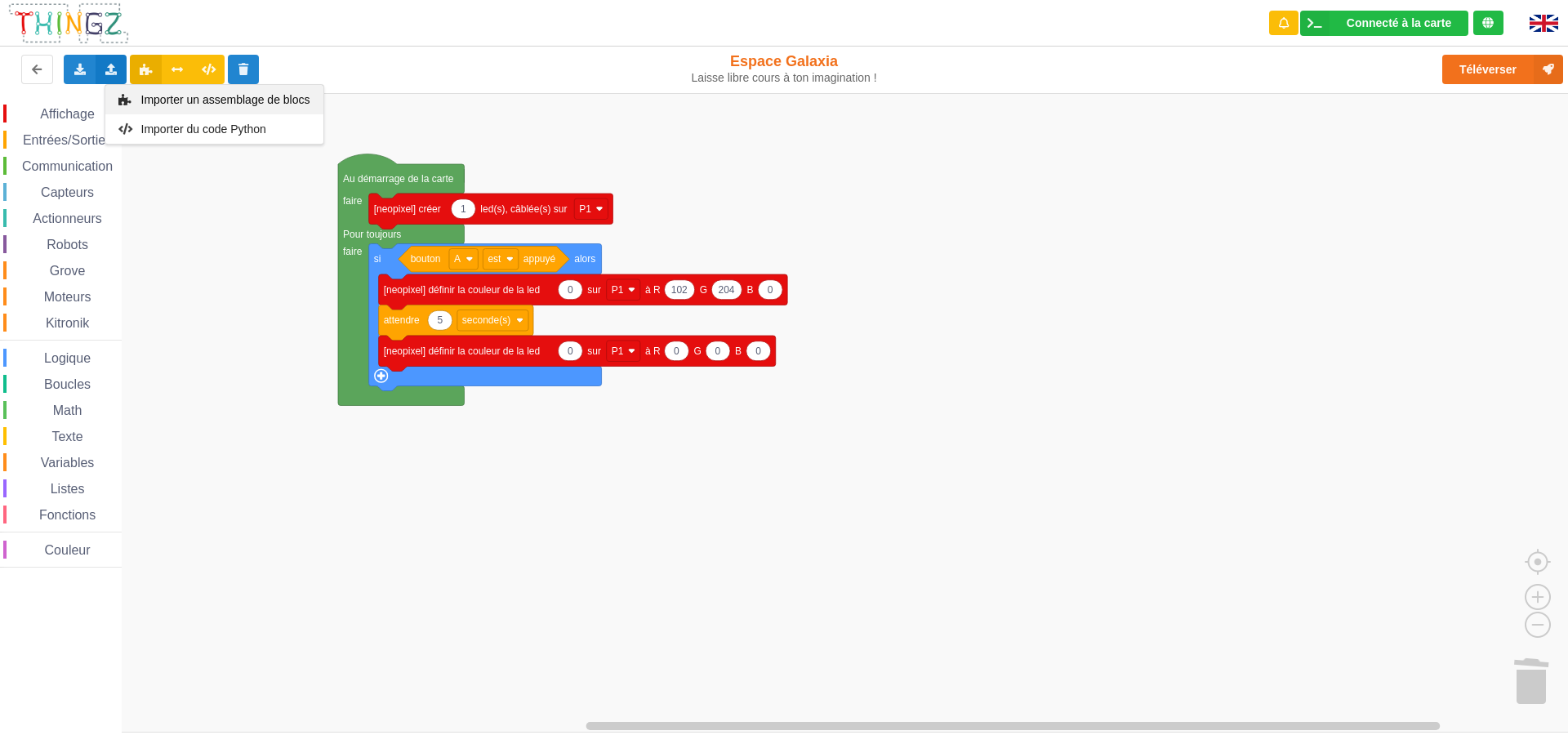
click at [167, 106] on span "Importer un assemblage de blocs" at bounding box center [224, 100] width 169 height 13
